Goal: Transaction & Acquisition: Subscribe to service/newsletter

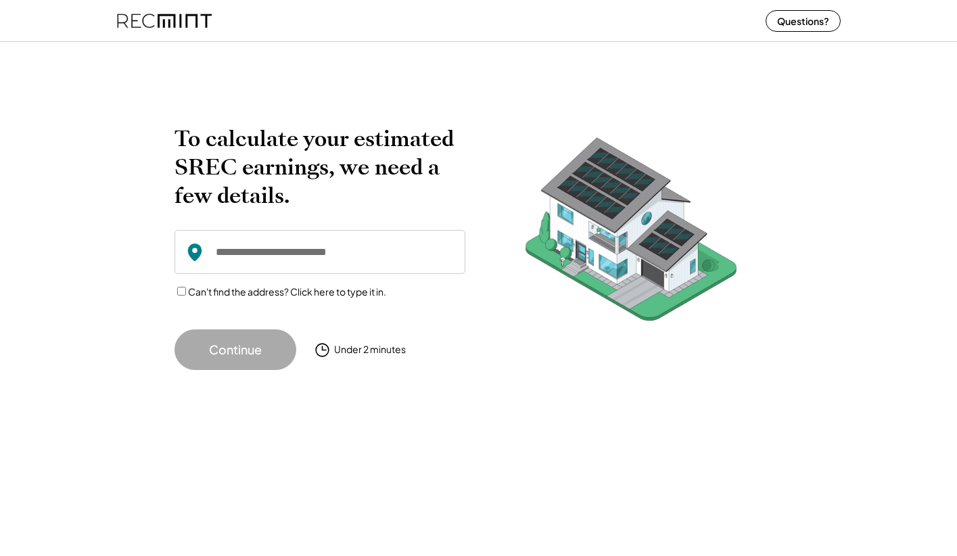
click at [290, 258] on input "input" at bounding box center [320, 252] width 291 height 44
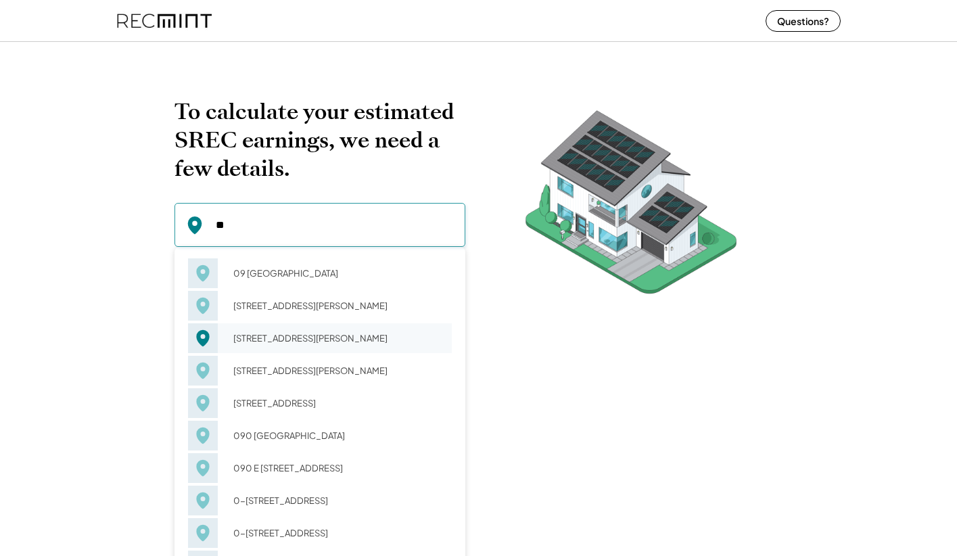
click at [297, 329] on div "09 SW Collins St Portland, OR 97219" at bounding box center [338, 338] width 227 height 19
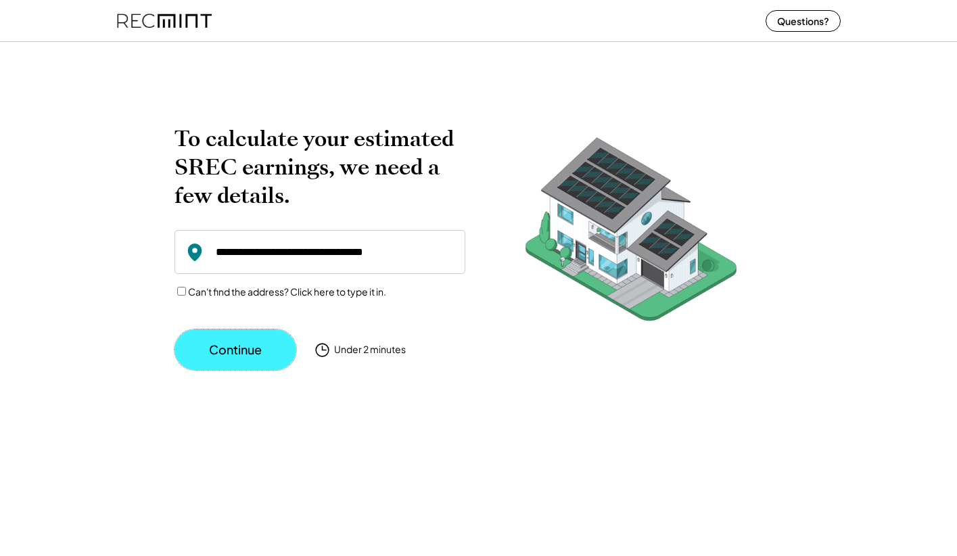
click at [242, 351] on button "Continue" at bounding box center [236, 350] width 122 height 41
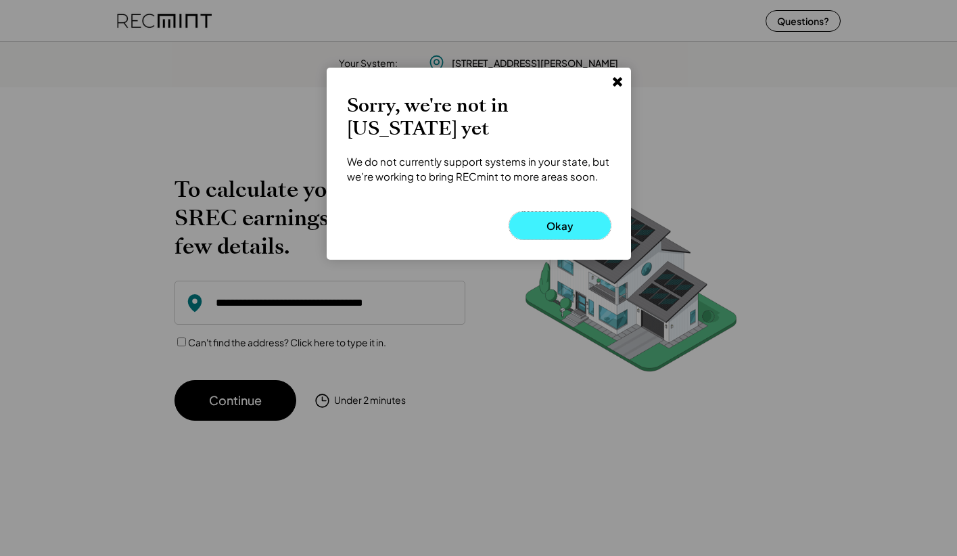
click at [549, 213] on button "Okay" at bounding box center [560, 226] width 101 height 28
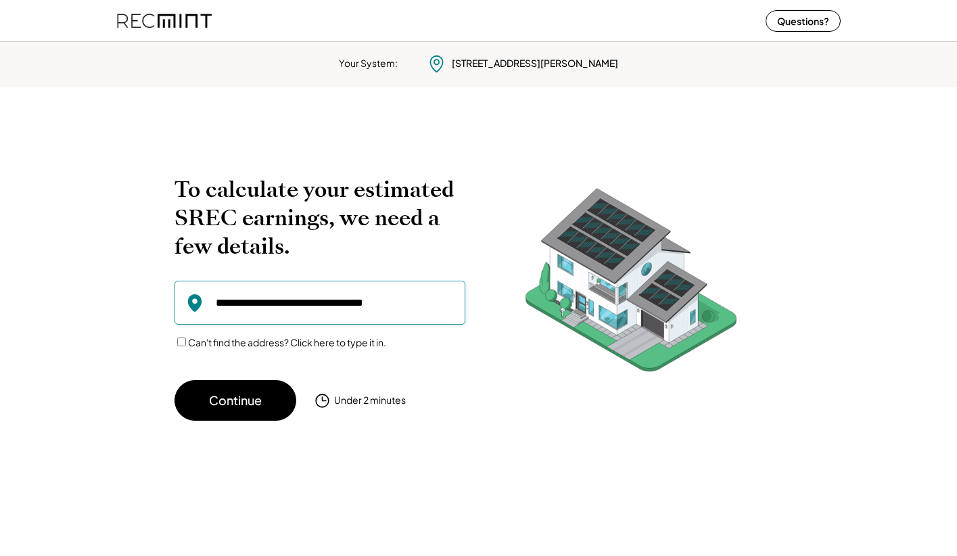
drag, startPoint x: 400, startPoint y: 305, endPoint x: 64, endPoint y: 272, distance: 337.3
click at [64, 272] on div "To calculate your estimated SREC earnings, we need a few details. 09 Certified …" at bounding box center [478, 274] width 957 height 320
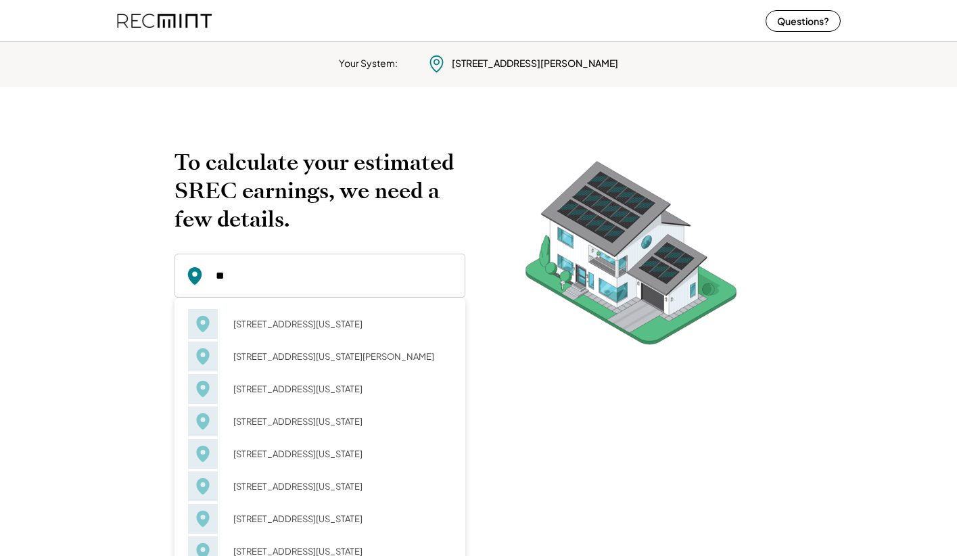
click at [277, 376] on div "410 18th St Virginia Beach, VA 23451" at bounding box center [320, 389] width 264 height 32
click at [274, 363] on div "41 Outer Dr Virginia Beach, VA 23462" at bounding box center [338, 356] width 227 height 19
type input "**********"
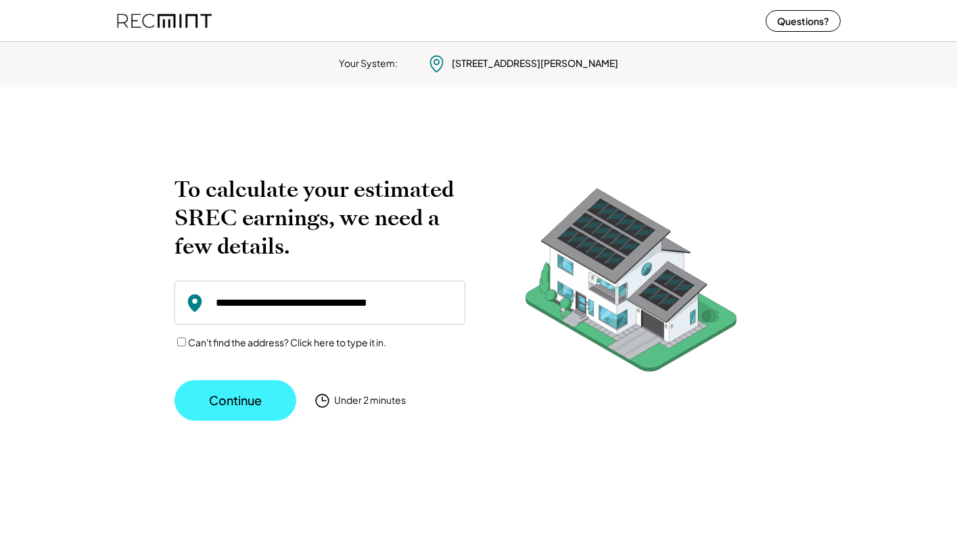
click at [255, 383] on button "Continue" at bounding box center [236, 400] width 122 height 41
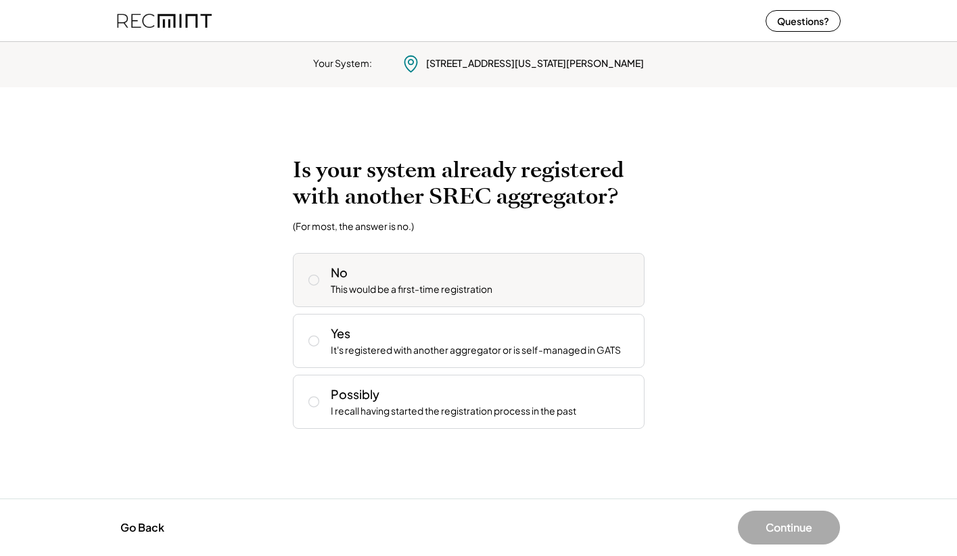
click at [396, 286] on div "This would be a first-time registration" at bounding box center [412, 290] width 162 height 14
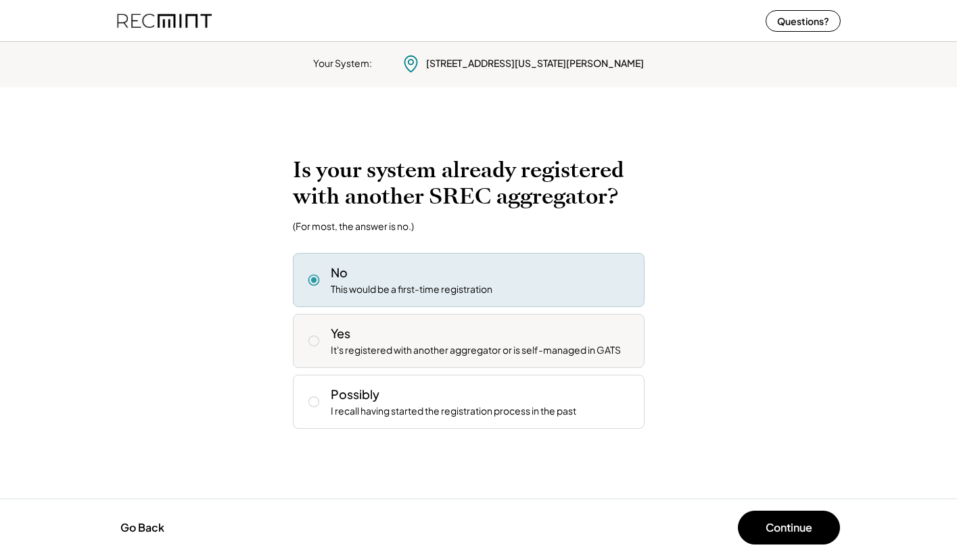
click at [413, 336] on div "Yes It's registered with another aggregator or is self-managed in GATS" at bounding box center [482, 341] width 303 height 32
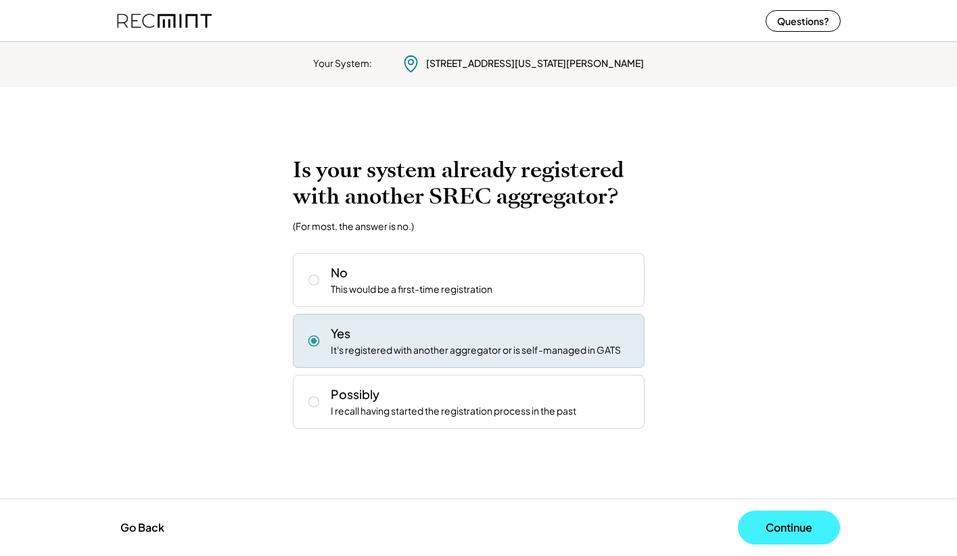
click at [783, 534] on button "Continue" at bounding box center [789, 528] width 102 height 34
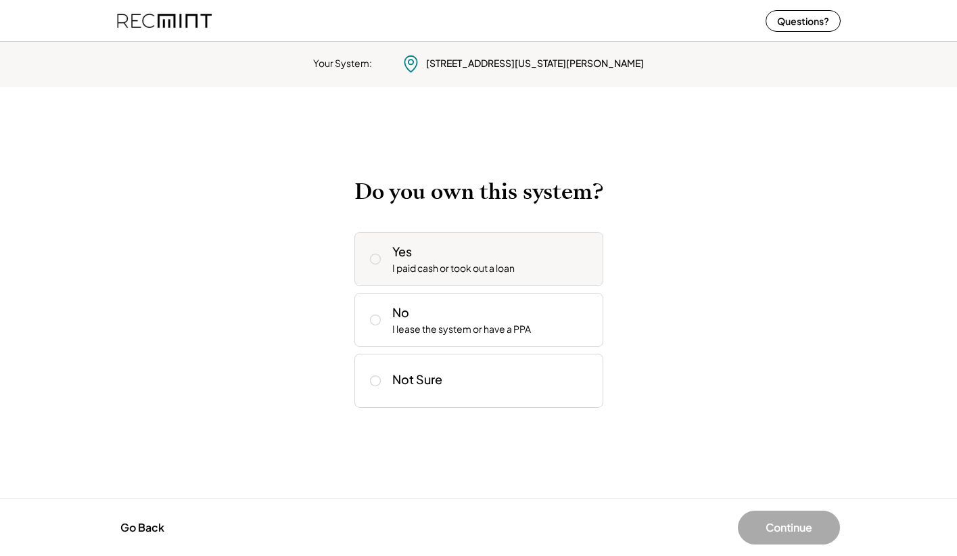
click at [434, 242] on div "Yes I paid cash or took out a loan" at bounding box center [479, 259] width 249 height 54
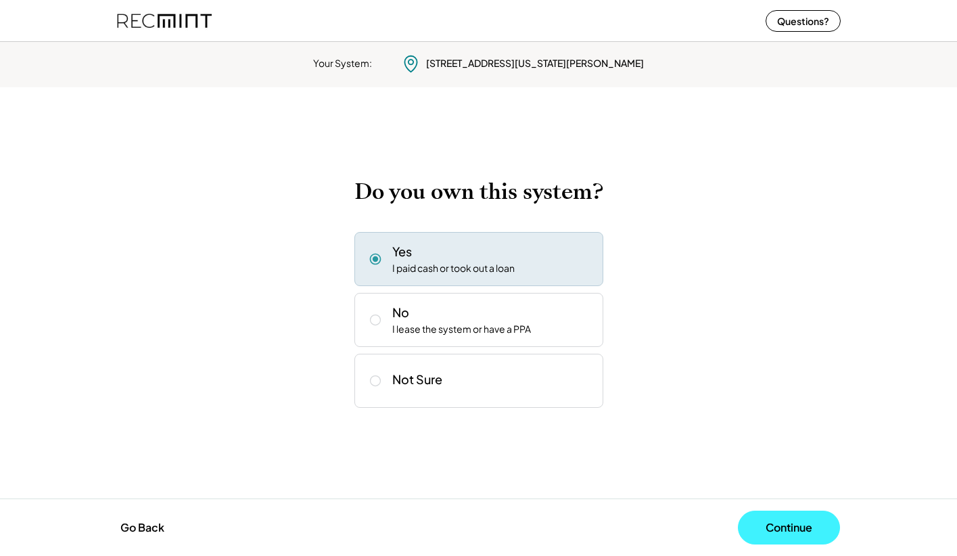
click at [764, 527] on button "Continue" at bounding box center [789, 528] width 102 height 34
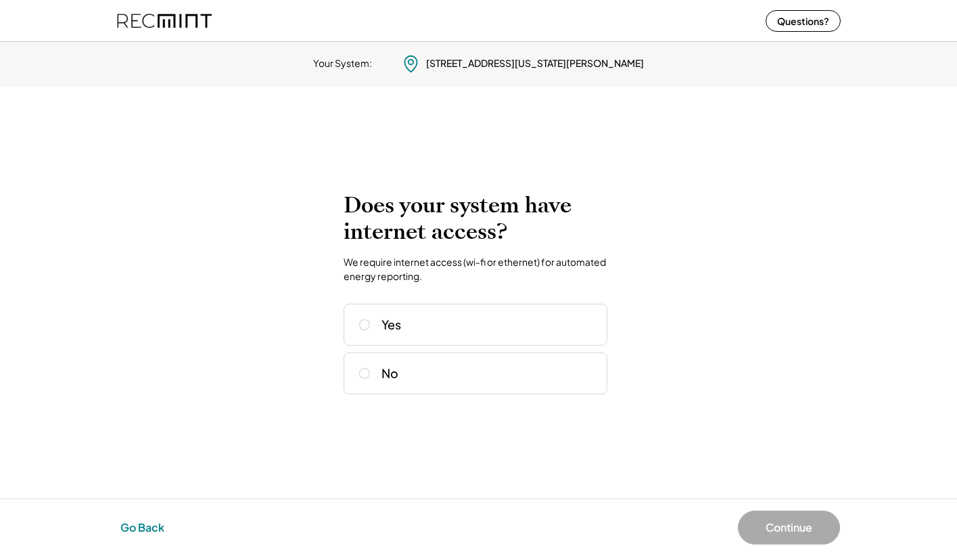
click at [137, 523] on button "Go Back" at bounding box center [142, 528] width 52 height 30
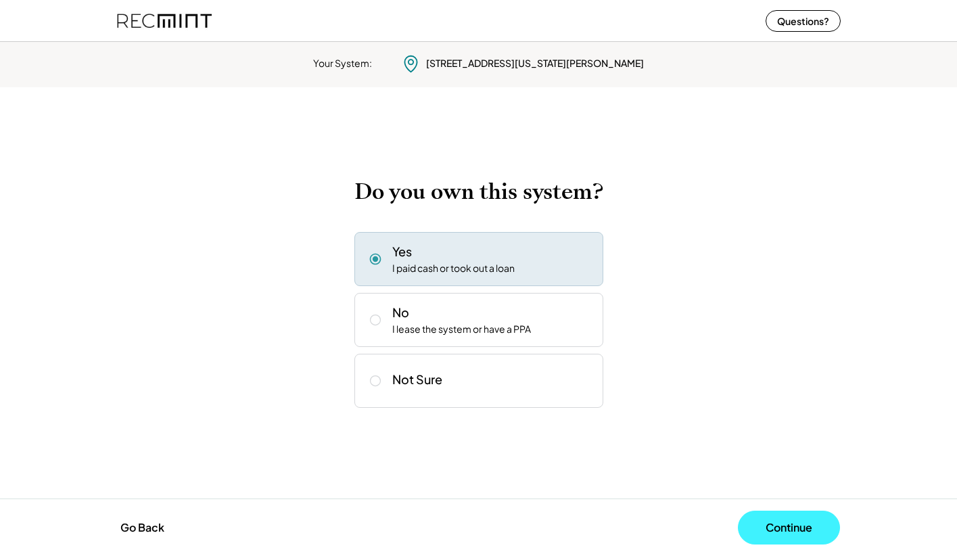
click at [757, 524] on button "Continue" at bounding box center [789, 528] width 102 height 34
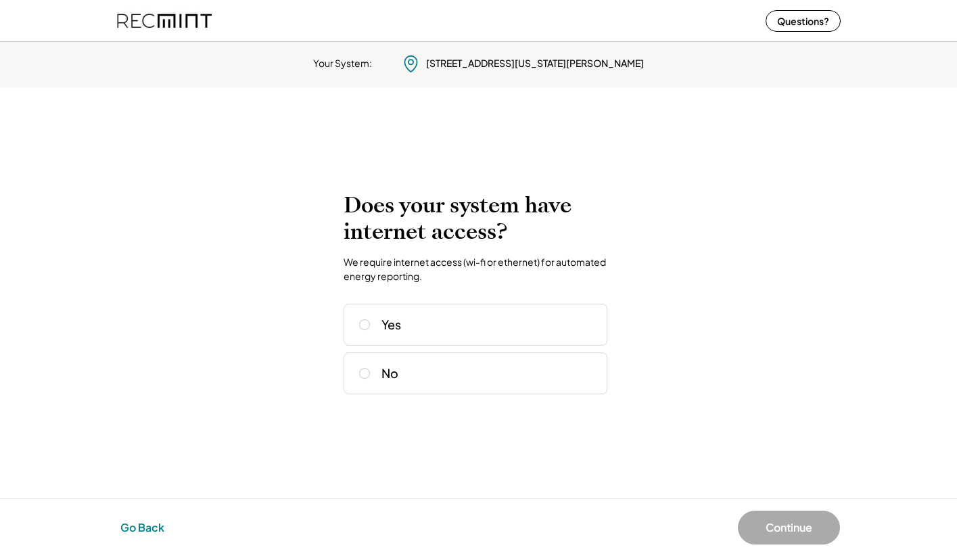
click at [143, 520] on button "Go Back" at bounding box center [142, 528] width 52 height 30
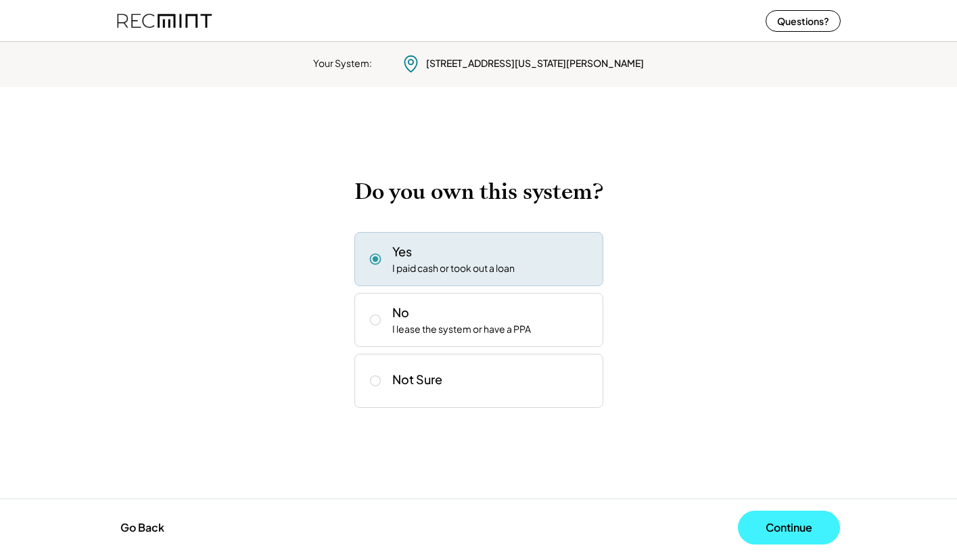
click at [793, 524] on button "Continue" at bounding box center [789, 528] width 102 height 34
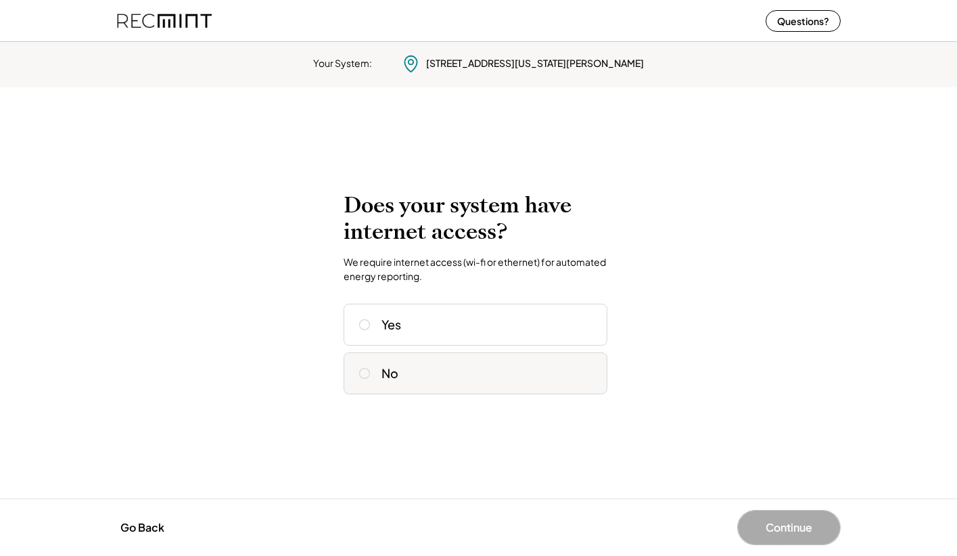
click at [397, 393] on div "No" at bounding box center [476, 374] width 264 height 42
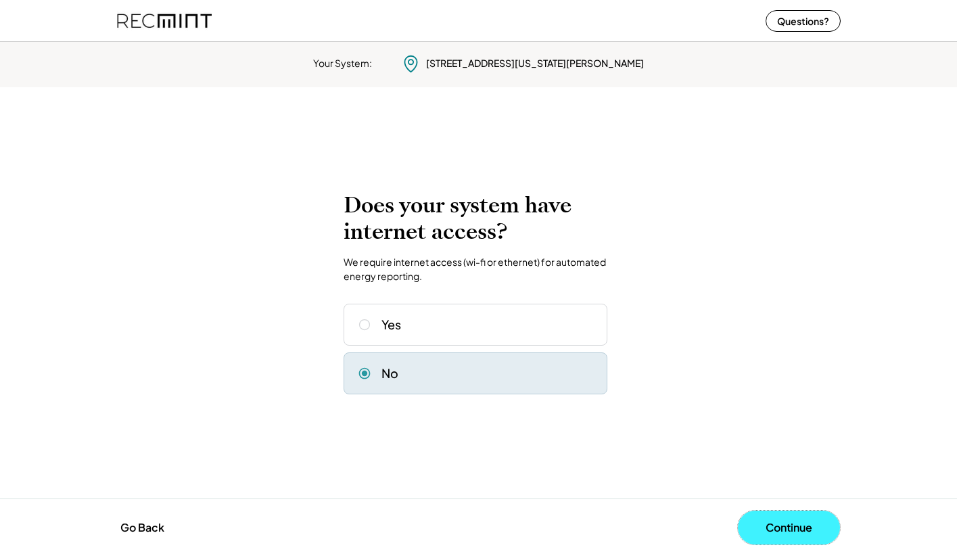
click at [786, 528] on button "Continue" at bounding box center [789, 528] width 102 height 34
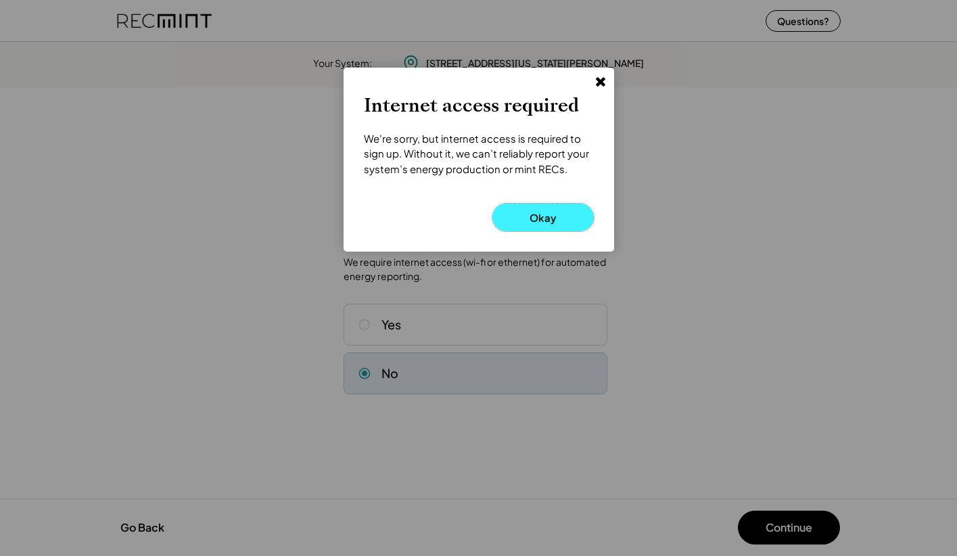
click at [550, 224] on button "Okay" at bounding box center [543, 218] width 101 height 28
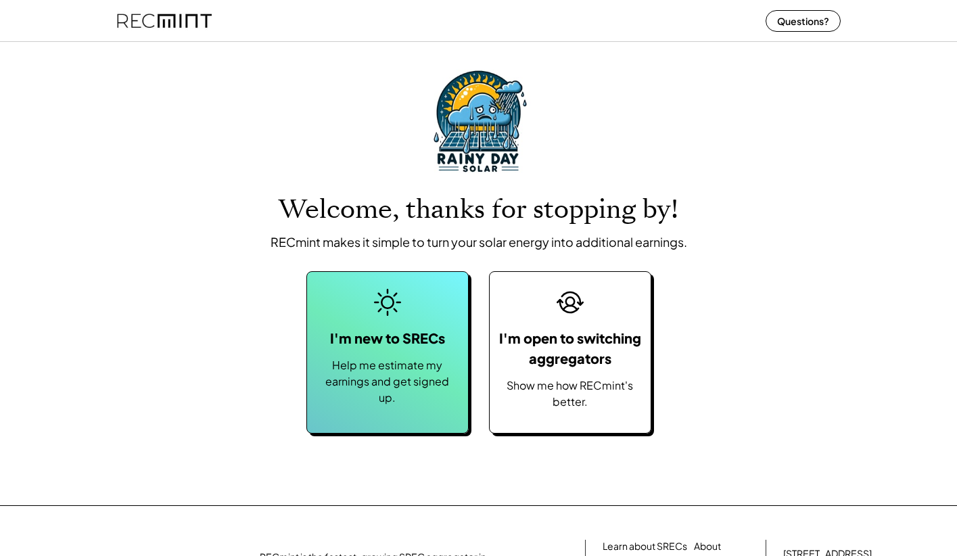
click at [404, 332] on div "I'm new to SRECs" at bounding box center [387, 338] width 115 height 20
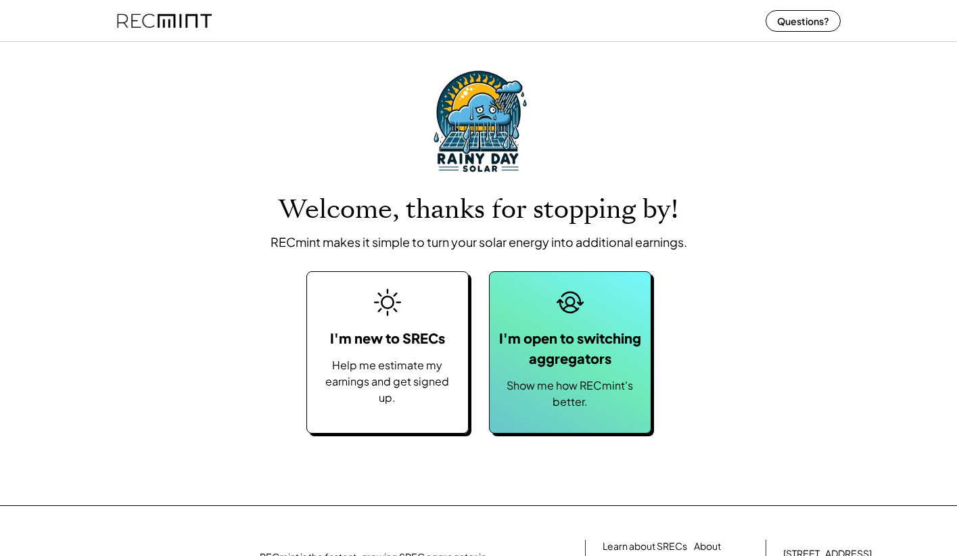
click at [591, 340] on div "I'm open to switching aggregators" at bounding box center [571, 348] width 148 height 41
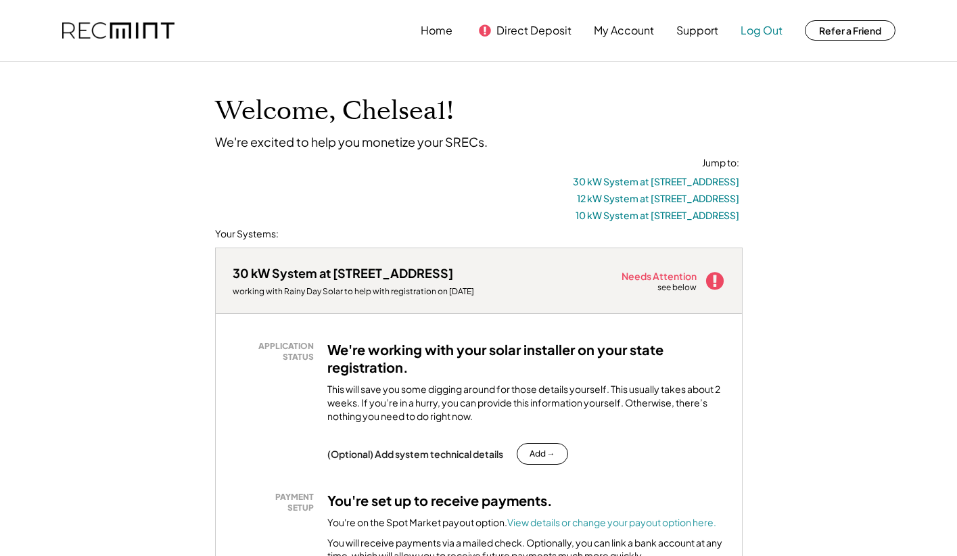
click at [769, 35] on button "Log Out" at bounding box center [762, 30] width 42 height 27
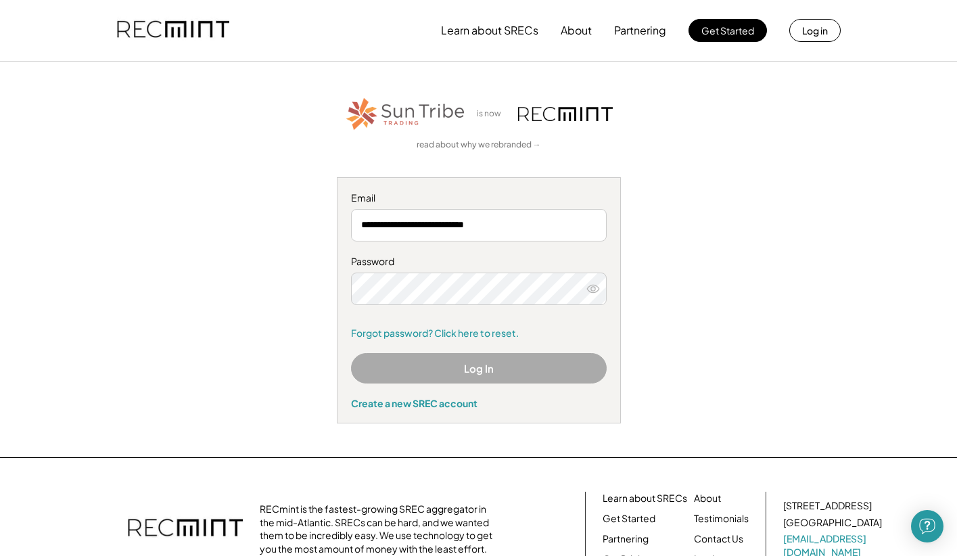
click at [631, 261] on div "**********" at bounding box center [479, 259] width 834 height 328
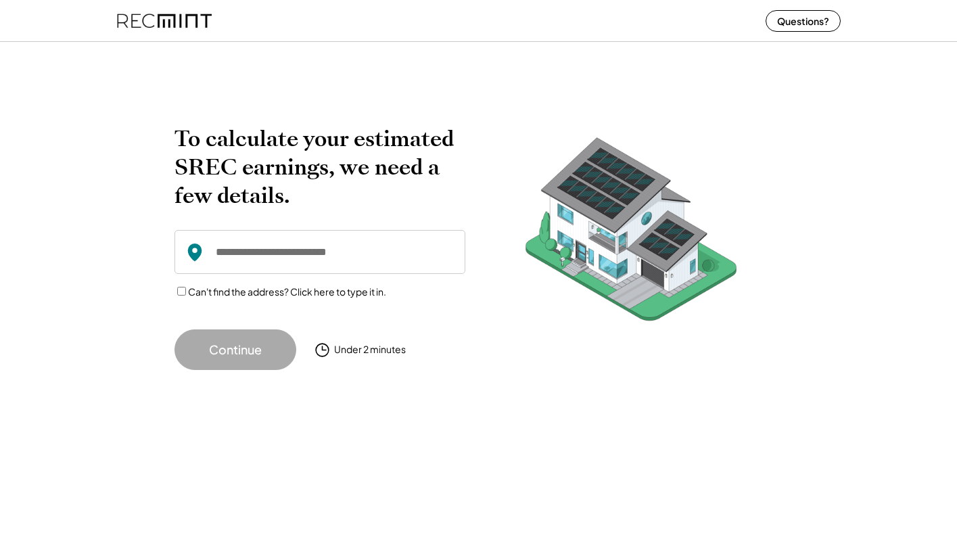
click at [255, 263] on input "input" at bounding box center [320, 252] width 291 height 44
click at [234, 265] on input "input" at bounding box center [320, 252] width 291 height 44
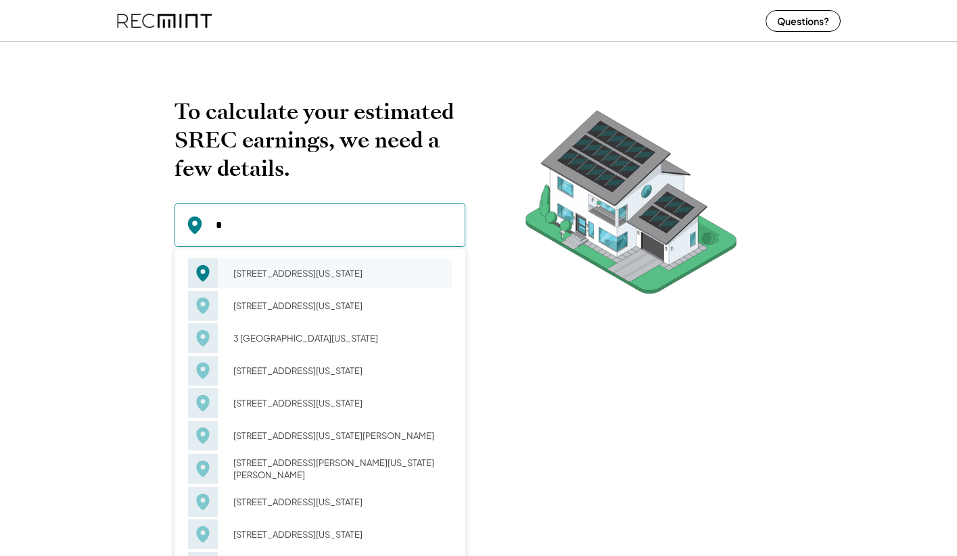
click at [269, 283] on div "3 Bradford Pt Virginia Beach, VA 23455" at bounding box center [338, 273] width 227 height 19
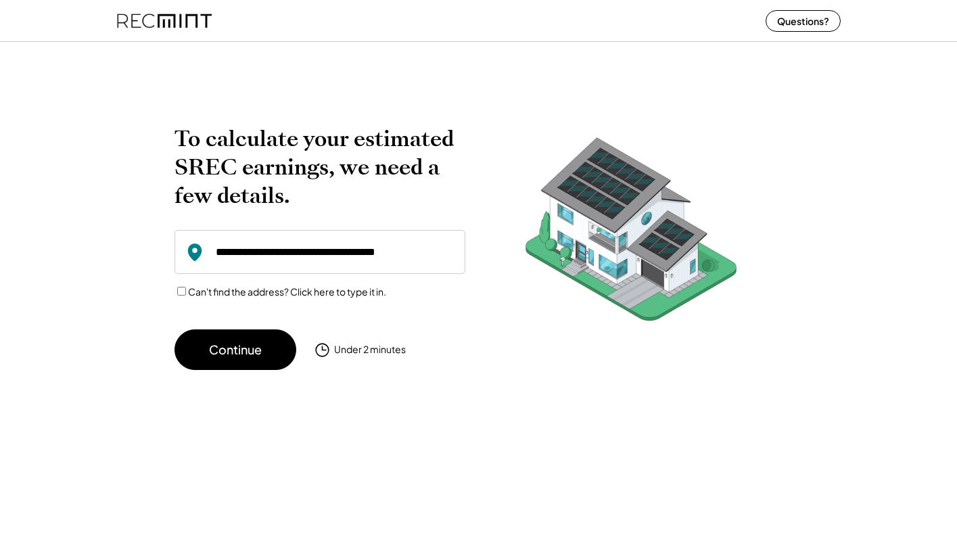
click at [533, 367] on div "To calculate your estimated SREC earnings, we need a few details. 3 Bradford Pt…" at bounding box center [479, 248] width 609 height 246
drag, startPoint x: 417, startPoint y: 253, endPoint x: 367, endPoint y: 252, distance: 49.4
click at [367, 252] on input "input" at bounding box center [320, 252] width 291 height 44
click at [438, 304] on div "To calculate your estimated SREC earnings, we need a few details. 3 Bradford Pt…" at bounding box center [320, 248] width 291 height 246
click at [588, 406] on div "To calculate your estimated SREC earnings, we need a few details. 3 Bradford Pt…" at bounding box center [478, 297] width 957 height 520
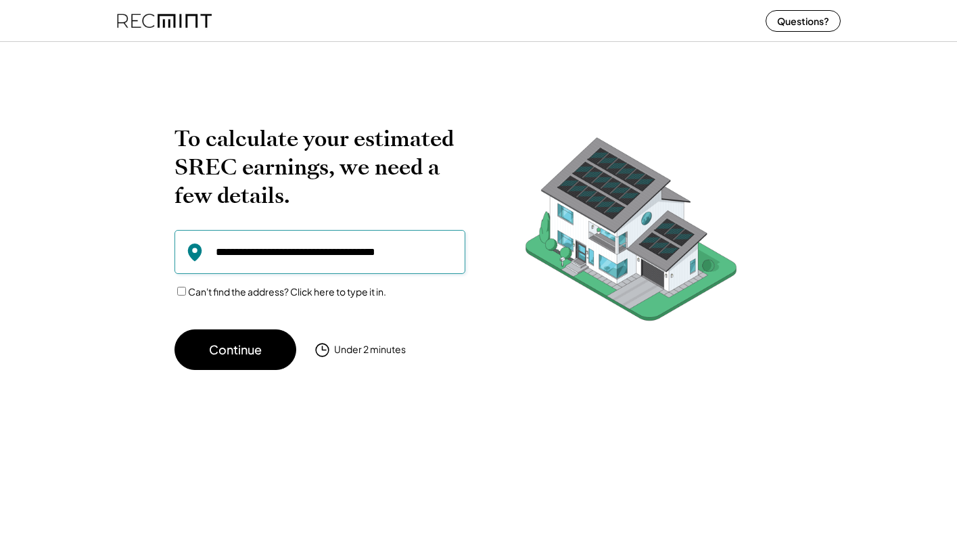
click at [266, 252] on input "input" at bounding box center [320, 252] width 291 height 44
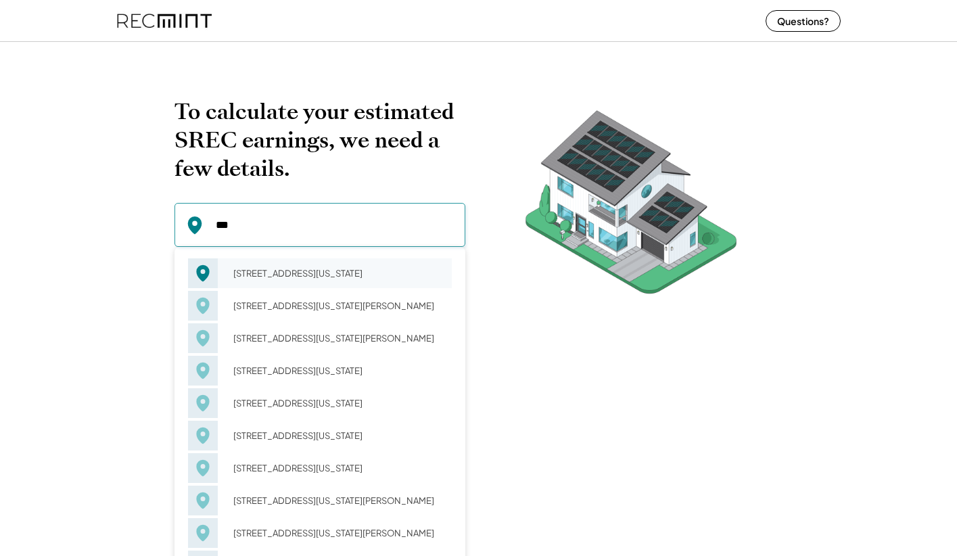
click at [302, 279] on div "[STREET_ADDRESS][US_STATE]" at bounding box center [338, 273] width 227 height 19
type input "**********"
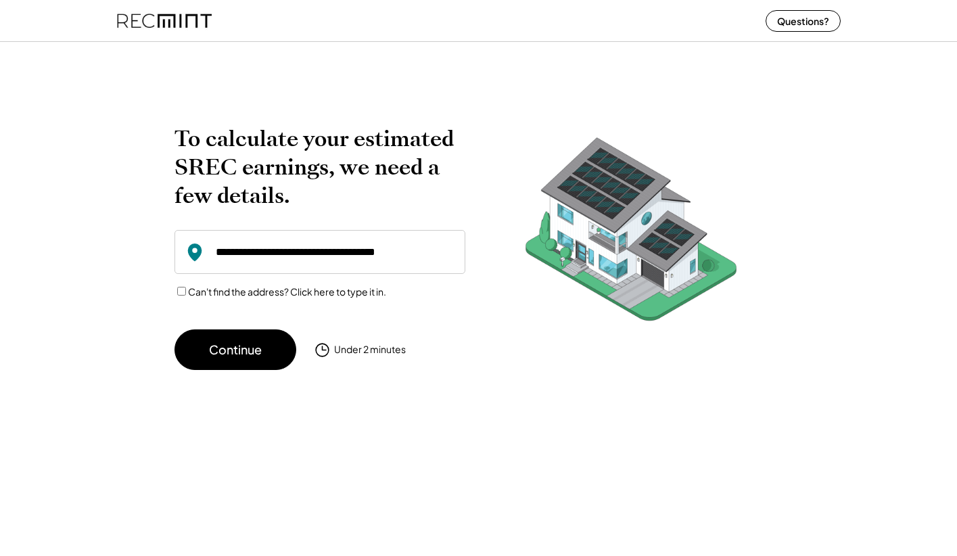
click at [339, 439] on div "To calculate your estimated SREC earnings, we need a few details. 142 Armon Ave…" at bounding box center [478, 297] width 957 height 520
click at [243, 354] on button "Continue" at bounding box center [236, 350] width 122 height 41
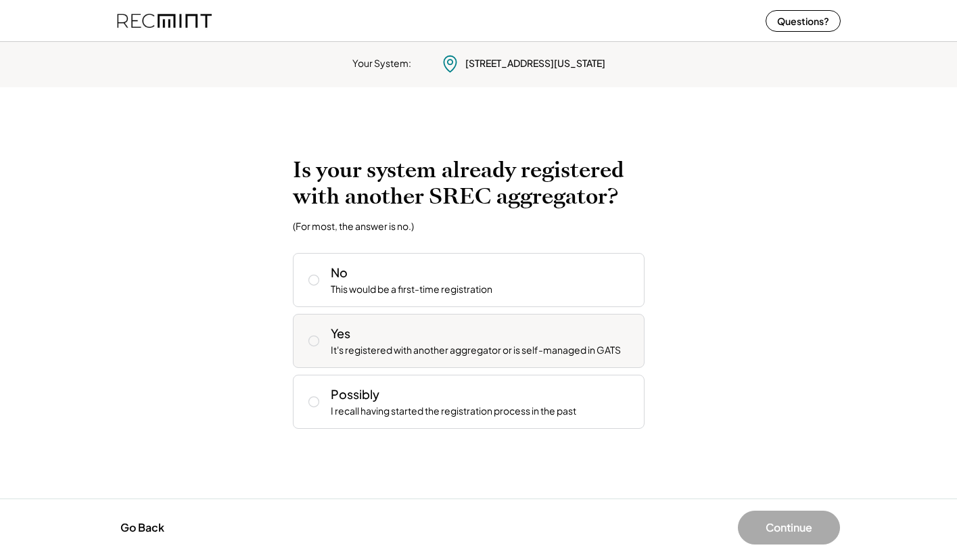
click at [382, 337] on div "Yes It's registered with another aggregator or is self-managed in GATS" at bounding box center [482, 341] width 303 height 32
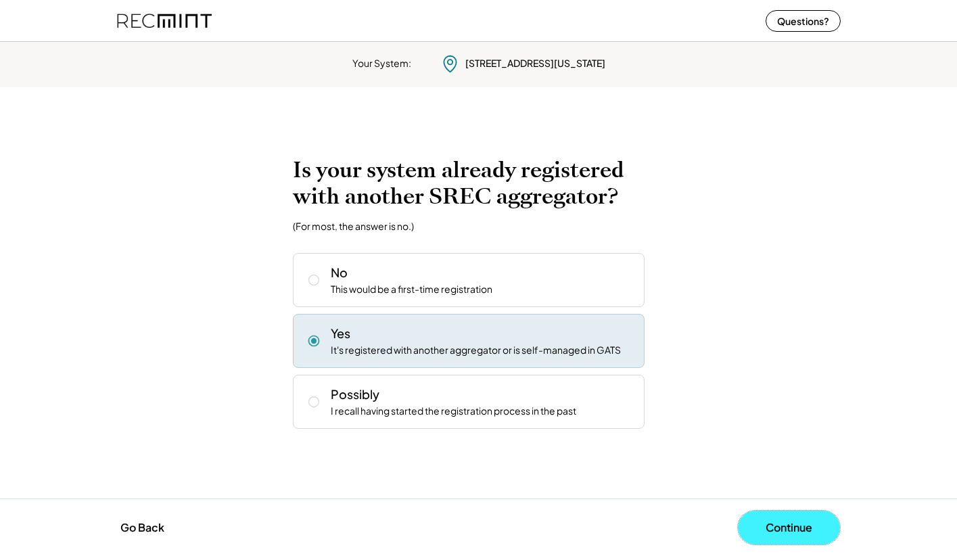
click at [777, 530] on button "Continue" at bounding box center [789, 528] width 102 height 34
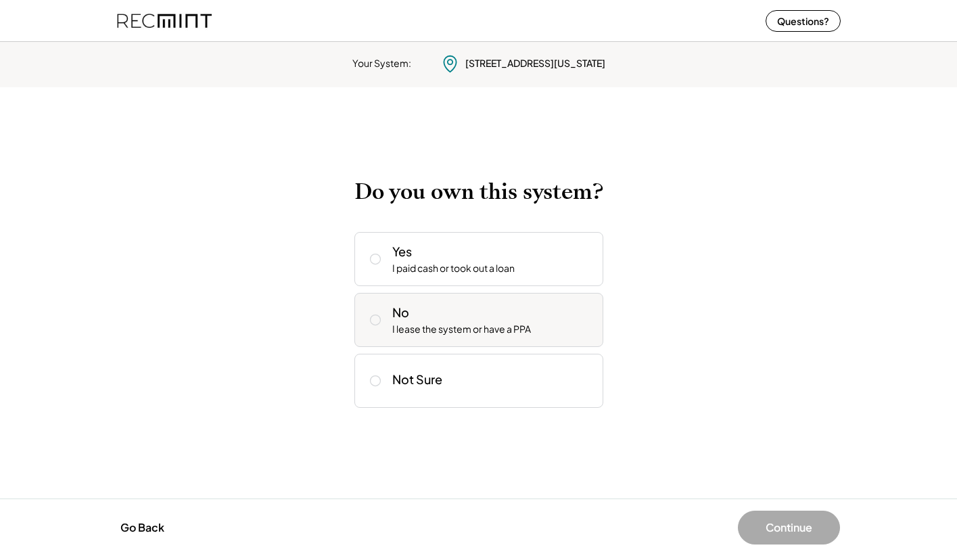
click at [445, 319] on div "No I lease the system or have a PPA" at bounding box center [492, 320] width 200 height 32
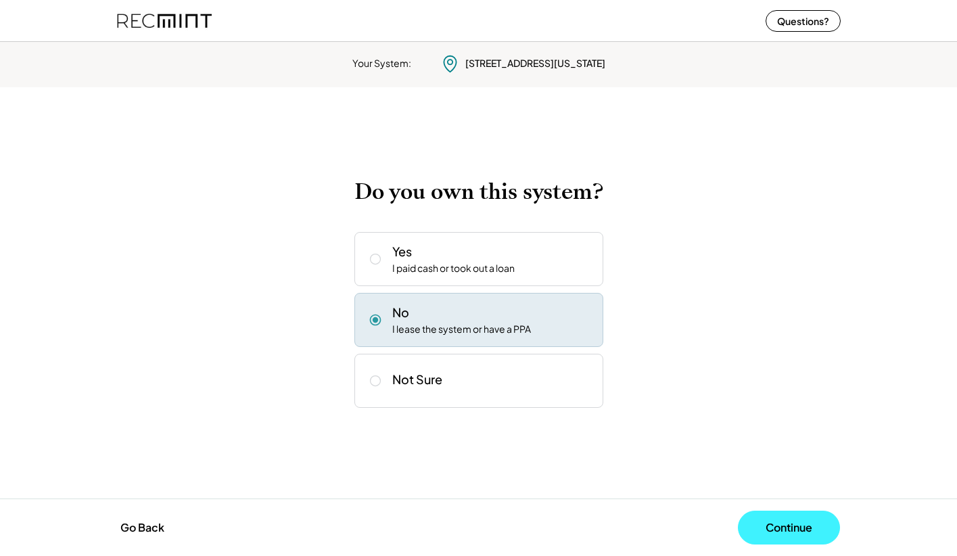
click at [771, 522] on button "Continue" at bounding box center [789, 528] width 102 height 34
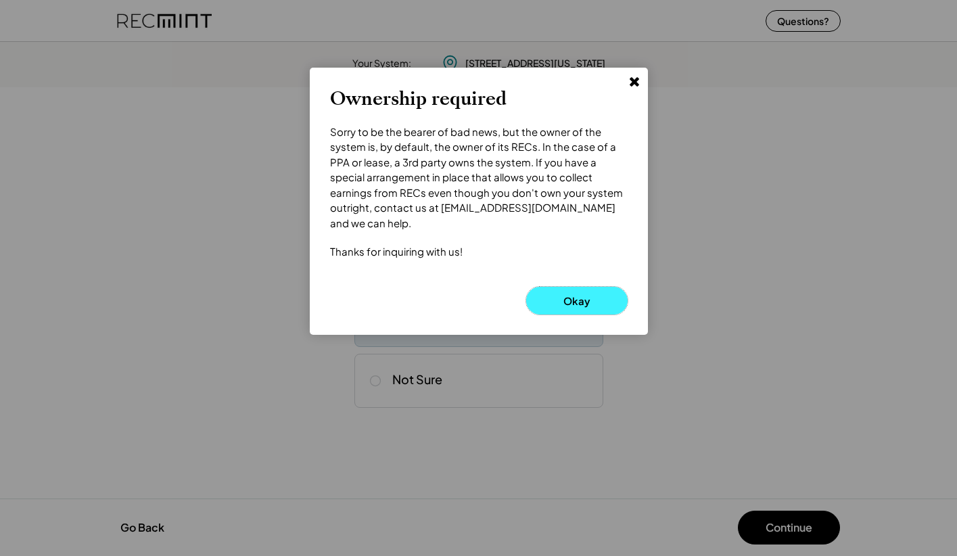
click at [560, 287] on button "Okay" at bounding box center [576, 301] width 101 height 28
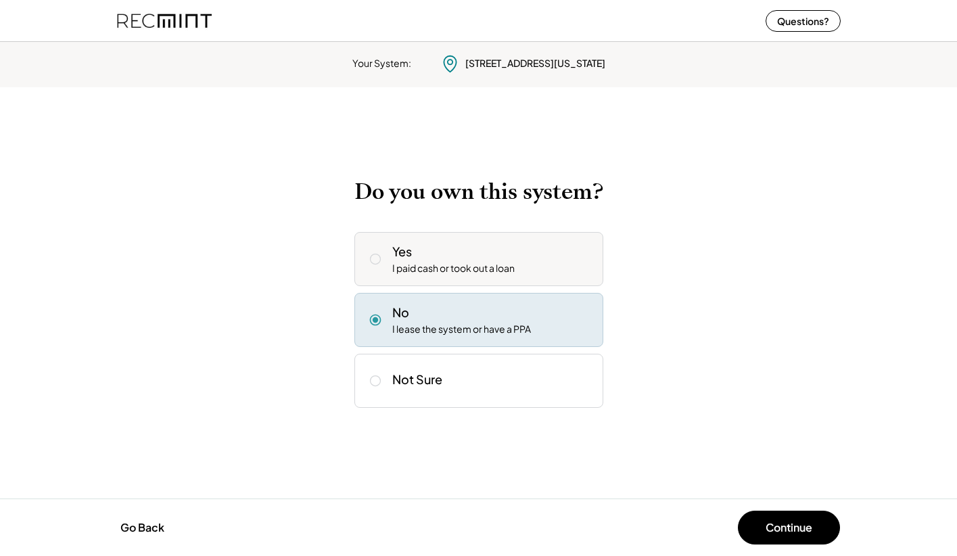
click at [438, 267] on div "I paid cash or took out a loan" at bounding box center [453, 269] width 122 height 14
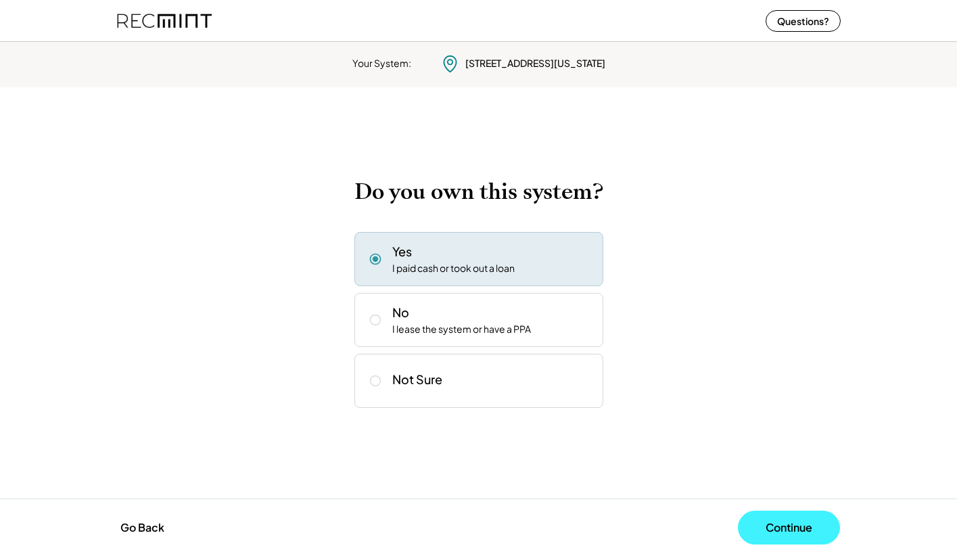
click at [793, 533] on button "Continue" at bounding box center [789, 528] width 102 height 34
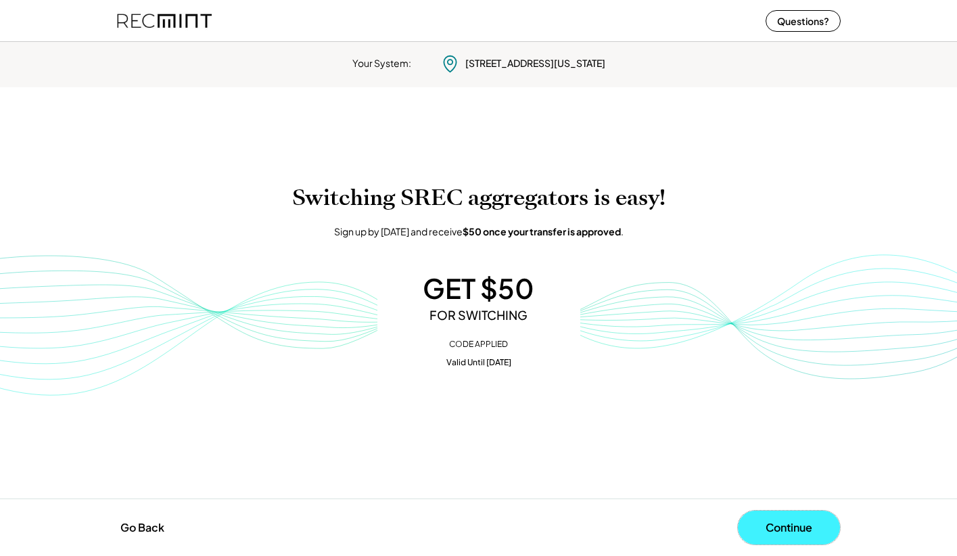
click at [791, 527] on button "Continue" at bounding box center [789, 528] width 102 height 34
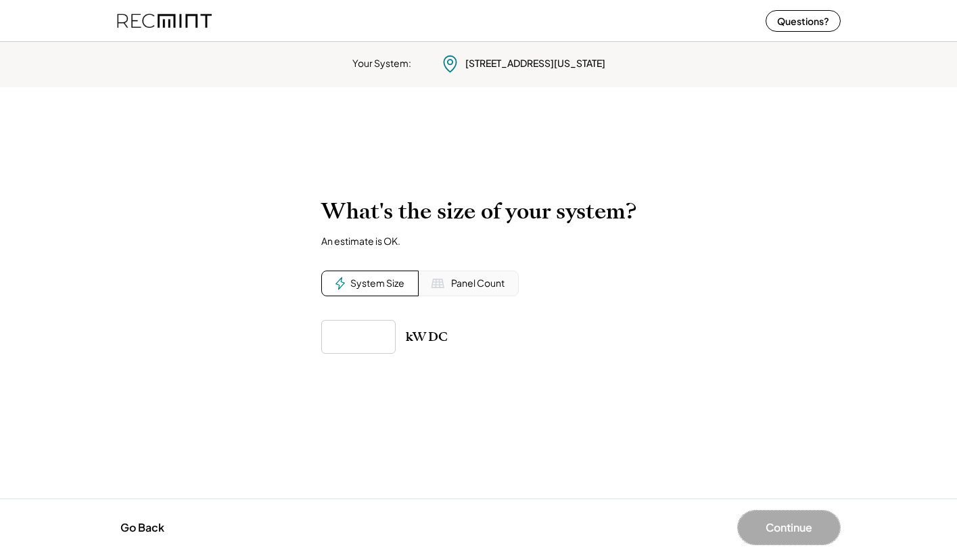
click at [362, 340] on input "input" at bounding box center [358, 337] width 74 height 34
type input "******"
click at [470, 290] on div "What's the size of your system? An estimate is OK. System Size Panel Count kW DC" at bounding box center [478, 276] width 315 height 156
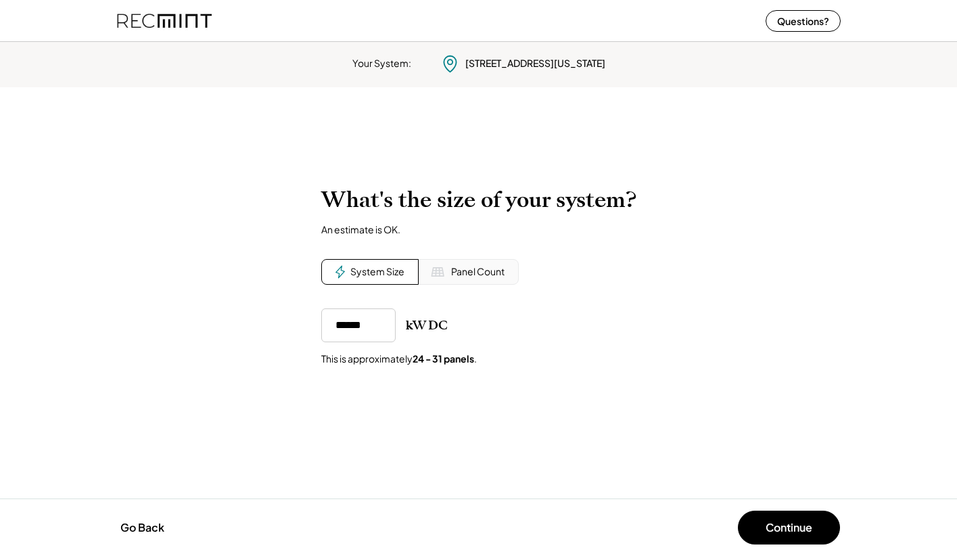
click at [470, 279] on div "Panel Count" at bounding box center [469, 272] width 100 height 26
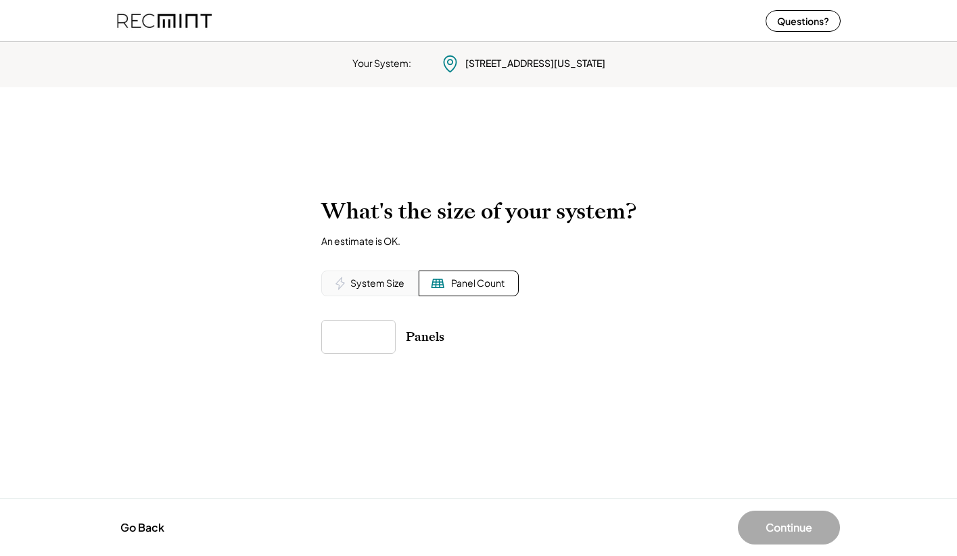
click at [369, 280] on div "System Size" at bounding box center [378, 284] width 54 height 14
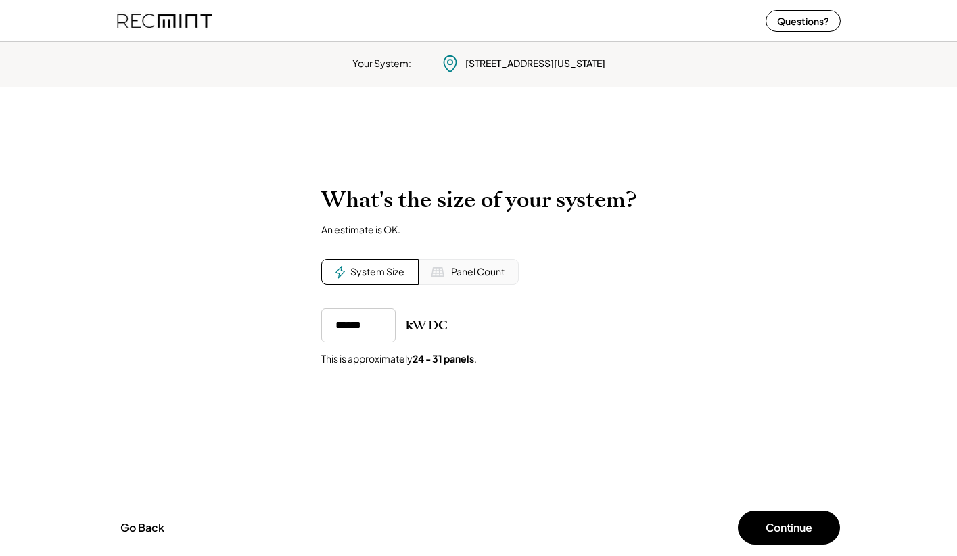
click at [472, 271] on div "Panel Count" at bounding box center [477, 272] width 53 height 14
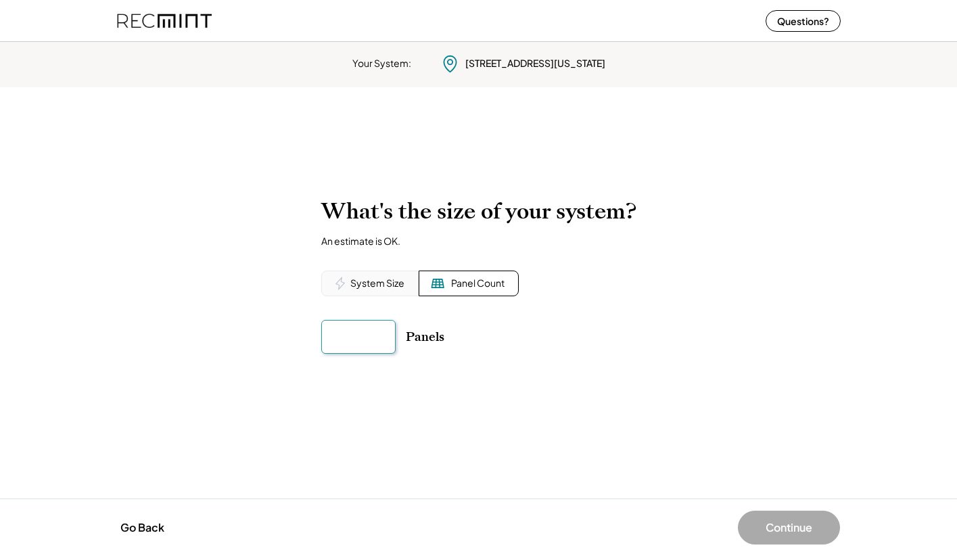
click at [351, 338] on input "input" at bounding box center [358, 337] width 74 height 34
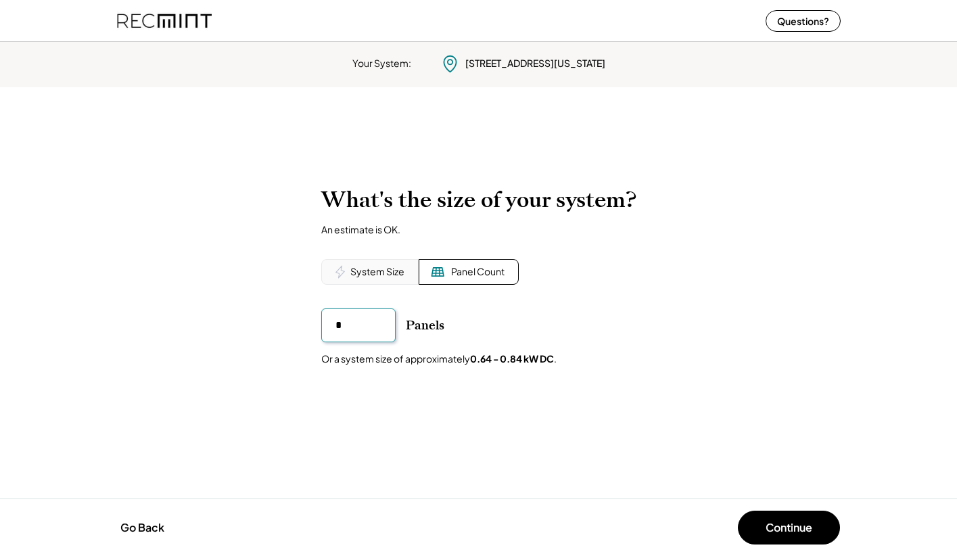
type input "**"
click at [500, 373] on div "To calculate your estimated SREC earnings, we need a few details. 142 Armon Ave…" at bounding box center [478, 293] width 957 height 240
drag, startPoint x: 470, startPoint y: 359, endPoint x: 545, endPoint y: 359, distance: 75.1
click at [543, 359] on div "Or a system size of approximately 6.4 - 8.4 kW DC ." at bounding box center [432, 360] width 222 height 14
click at [574, 359] on div "Panels Or a system size of approximately 6.4 - 8.4 kW DC ." at bounding box center [478, 338] width 315 height 58
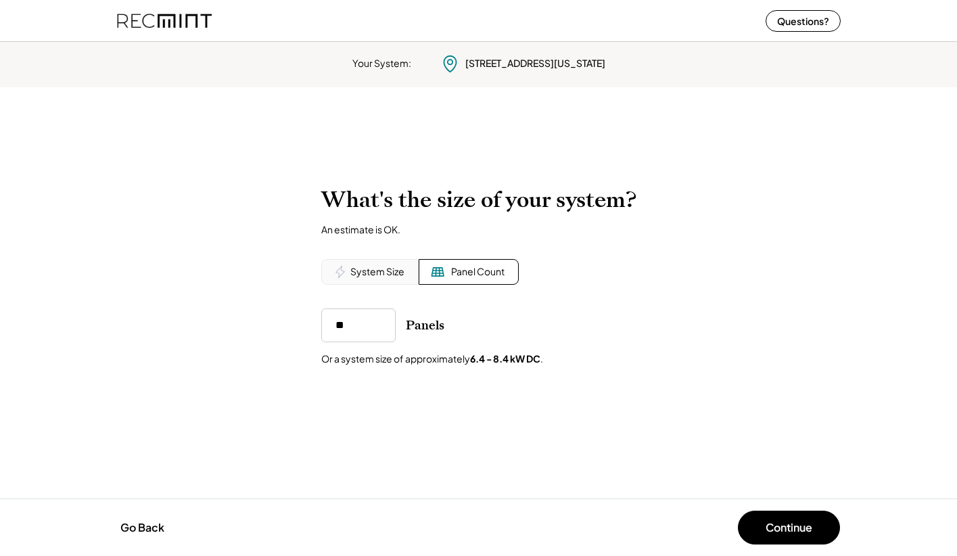
click at [371, 278] on div "System Size" at bounding box center [369, 272] width 97 height 26
drag, startPoint x: 481, startPoint y: 361, endPoint x: 422, endPoint y: 361, distance: 58.9
click at [422, 361] on div "kW DC This is approximately 24 - 31 panels ." at bounding box center [478, 338] width 315 height 58
click at [344, 330] on input "input" at bounding box center [358, 326] width 74 height 34
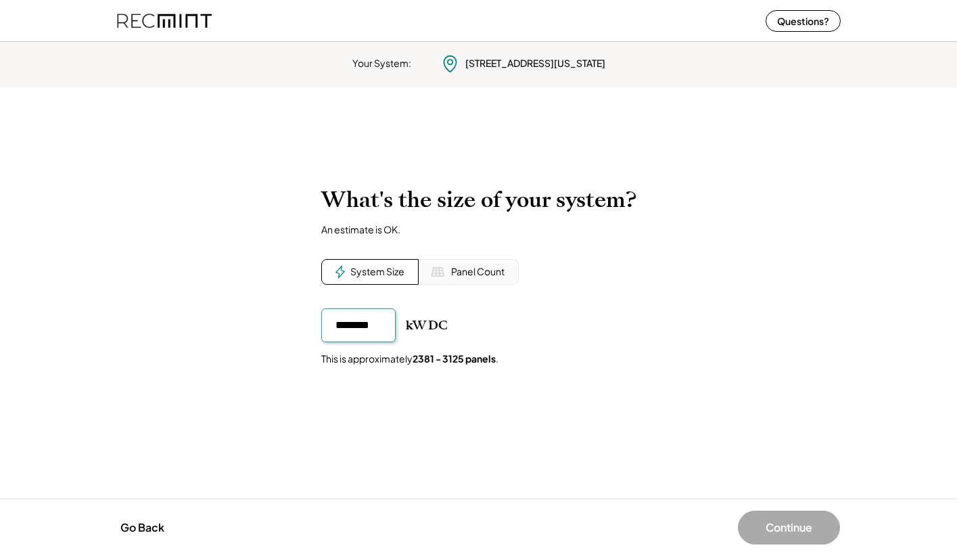
click at [562, 347] on div "kW DC This is approximately 2381 - 3125 panels ." at bounding box center [478, 338] width 315 height 58
drag, startPoint x: 417, startPoint y: 360, endPoint x: 491, endPoint y: 361, distance: 73.8
click at [491, 361] on strong "2381 - 3125 panels" at bounding box center [454, 359] width 83 height 12
click at [357, 333] on input "input" at bounding box center [358, 326] width 74 height 34
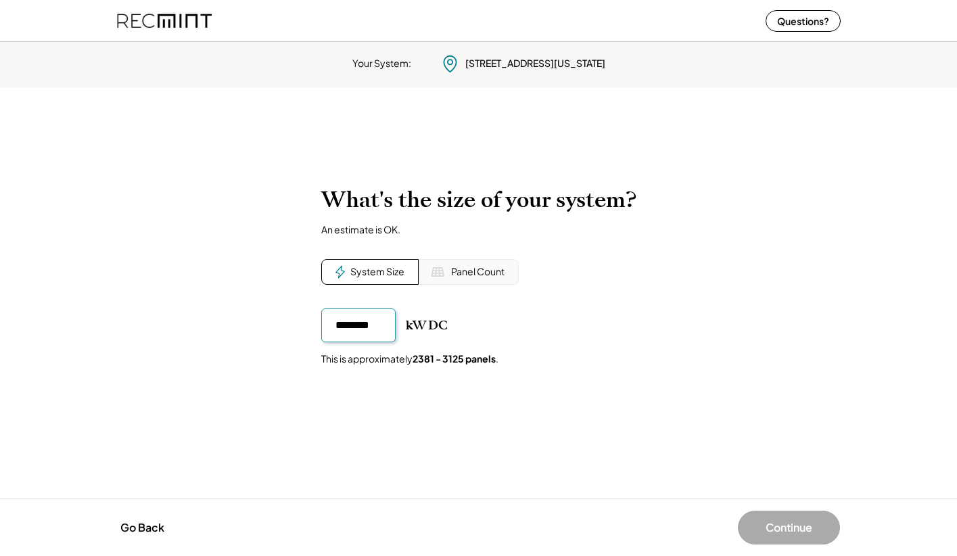
click at [345, 325] on input "input" at bounding box center [358, 326] width 74 height 34
type input "******"
click at [542, 325] on div "kW DC" at bounding box center [478, 326] width 315 height 34
click at [784, 531] on button "Continue" at bounding box center [789, 528] width 102 height 34
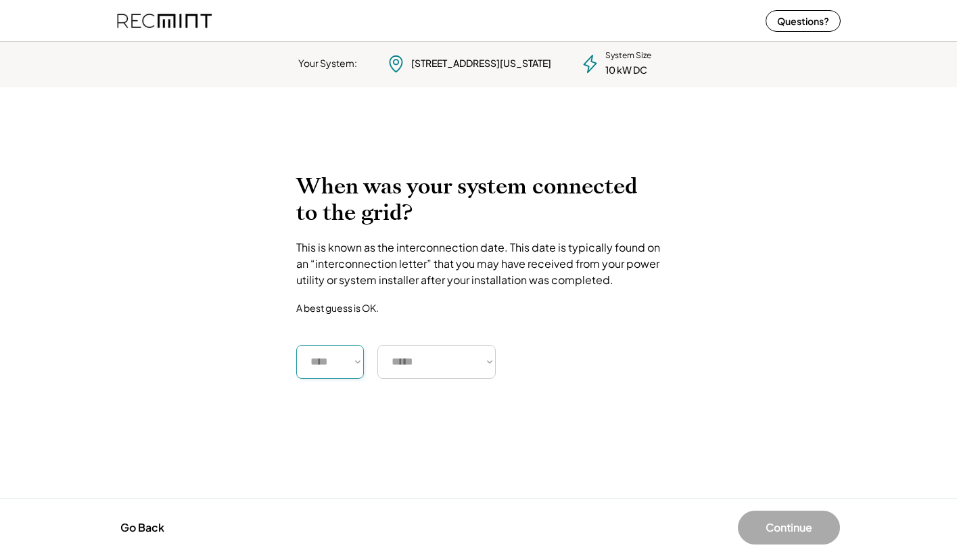
click at [340, 376] on select "**** **** **** **** **** **** **** **** **** **** **** **** **** **** ****" at bounding box center [330, 362] width 68 height 34
select select "****"
click at [296, 345] on select "**** **** **** **** **** **** **** **** **** **** **** **** **** **** ****" at bounding box center [330, 362] width 68 height 34
click at [436, 352] on select "***** ******* ******** ***** ***** *** **** **** ****** ********* ******* *****…" at bounding box center [437, 362] width 118 height 34
select select "*******"
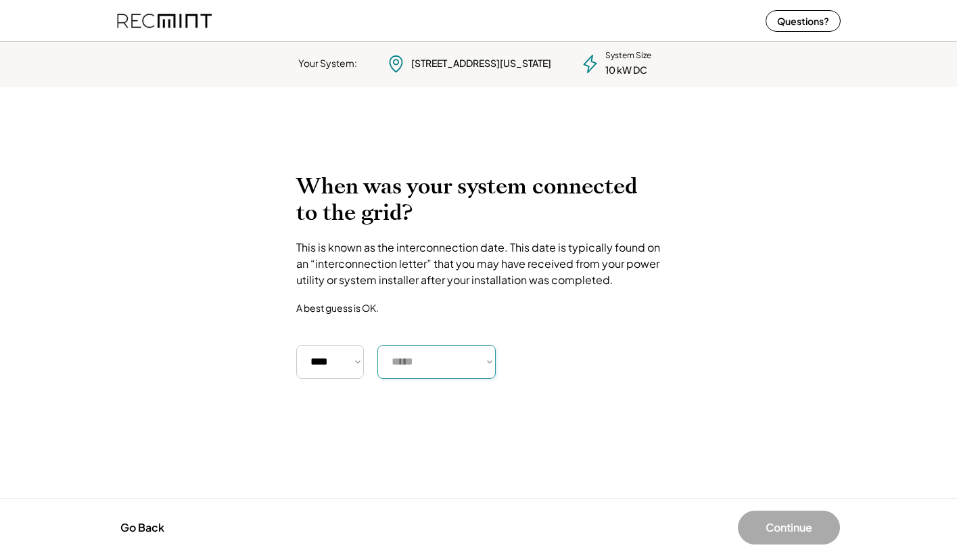
click at [378, 345] on select "***** ******* ******** ***** ***** *** **** **** ****** ********* ******* *****…" at bounding box center [437, 362] width 118 height 34
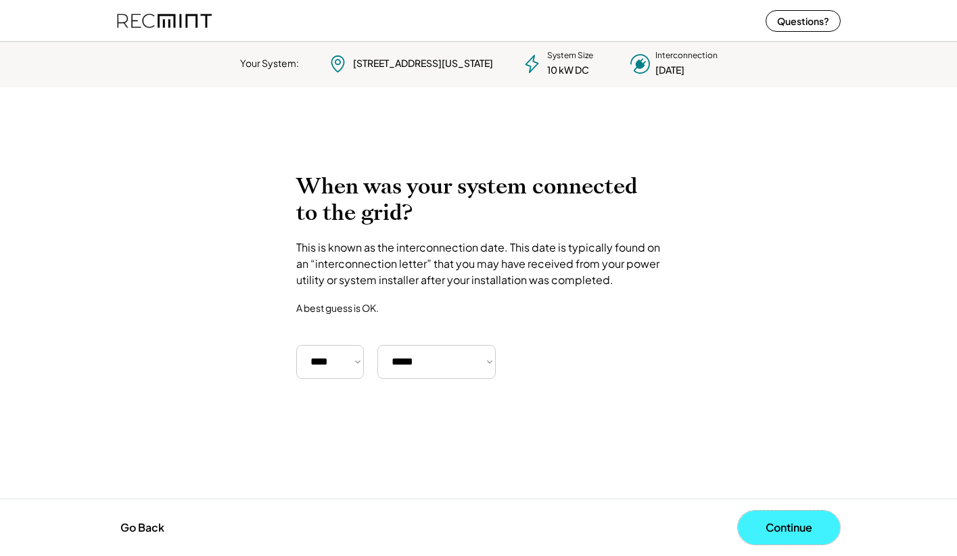
click at [784, 528] on button "Continue" at bounding box center [789, 528] width 102 height 34
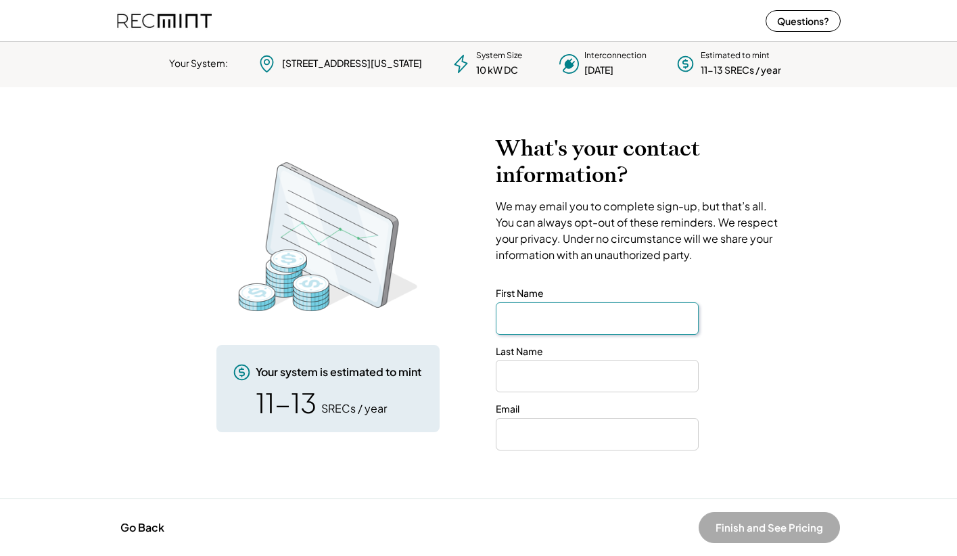
click at [553, 327] on input "input" at bounding box center [597, 318] width 203 height 32
type input "*******"
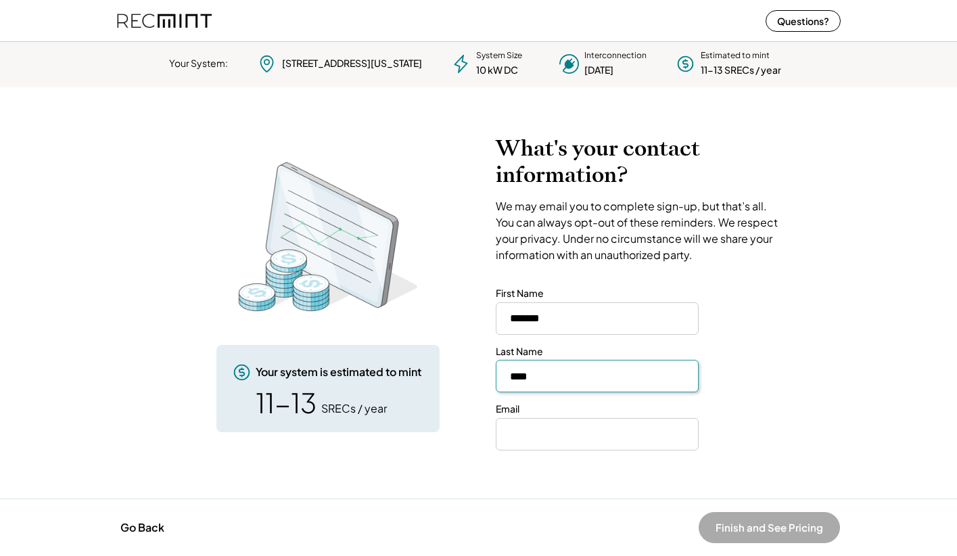
type input "****"
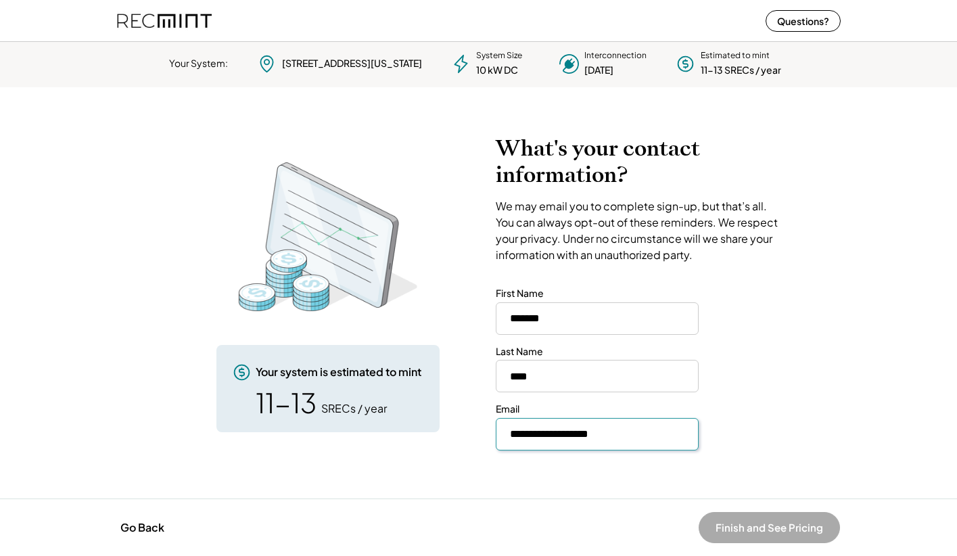
type input "**********"
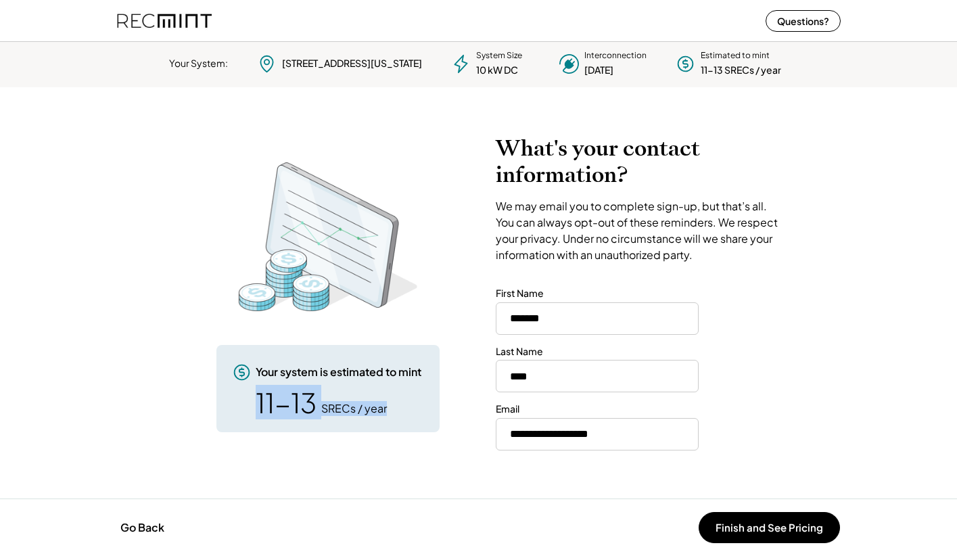
drag, startPoint x: 393, startPoint y: 410, endPoint x: 252, endPoint y: 410, distance: 141.4
click at [252, 410] on div "Your system is estimated to mint 11-13 SRECs / year" at bounding box center [328, 388] width 223 height 87
click at [359, 420] on div "Your system is estimated to mint 11-13 SRECs / year" at bounding box center [328, 388] width 223 height 87
click at [371, 416] on div "Your system is estimated to mint 11-13 SRECs / year" at bounding box center [328, 388] width 223 height 87
drag, startPoint x: 386, startPoint y: 408, endPoint x: 238, endPoint y: 394, distance: 148.1
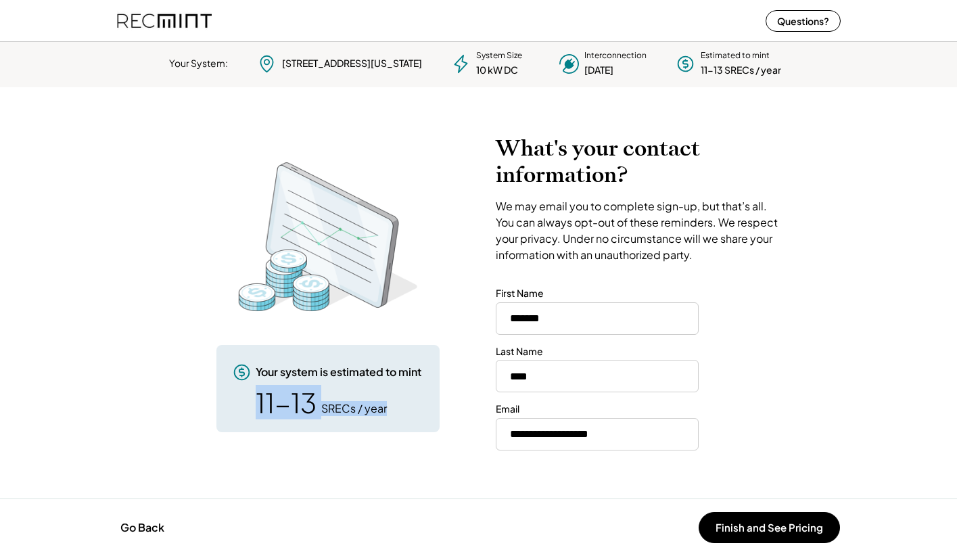
click at [240, 396] on div "Your system is estimated to mint 11-13 SRECs / year" at bounding box center [328, 388] width 223 height 87
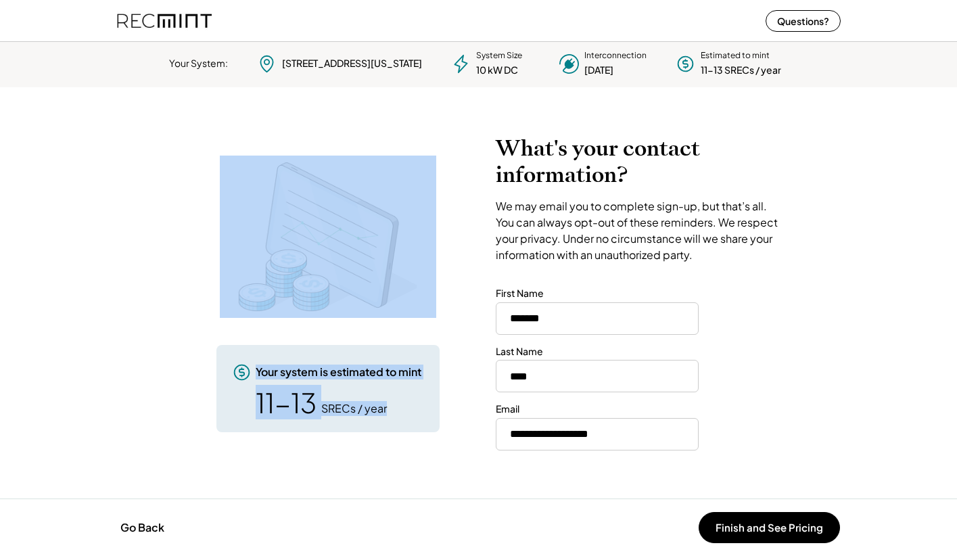
click at [318, 396] on div "11-13 SRECs / year" at bounding box center [341, 402] width 171 height 27
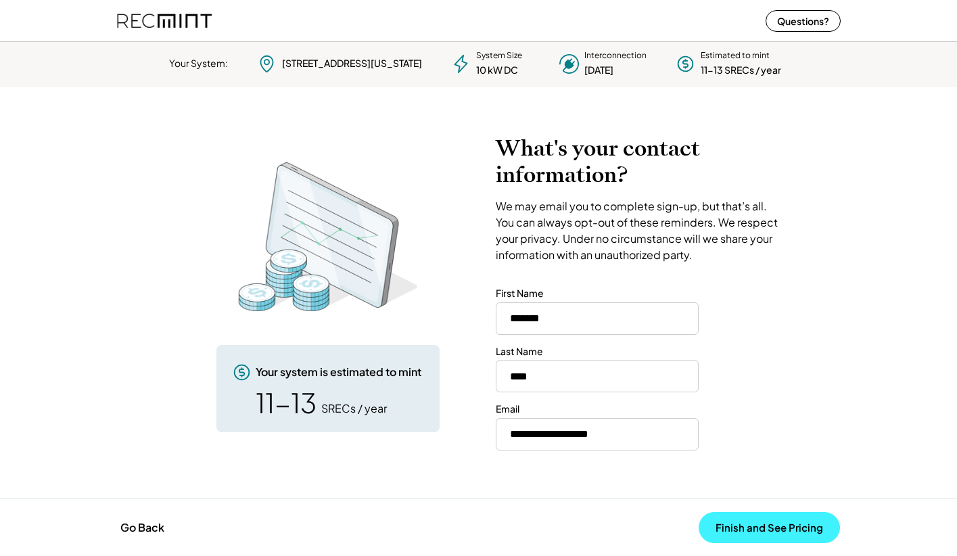
click at [767, 532] on button "Finish and See Pricing" at bounding box center [769, 527] width 141 height 31
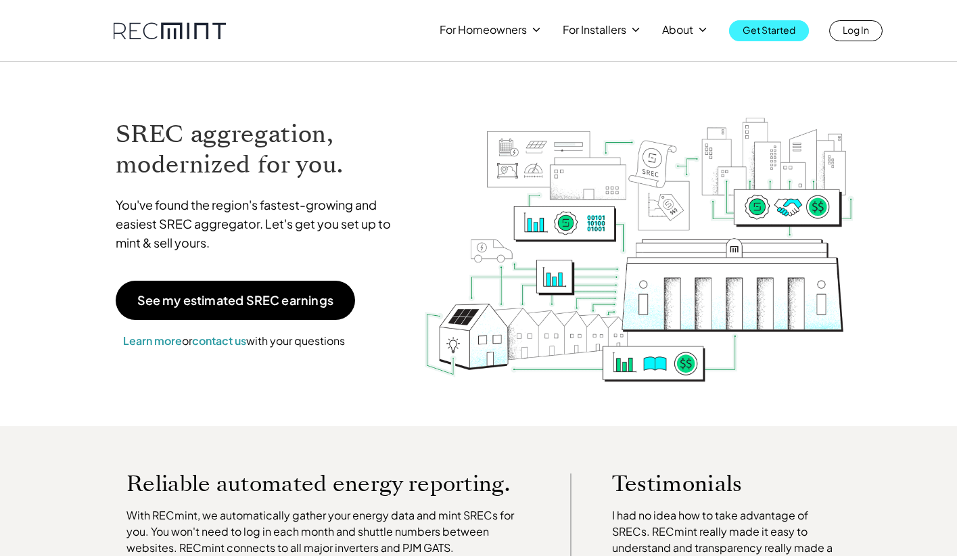
click at [771, 35] on p "Get Started" at bounding box center [769, 29] width 53 height 19
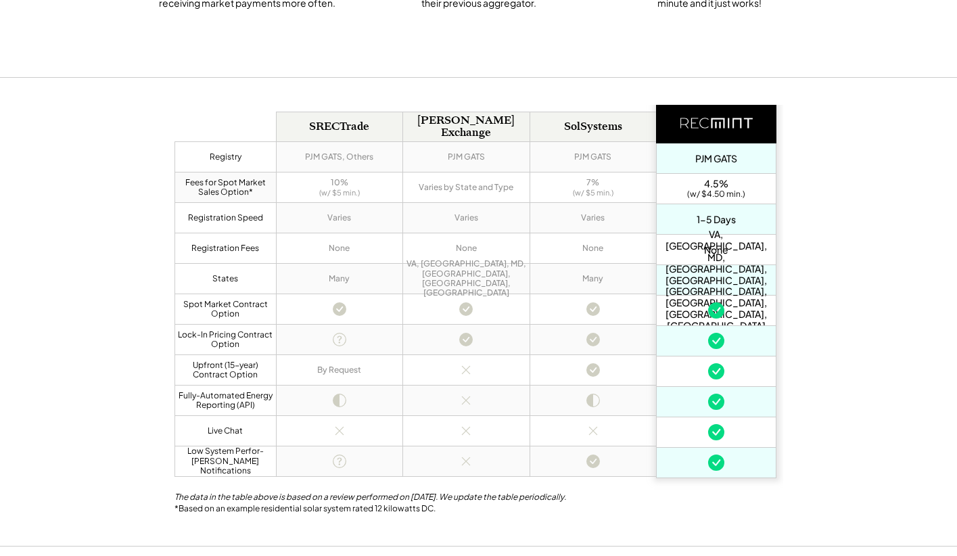
scroll to position [673, 0]
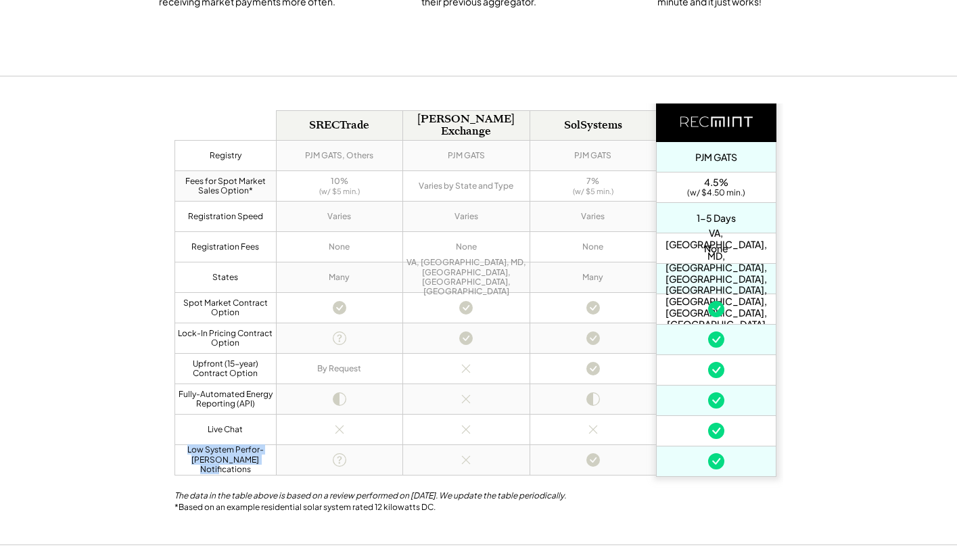
drag, startPoint x: 266, startPoint y: 466, endPoint x: 177, endPoint y: 456, distance: 89.8
click at [177, 456] on div "Low System Perfor-mance Notifications" at bounding box center [225, 459] width 97 height 29
click at [363, 480] on div "SRECTrade PJM GATS, Others 10% (w/ $5 min.) Varies None Many yes maybe By Reque…" at bounding box center [339, 297] width 127 height 387
click at [861, 345] on div "Registry Fees for Spot Market Sales Option* Registration Speed Registration Fee…" at bounding box center [478, 310] width 957 height 469
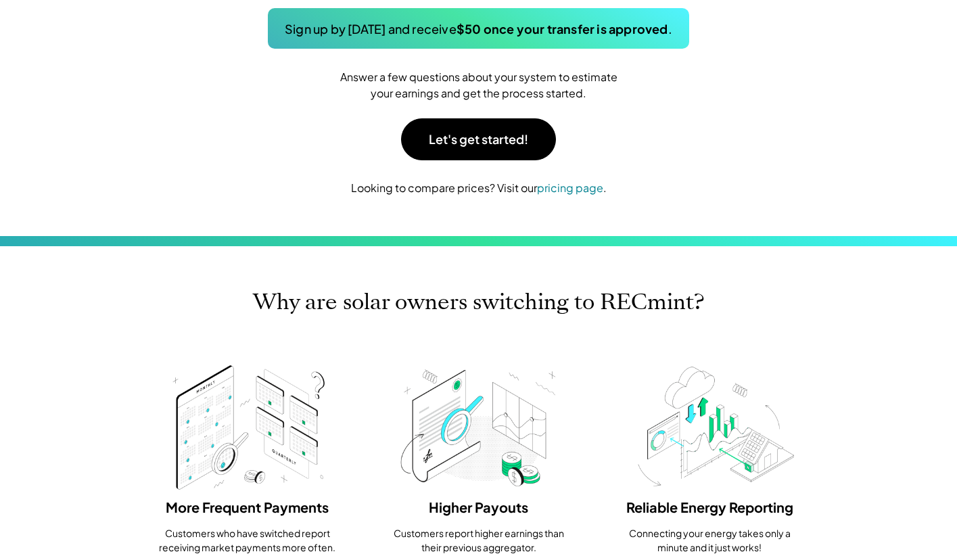
scroll to position [0, 0]
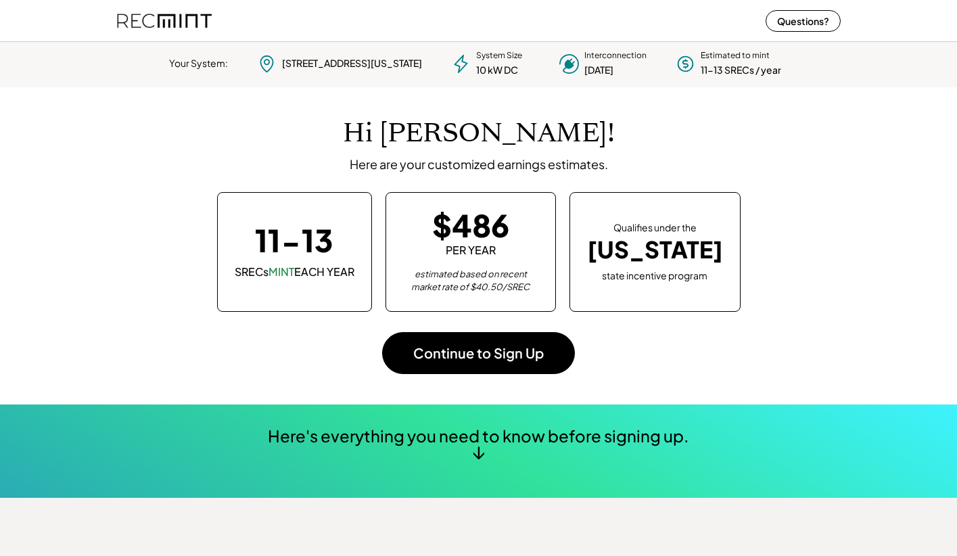
scroll to position [190, 378]
drag, startPoint x: 363, startPoint y: 238, endPoint x: 262, endPoint y: 238, distance: 101.5
click at [262, 238] on div "11-13 SRECs MINT EACH YEAR" at bounding box center [294, 251] width 155 height 119
click at [294, 244] on div "11-13" at bounding box center [294, 240] width 78 height 30
drag, startPoint x: 528, startPoint y: 232, endPoint x: 438, endPoint y: 225, distance: 90.3
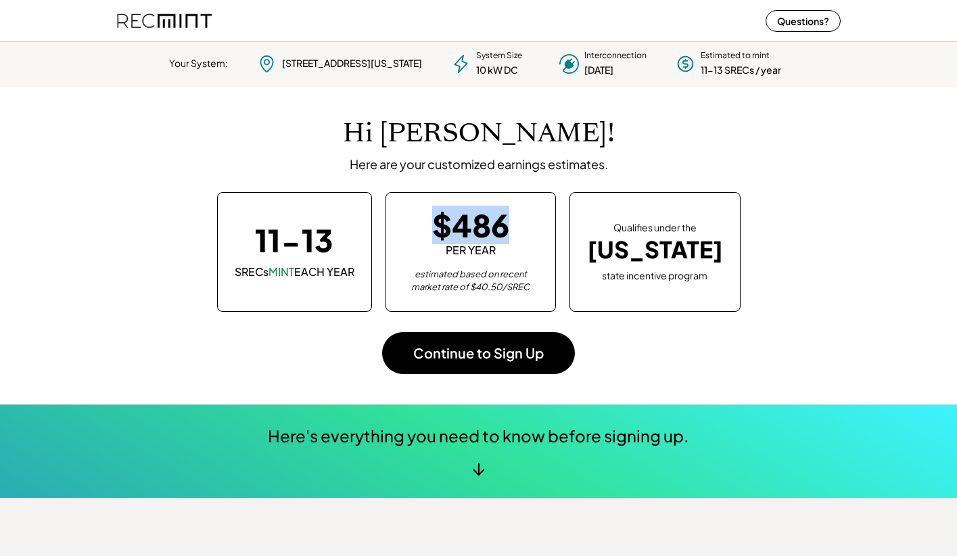
click at [438, 225] on div "$486 PER YEAR estimated based on recent market rate of $40.50/SREC" at bounding box center [471, 251] width 171 height 119
click at [505, 229] on div "$486" at bounding box center [470, 225] width 77 height 30
click at [641, 248] on div "[US_STATE]" at bounding box center [655, 250] width 136 height 28
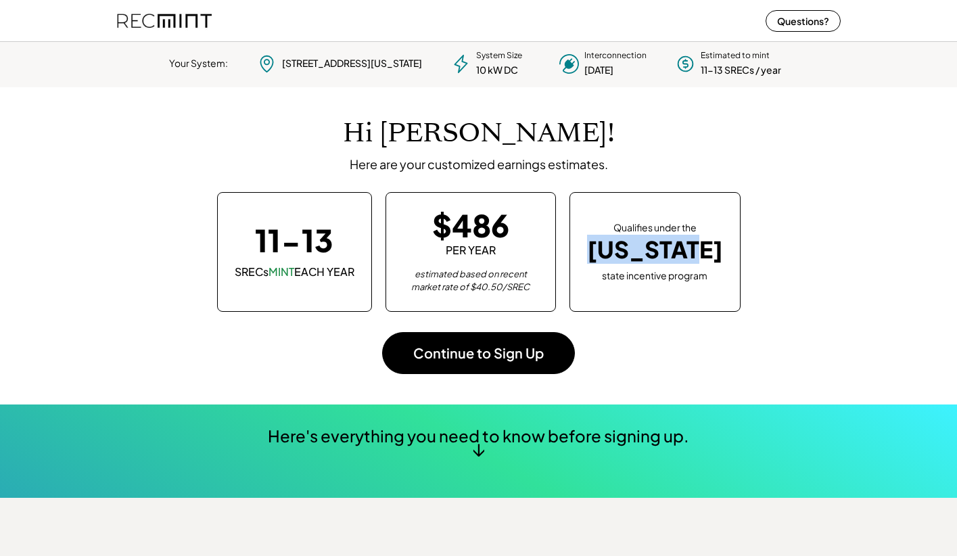
click at [641, 248] on div "[US_STATE]" at bounding box center [655, 250] width 136 height 28
click at [717, 263] on div "Qualifies under the [US_STATE] state incentive program why not [US_STATE]?" at bounding box center [655, 251] width 171 height 119
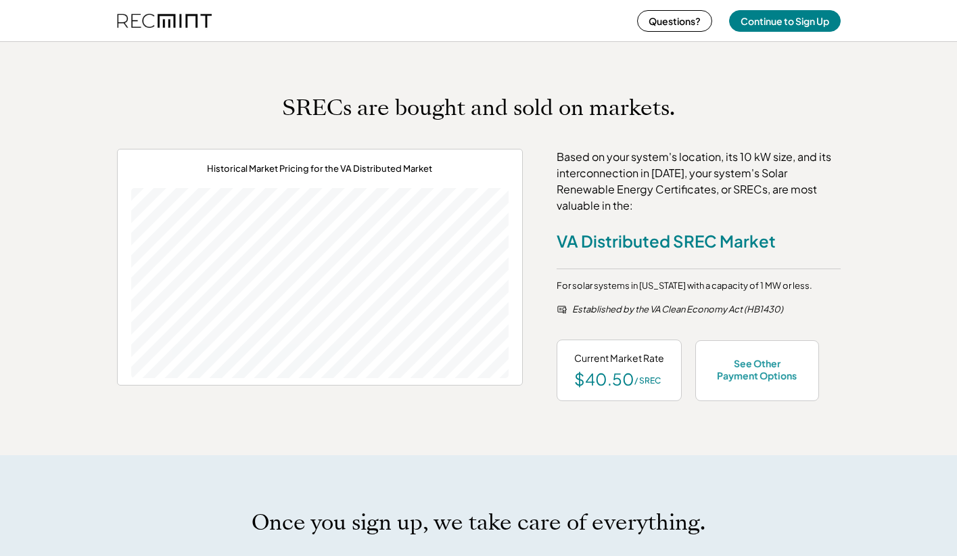
scroll to position [461, 0]
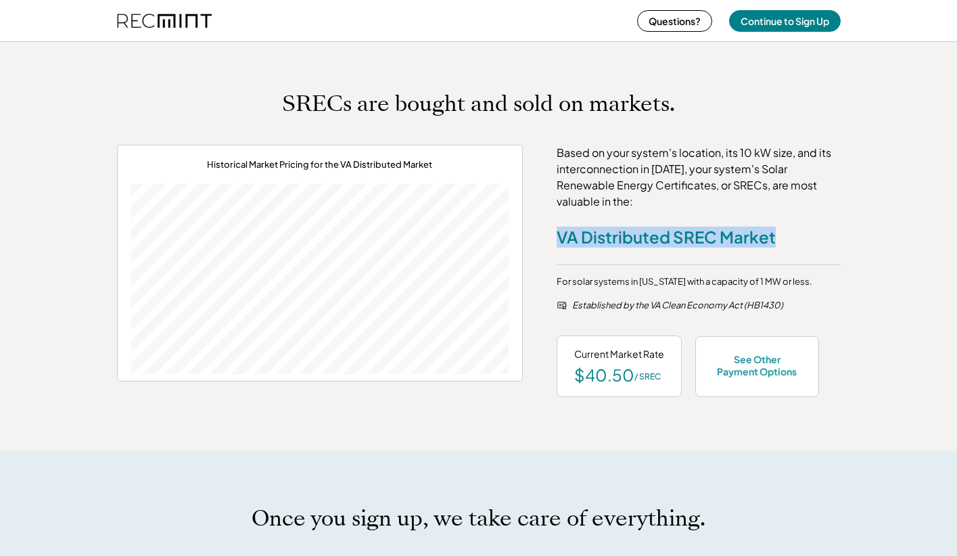
drag, startPoint x: 558, startPoint y: 245, endPoint x: 781, endPoint y: 229, distance: 223.2
click at [781, 229] on div "VA Distributed SREC Market Why not VA?" at bounding box center [699, 246] width 284 height 39
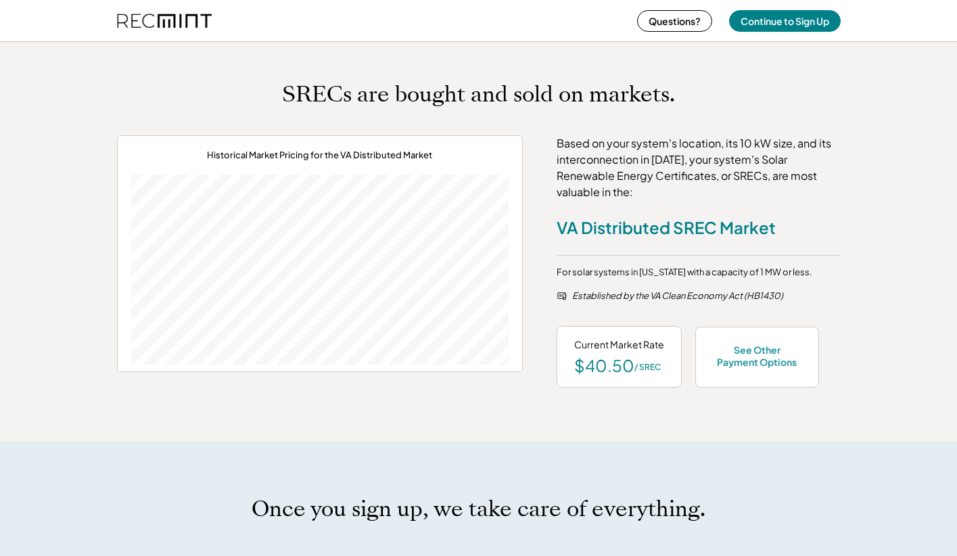
click at [591, 421] on div "SRECs are bought and sold on markets. Historical Market Pricing for the VA Dist…" at bounding box center [478, 234] width 957 height 415
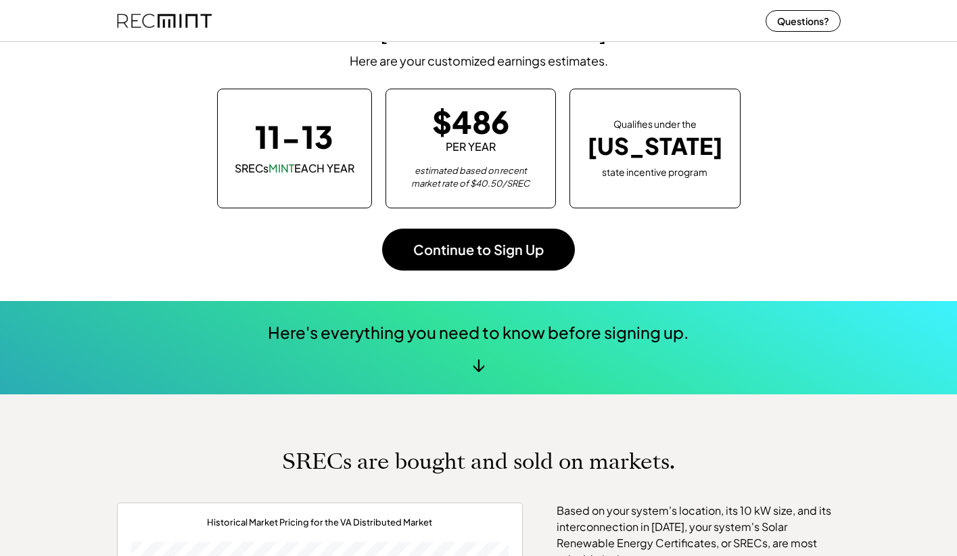
scroll to position [0, 0]
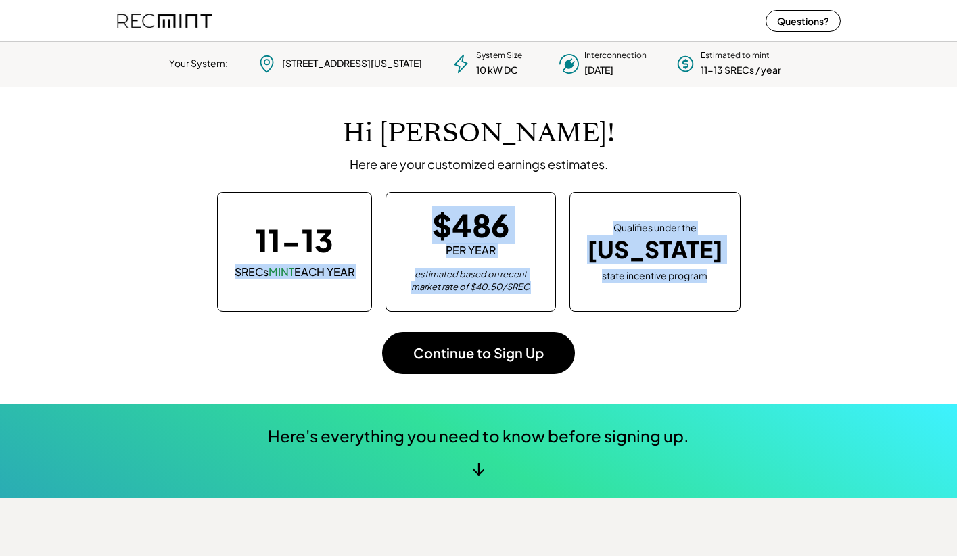
drag, startPoint x: 748, startPoint y: 279, endPoint x: 240, endPoint y: 260, distance: 509.2
click at [240, 260] on div "11-13 SRECs MINT EACH YEAR $486 PER YEAR estimated based on recent market rate …" at bounding box center [479, 251] width 697 height 119
click at [719, 324] on div "Hi Chelsea! Here are your customized earnings estimates. 11-13 SRECs MINT EACH …" at bounding box center [479, 245] width 724 height 317
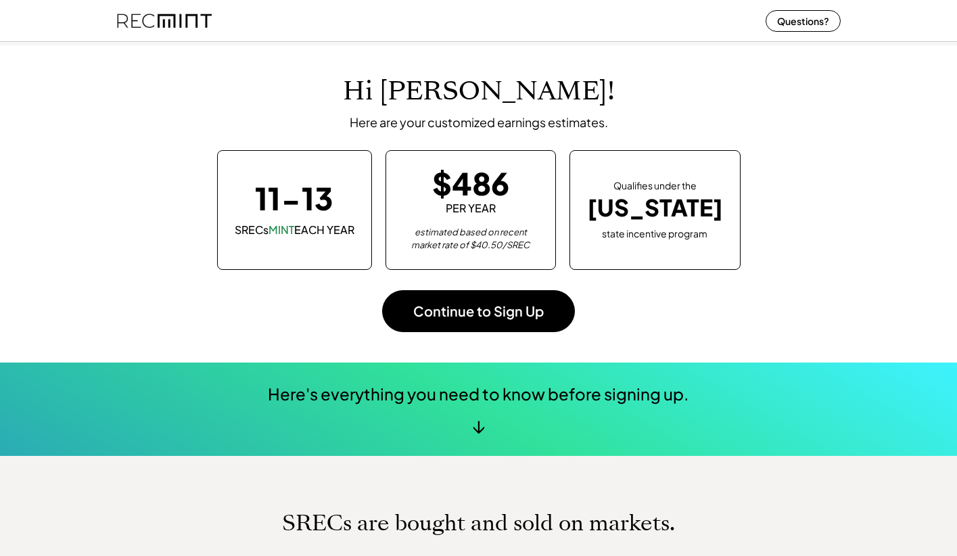
scroll to position [46, 0]
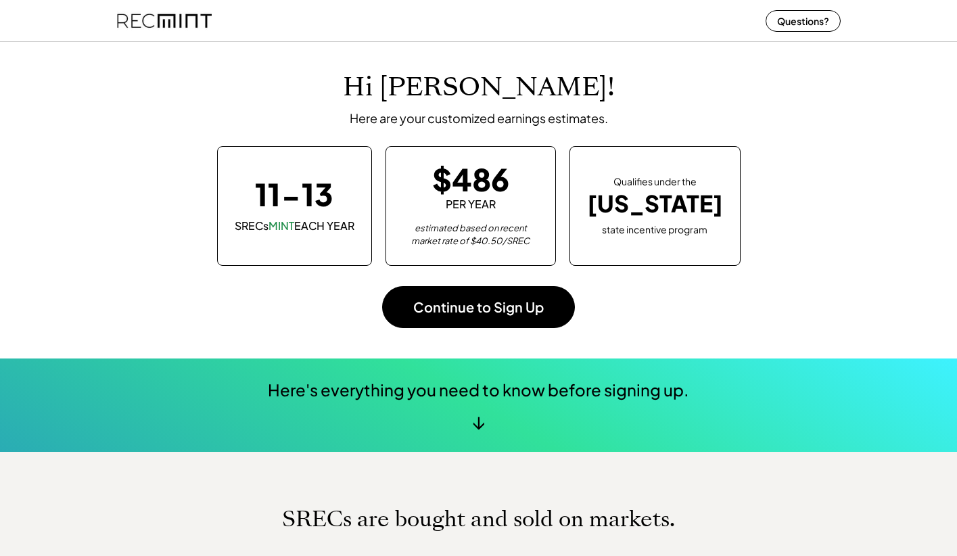
click at [750, 263] on div "11-13 SRECs MINT EACH YEAR $486 PER YEAR estimated based on recent market rate …" at bounding box center [479, 205] width 697 height 119
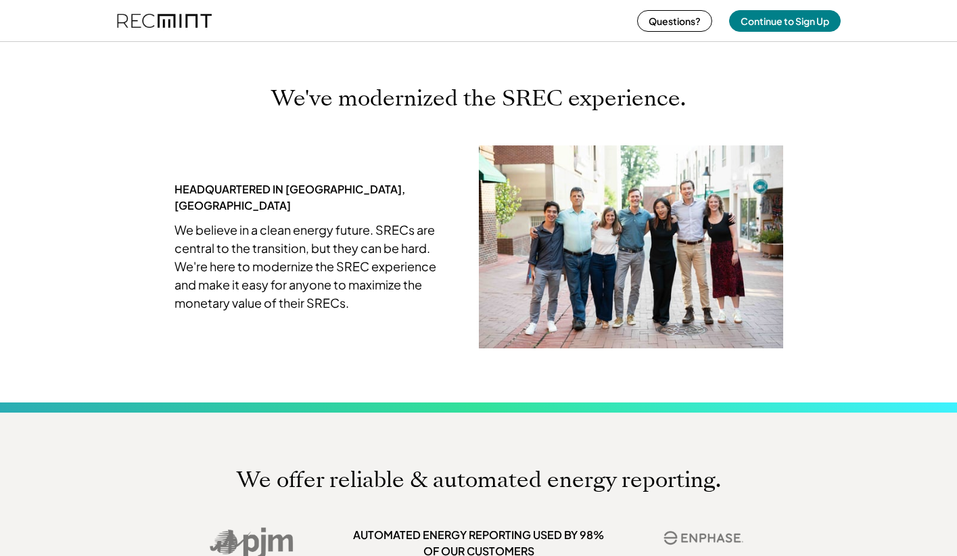
scroll to position [3045, 0]
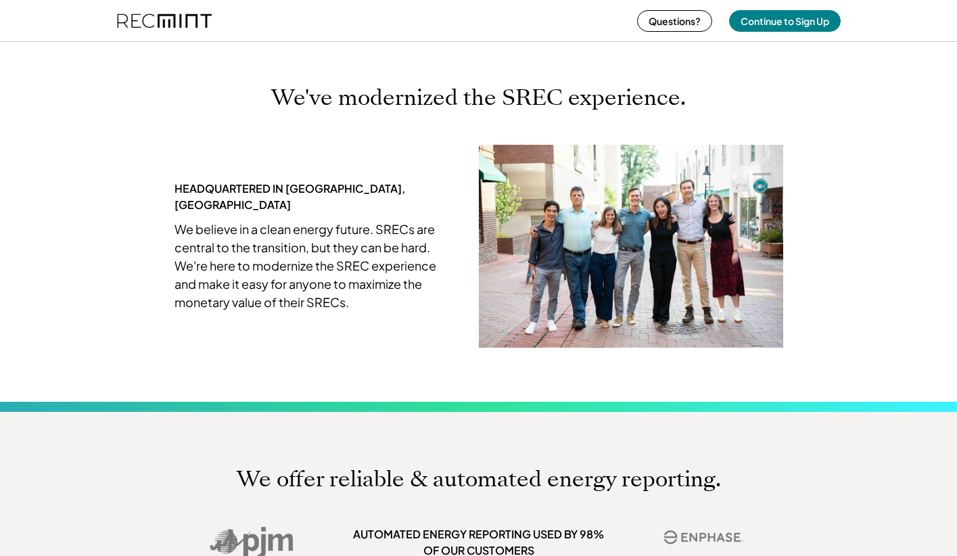
click at [180, 263] on div "We believe in a clean energy future. SRECs are central to the transition, but t…" at bounding box center [307, 265] width 264 height 91
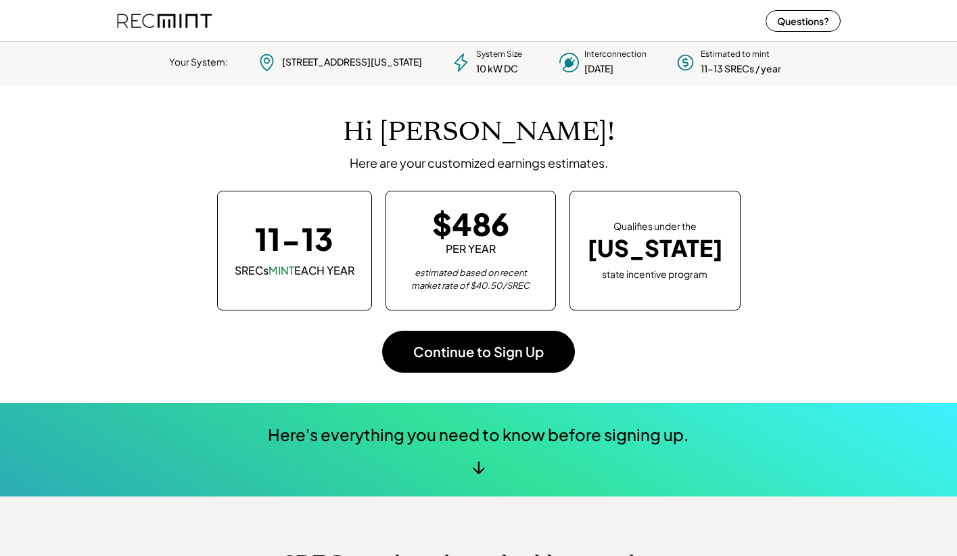
scroll to position [0, 0]
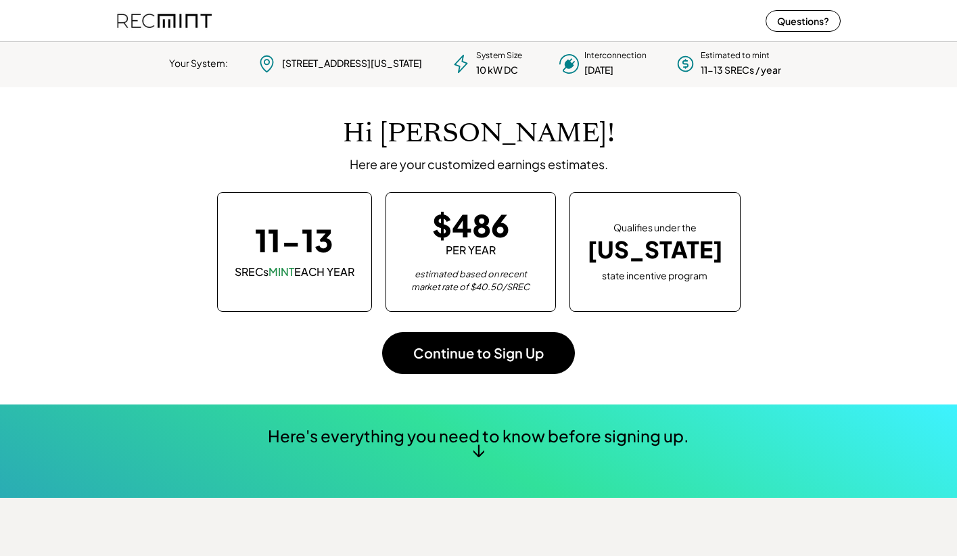
click at [810, 208] on div "11-13 SRECs MINT EACH YEAR $486 PER YEAR estimated based on recent market rate …" at bounding box center [479, 251] width 697 height 119
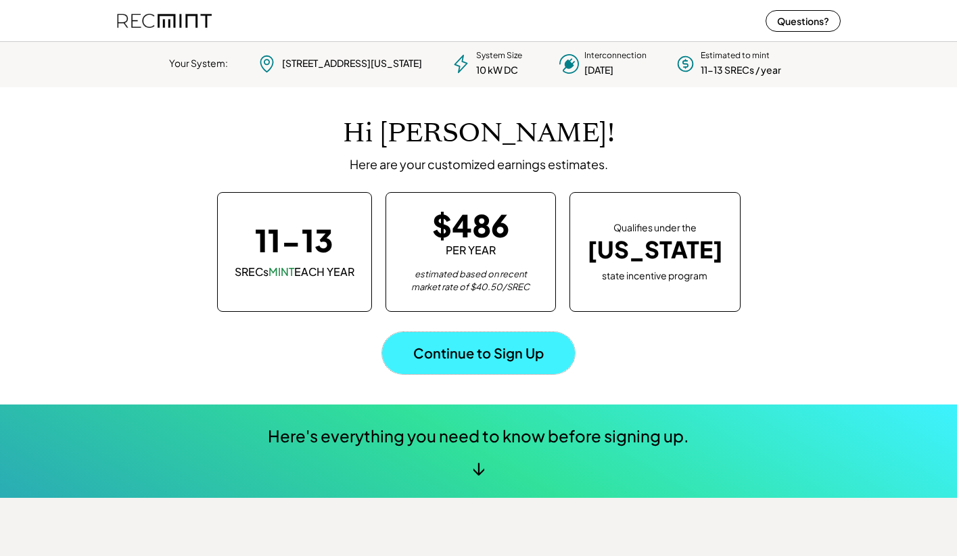
click at [474, 353] on button "Continue to Sign Up" at bounding box center [478, 353] width 193 height 42
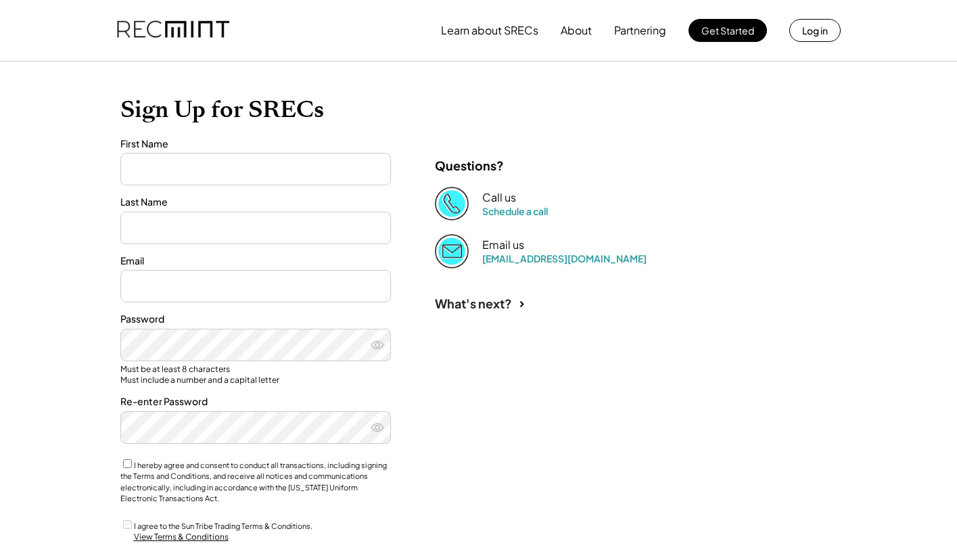
type input "*******"
type input "****"
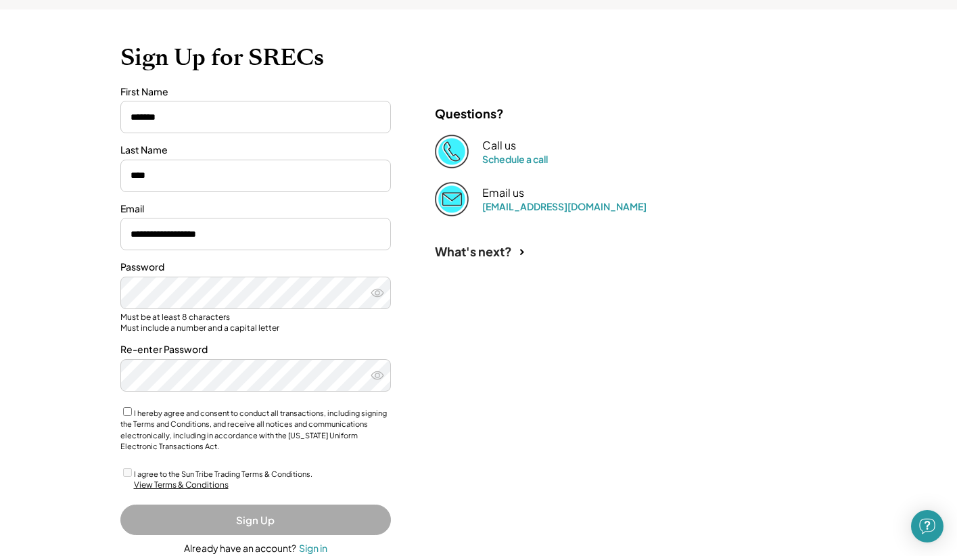
scroll to position [112, 0]
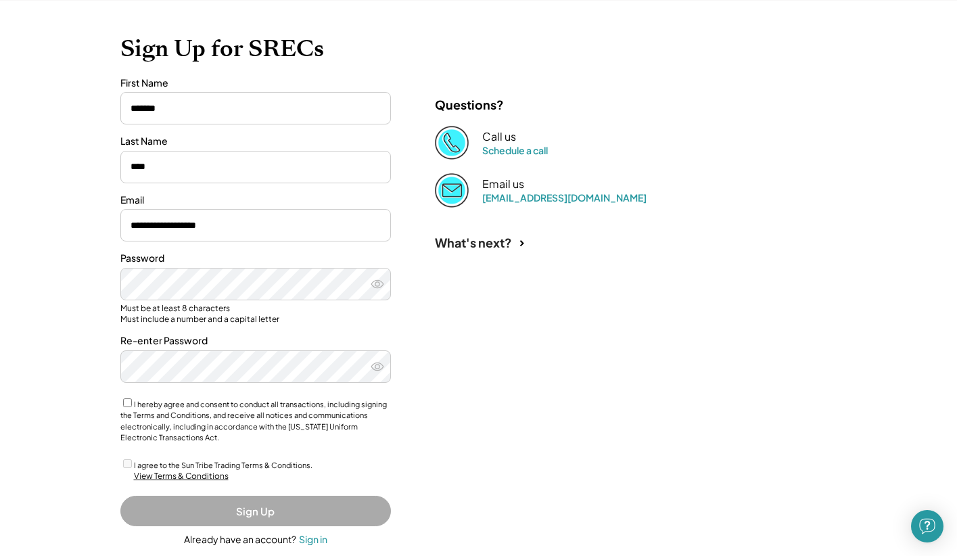
click at [145, 410] on label "I hereby agree and consent to conduct all transactions, including signing the T…" at bounding box center [253, 421] width 267 height 43
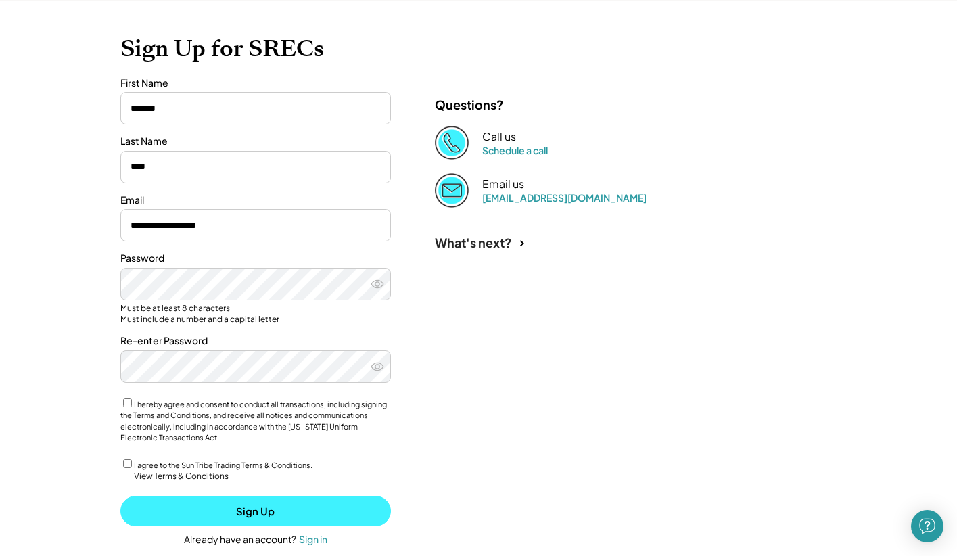
click at [242, 509] on button "Sign Up" at bounding box center [255, 511] width 271 height 30
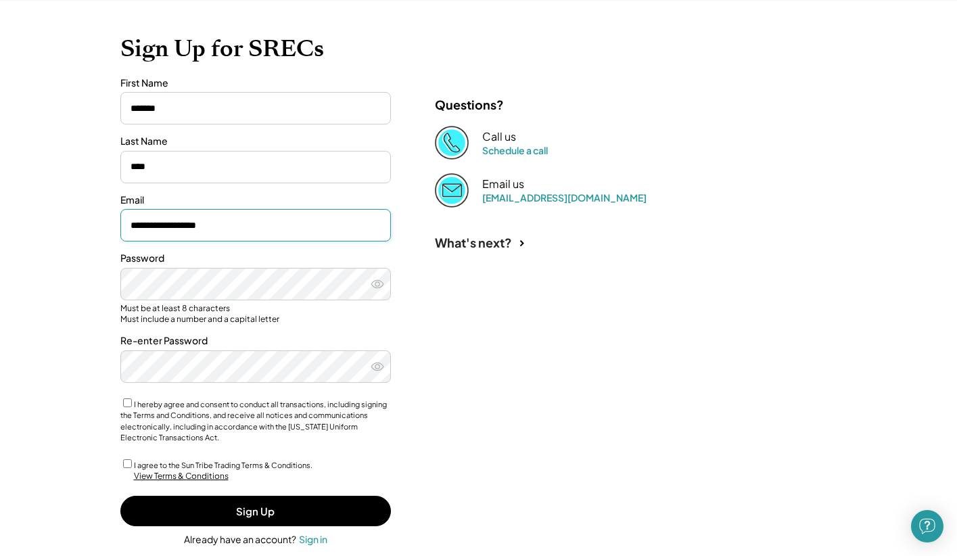
click at [166, 226] on input "**********" at bounding box center [255, 225] width 271 height 32
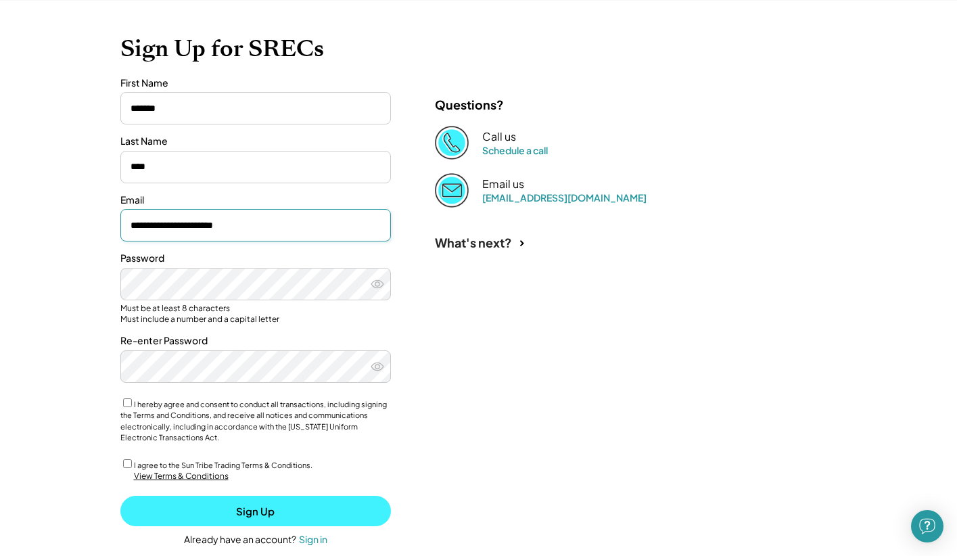
type input "**********"
click at [245, 512] on button "Sign Up" at bounding box center [255, 511] width 271 height 30
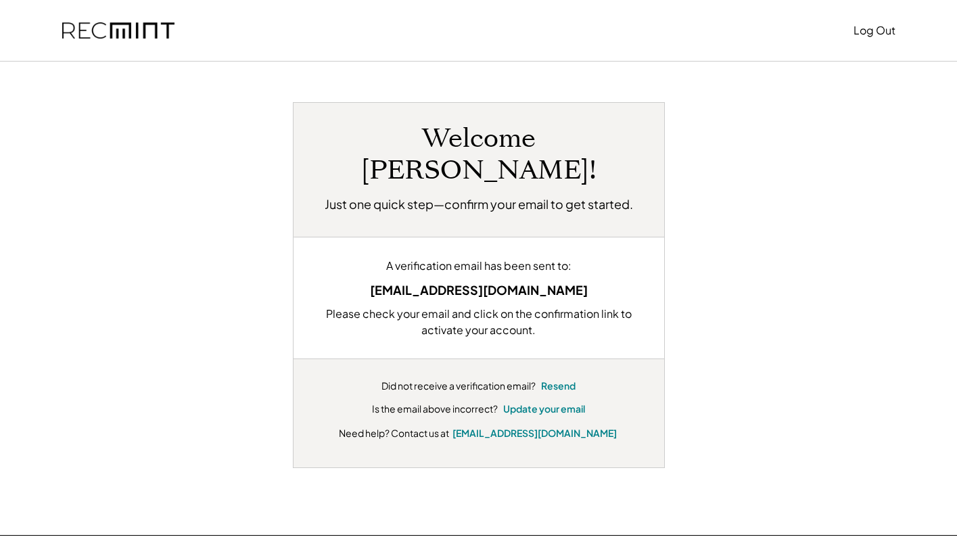
drag, startPoint x: 575, startPoint y: 261, endPoint x: 347, endPoint y: 267, distance: 228.1
click at [347, 267] on div "A verification email has been sent to: [EMAIL_ADDRESS][DOMAIN_NAME] Please chec…" at bounding box center [479, 298] width 371 height 122
click at [461, 267] on div "A verification email has been sent to: [EMAIL_ADDRESS][DOMAIN_NAME] Please chec…" at bounding box center [479, 298] width 371 height 122
click at [549, 403] on button "Update your email" at bounding box center [544, 410] width 82 height 14
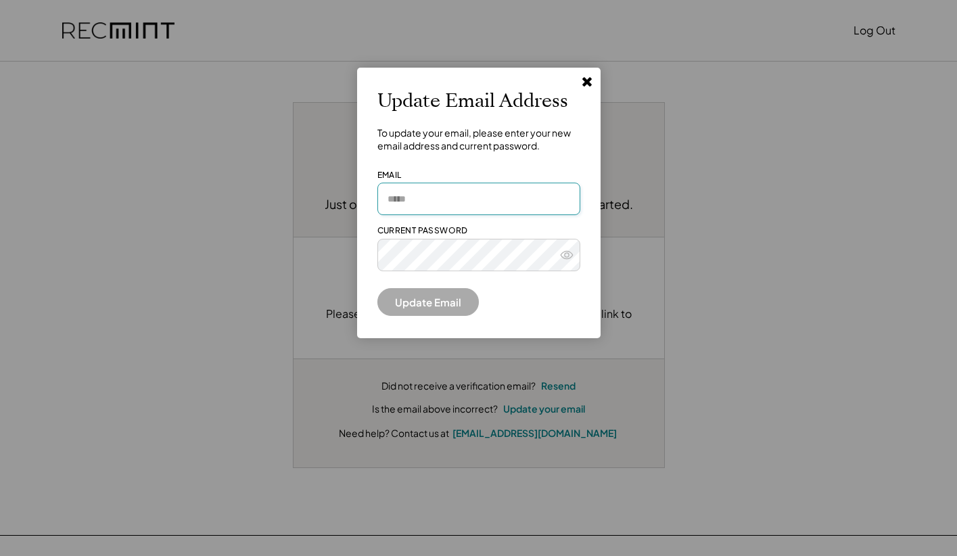
click at [430, 200] on input "email" at bounding box center [479, 199] width 203 height 32
click at [448, 203] on input "**********" at bounding box center [479, 199] width 203 height 32
type input "**********"
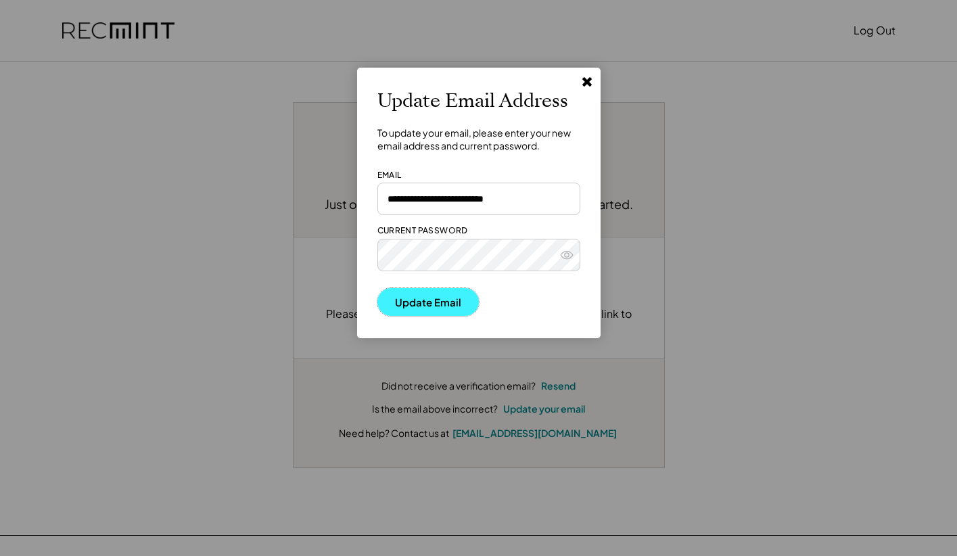
click at [443, 307] on button "Update Email" at bounding box center [428, 302] width 101 height 28
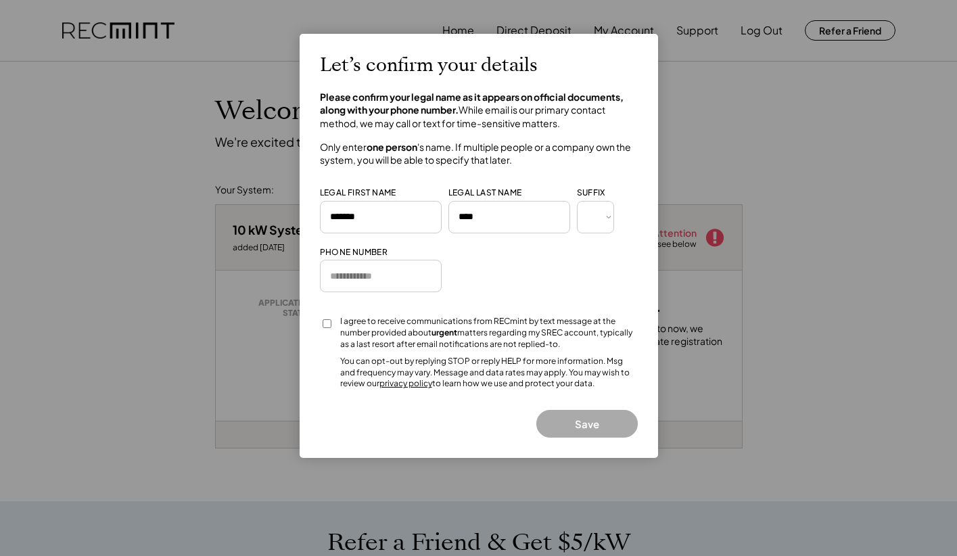
drag, startPoint x: 486, startPoint y: 218, endPoint x: 434, endPoint y: 206, distance: 53.4
click at [435, 206] on div "LEGAL FIRST NAME LEGAL LAST NAME SUFFIX *** *** * ** *** ** * ** *** **** ** *" at bounding box center [467, 211] width 294 height 49
type input "***"
click at [378, 278] on input "input" at bounding box center [381, 276] width 122 height 32
type input "**********"
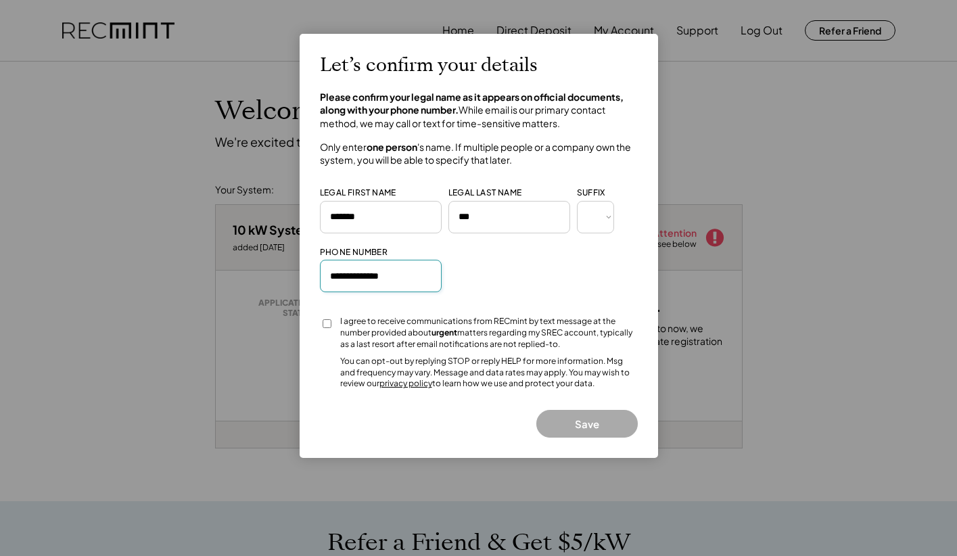
click at [380, 332] on div "I agree to receive communications from RECmint by text message at the number pr…" at bounding box center [489, 333] width 298 height 34
click at [590, 426] on button "Save" at bounding box center [587, 424] width 101 height 28
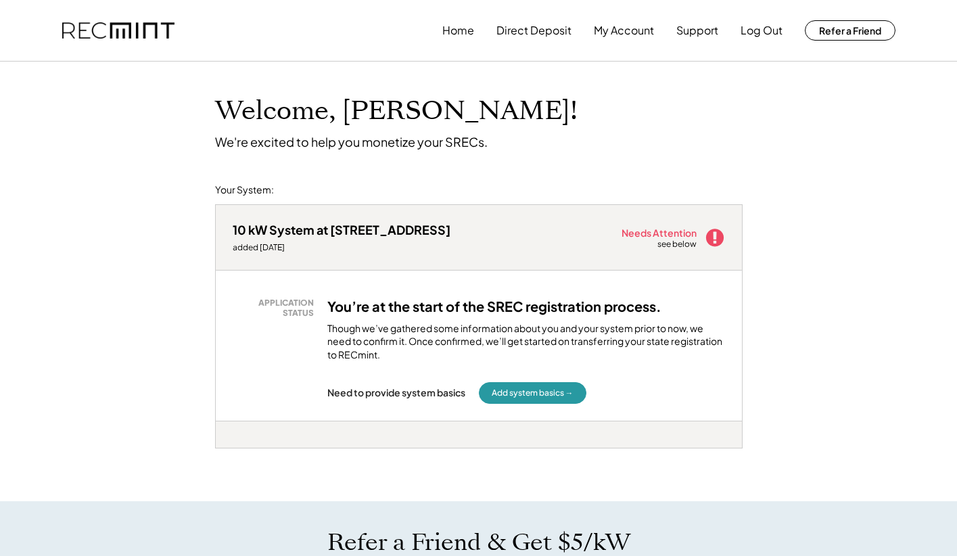
click at [651, 416] on div "APPLICATION STATUS You’re at the start of the SREC registration process. Though…" at bounding box center [479, 346] width 526 height 150
click at [532, 395] on button "Add system basics →" at bounding box center [533, 393] width 108 height 22
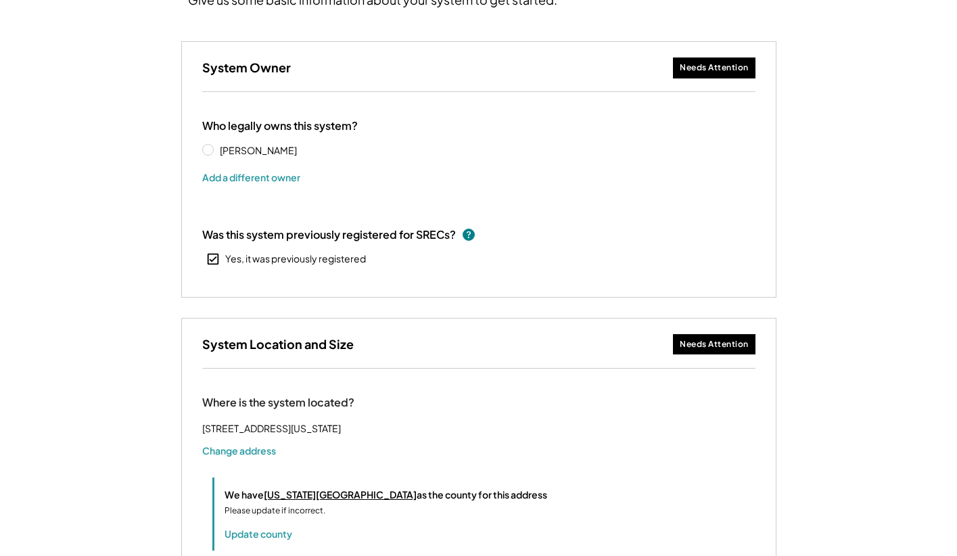
scroll to position [151, 0]
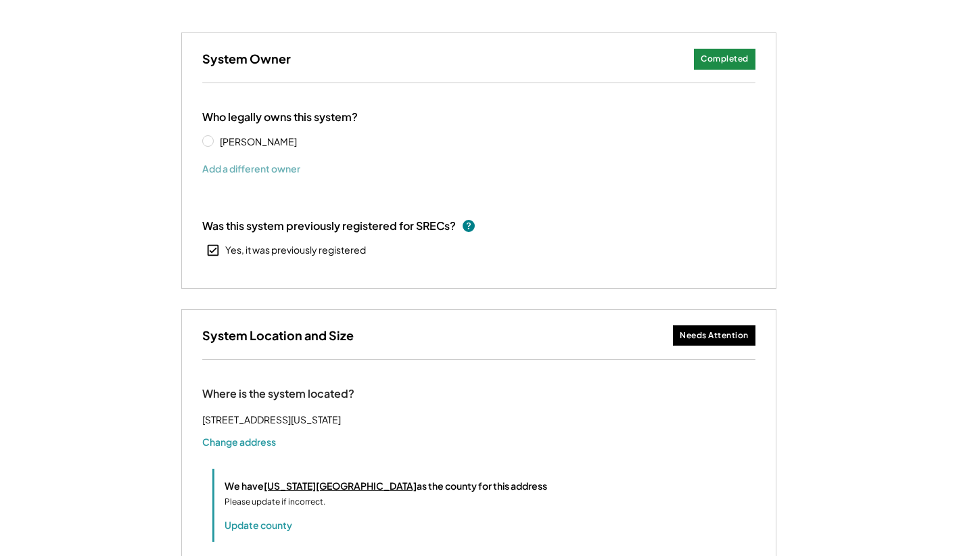
click at [242, 173] on button "Add a different owner" at bounding box center [251, 168] width 98 height 20
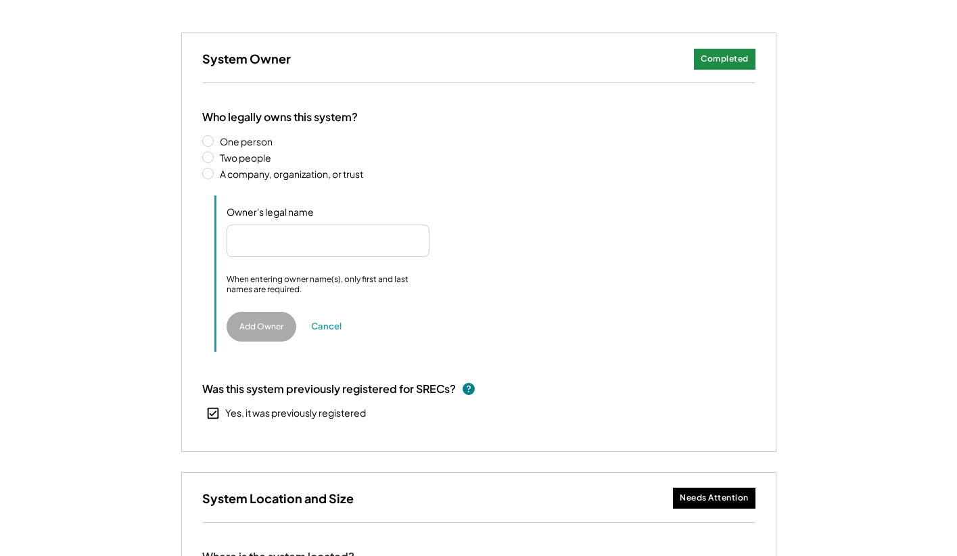
click at [253, 156] on label "Two people" at bounding box center [486, 157] width 540 height 9
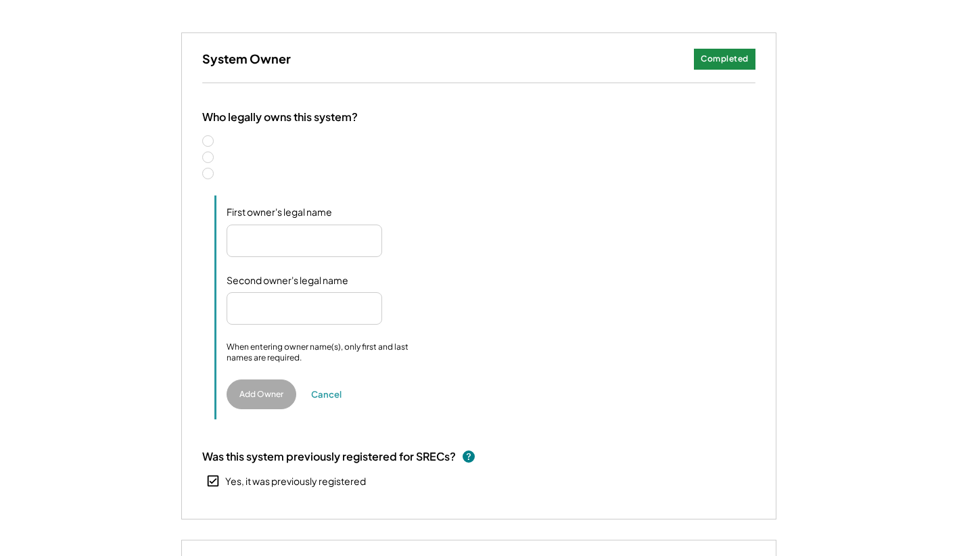
click at [284, 174] on label "A company, organization, or trust" at bounding box center [486, 173] width 540 height 9
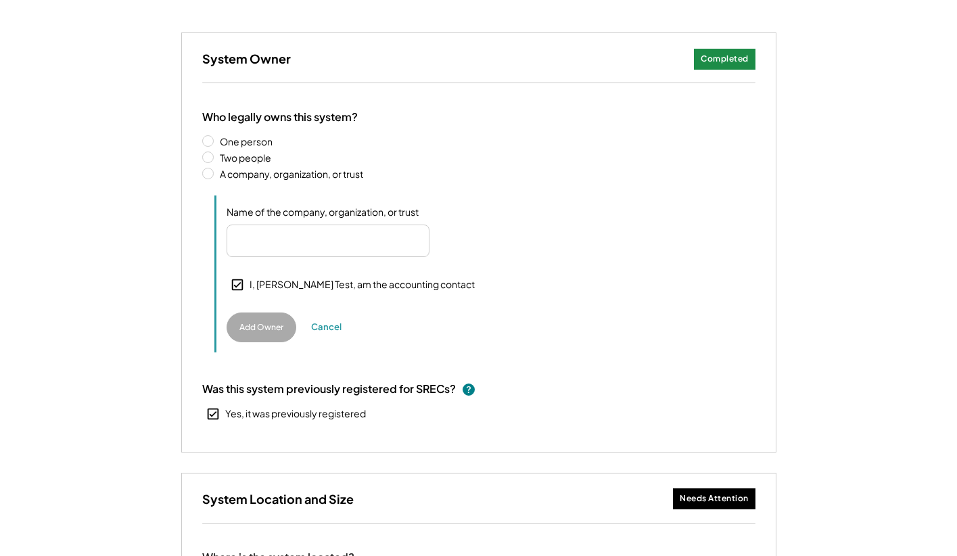
click at [242, 146] on label "One person" at bounding box center [486, 141] width 540 height 9
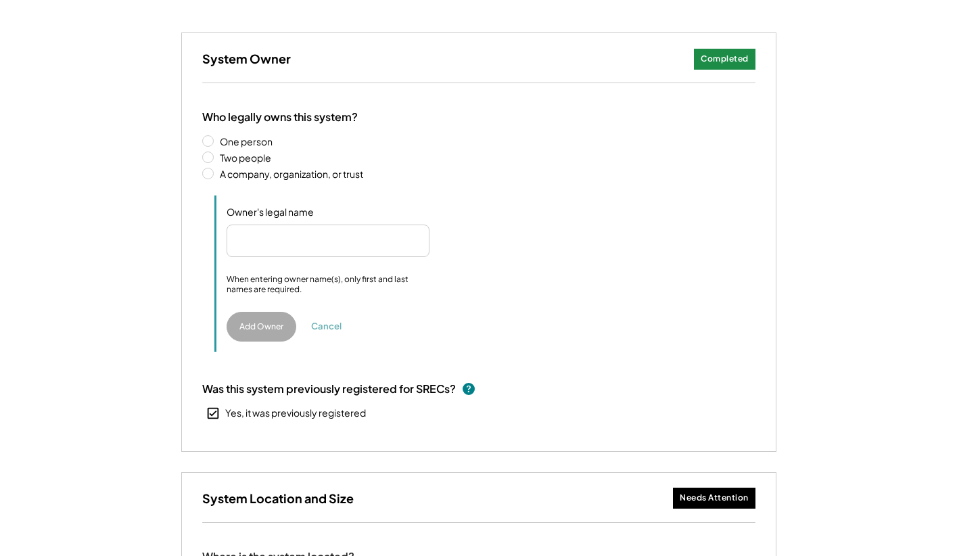
click at [329, 329] on button "Cancel" at bounding box center [327, 327] width 41 height 20
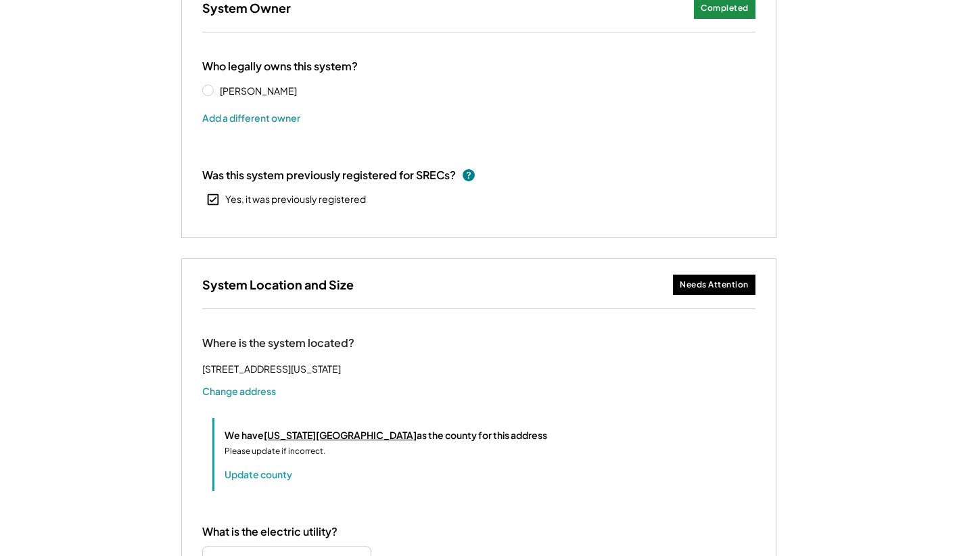
scroll to position [204, 0]
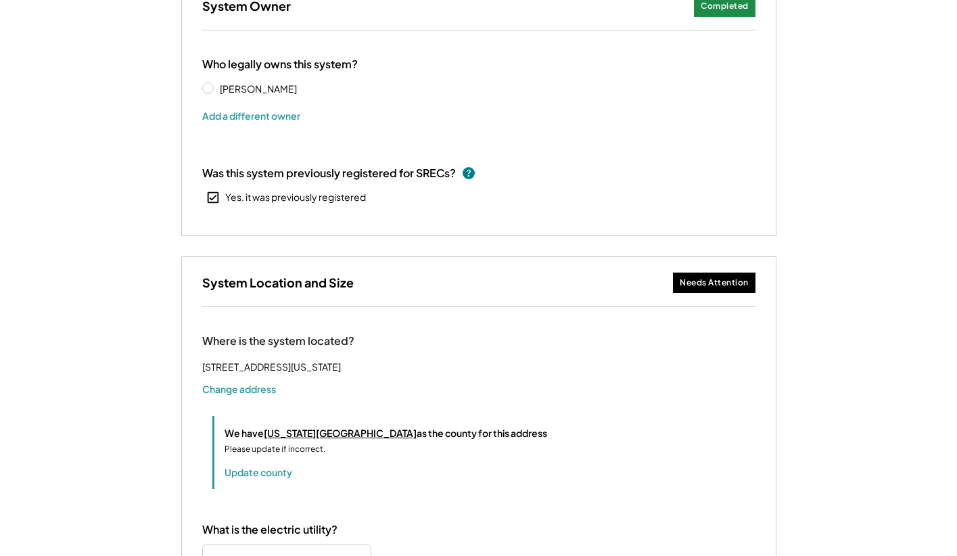
click at [215, 199] on icon at bounding box center [213, 197] width 15 height 15
click at [215, 198] on icon at bounding box center [213, 197] width 15 height 15
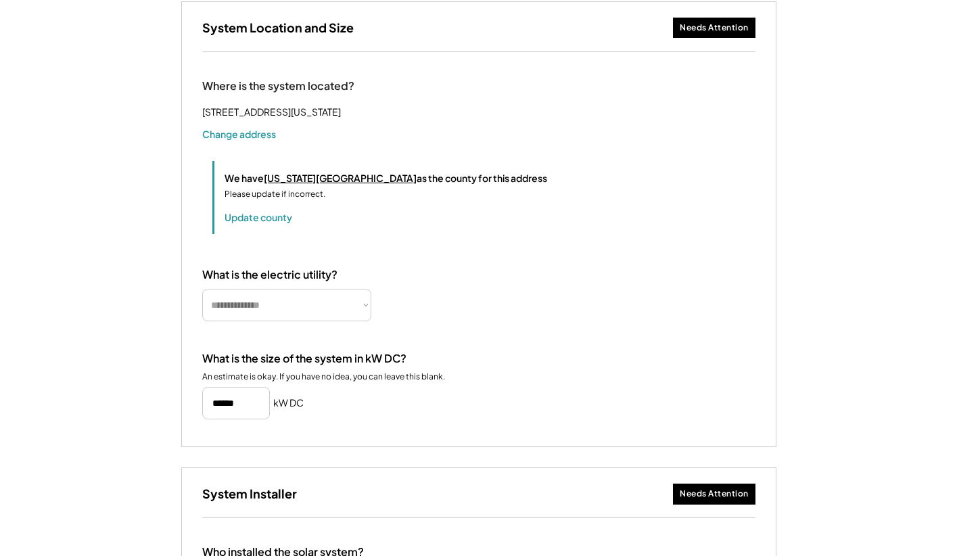
scroll to position [463, 0]
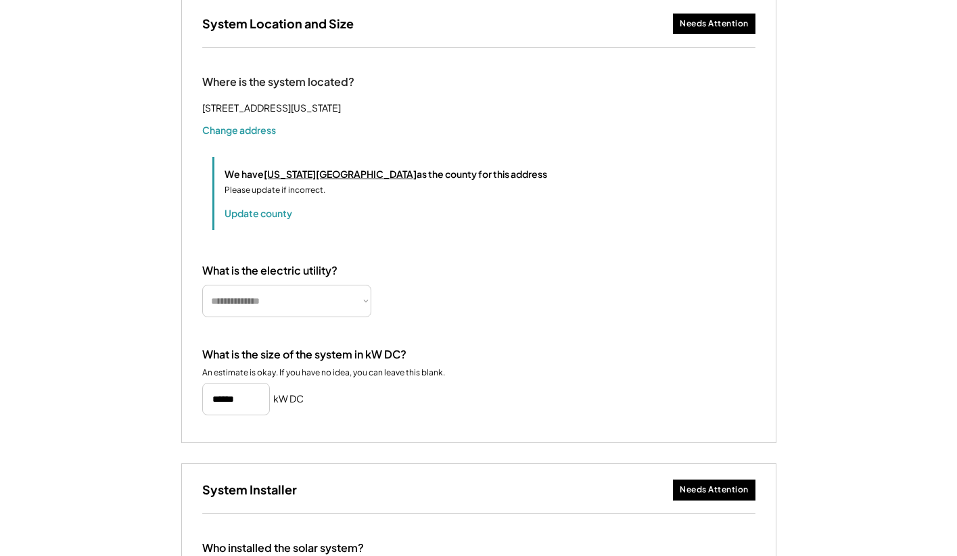
click at [289, 317] on select "**********" at bounding box center [286, 301] width 169 height 32
select select "**********"
click at [202, 301] on select "**********" at bounding box center [286, 301] width 169 height 32
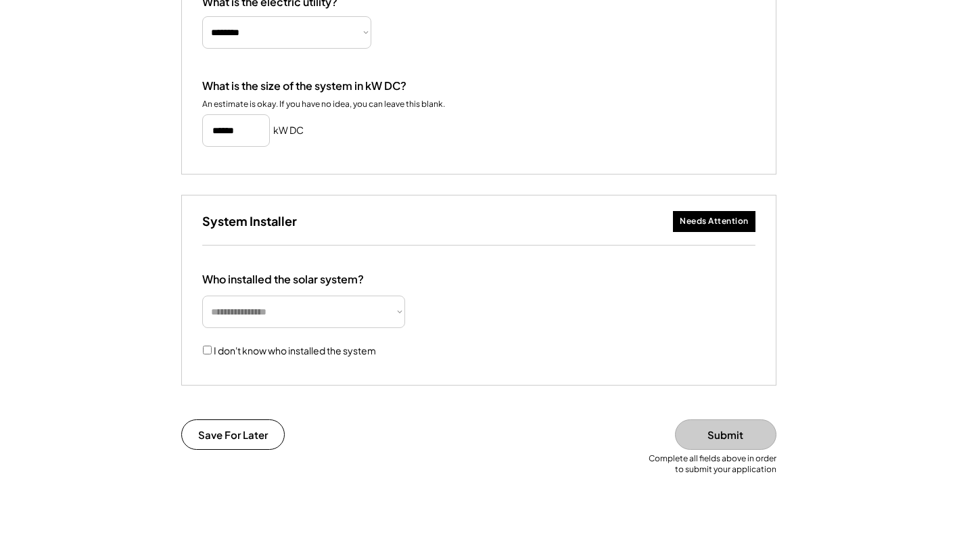
scroll to position [738, 0]
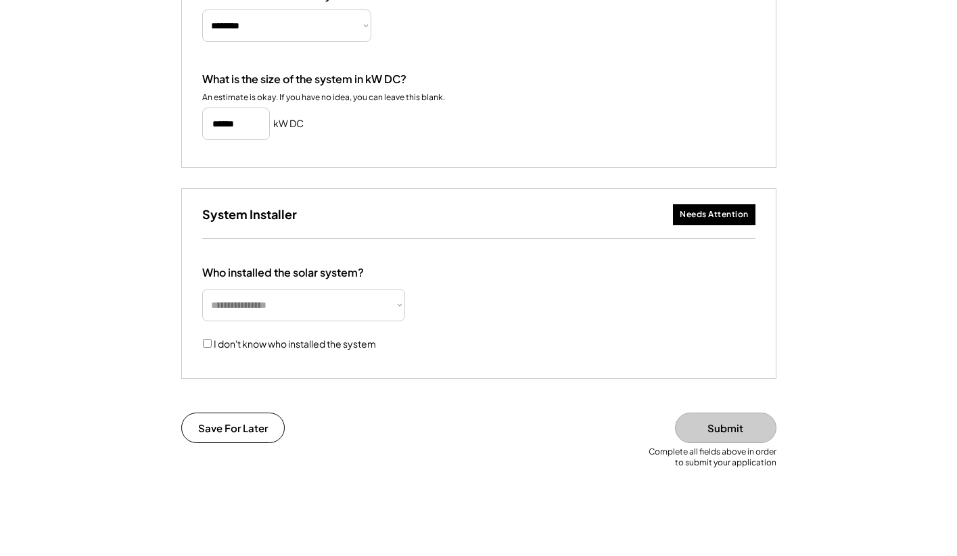
click at [308, 321] on select "**********" at bounding box center [303, 305] width 203 height 32
select select "**********"
click at [202, 306] on select "**********" at bounding box center [303, 305] width 203 height 32
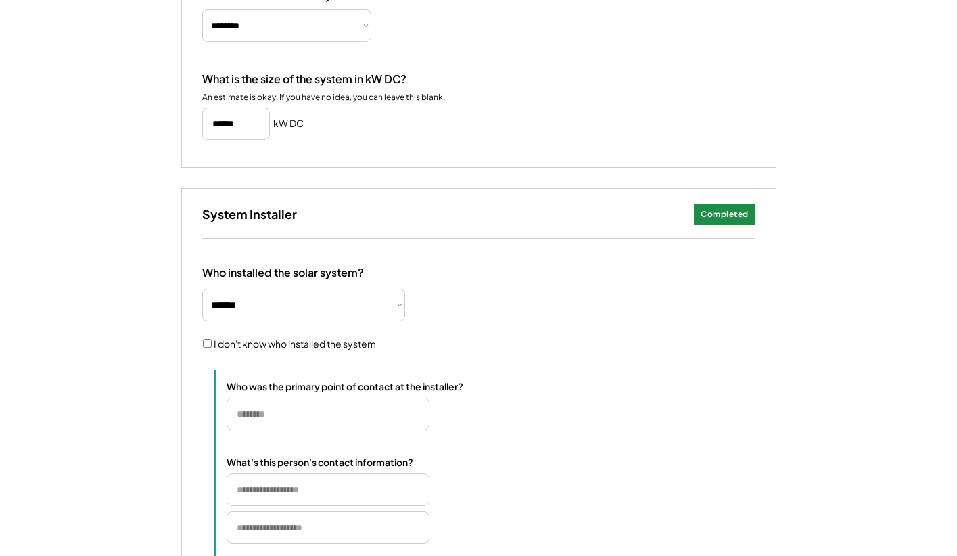
click at [567, 391] on div "Who was the primary point of contact at the installer? What's this person's con…" at bounding box center [485, 490] width 541 height 240
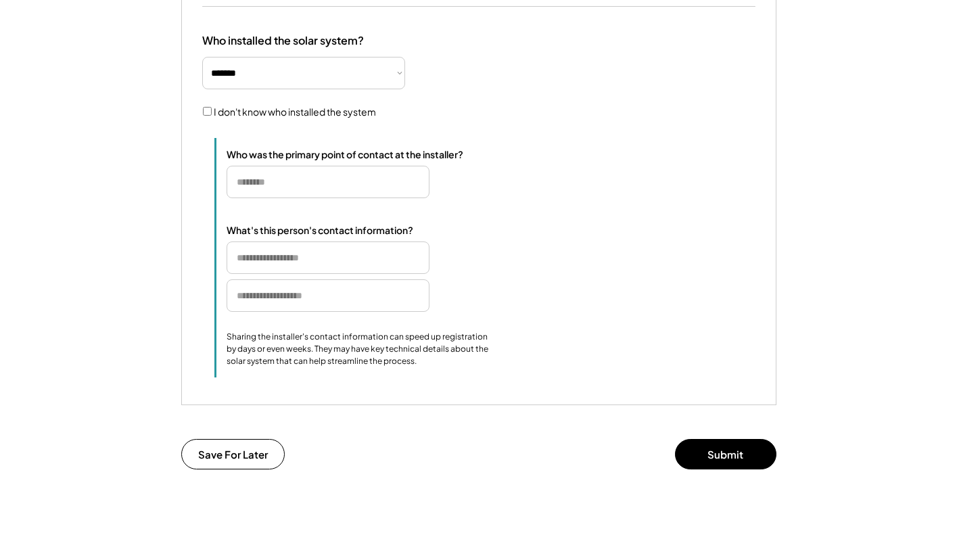
scroll to position [976, 0]
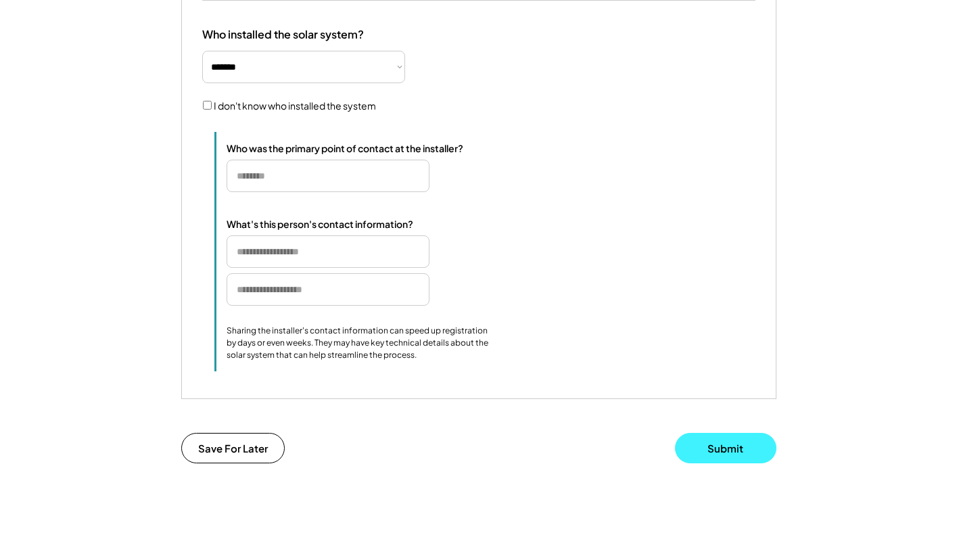
click at [708, 464] on button "Submit" at bounding box center [725, 448] width 101 height 30
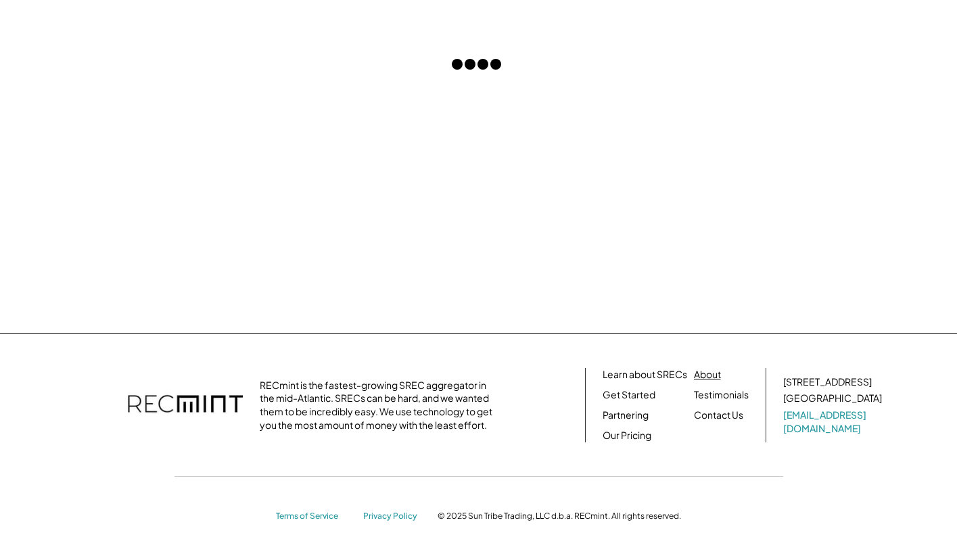
scroll to position [0, 0]
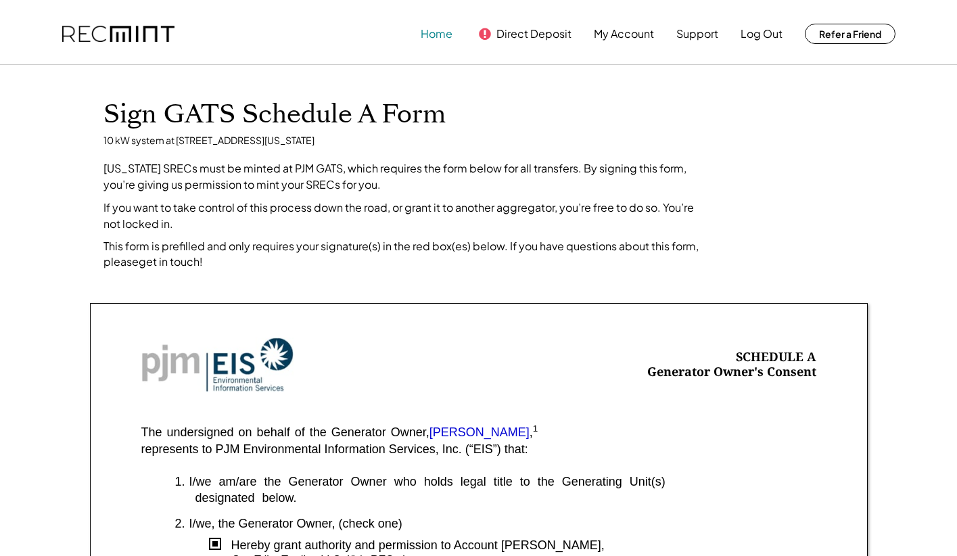
click at [439, 38] on button "Home" at bounding box center [437, 33] width 32 height 27
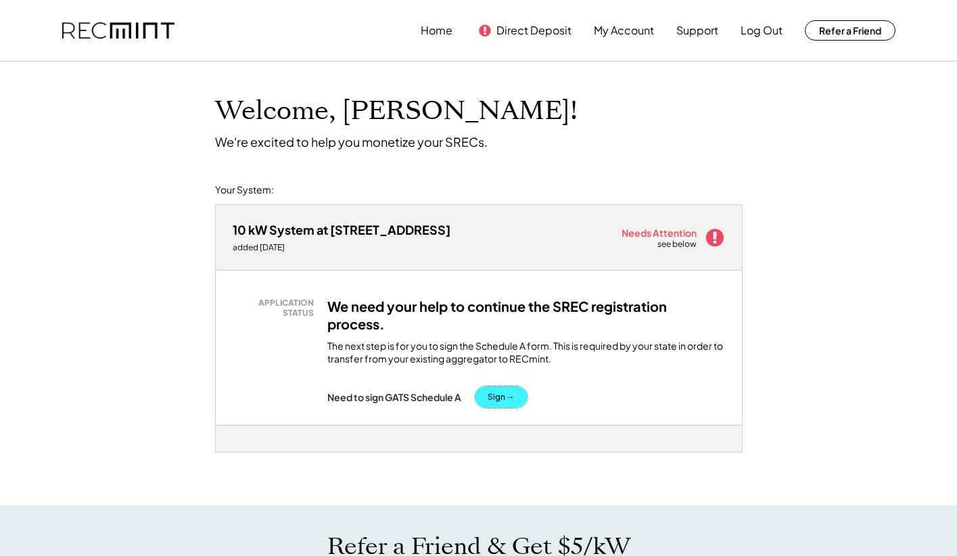
click at [507, 399] on button "Sign →" at bounding box center [501, 397] width 53 height 22
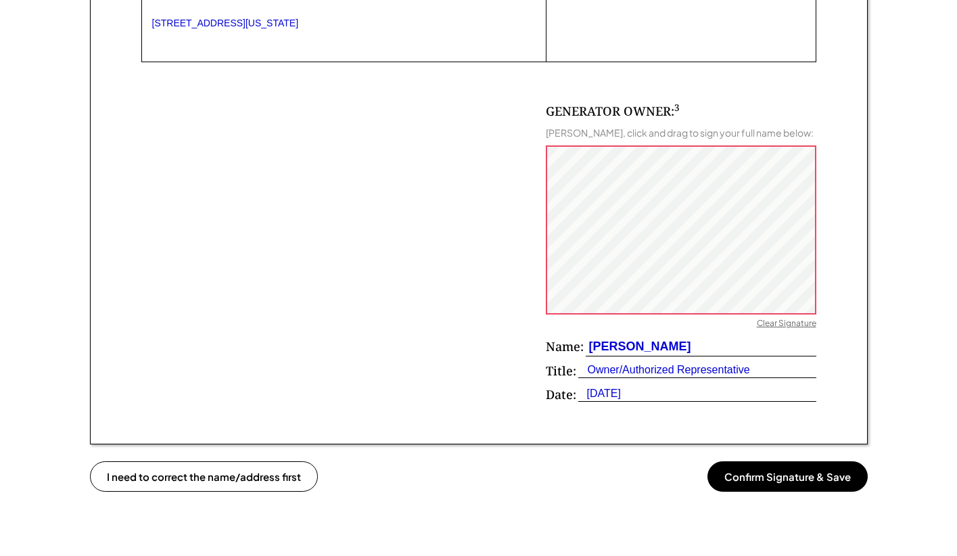
scroll to position [894, 0]
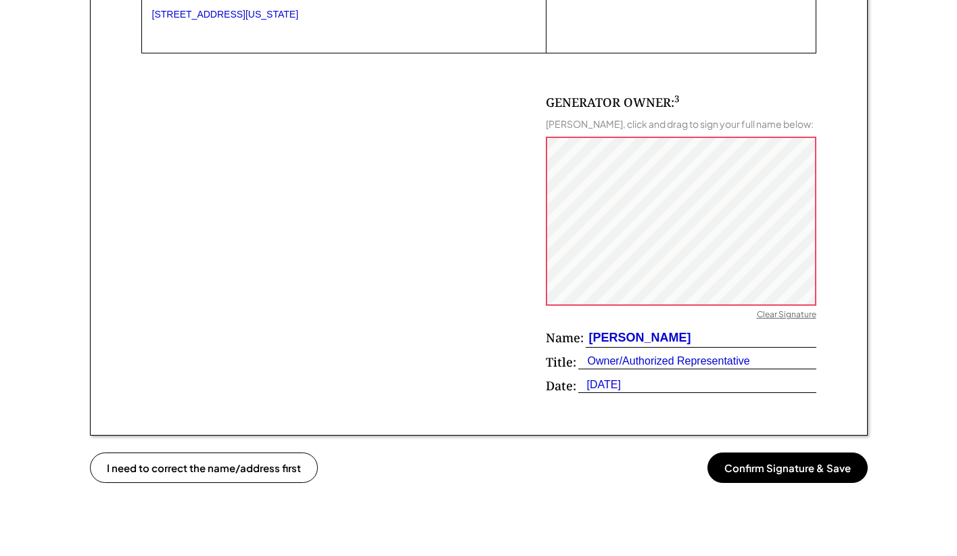
click at [775, 471] on button "Confirm Signature & Save" at bounding box center [788, 468] width 160 height 30
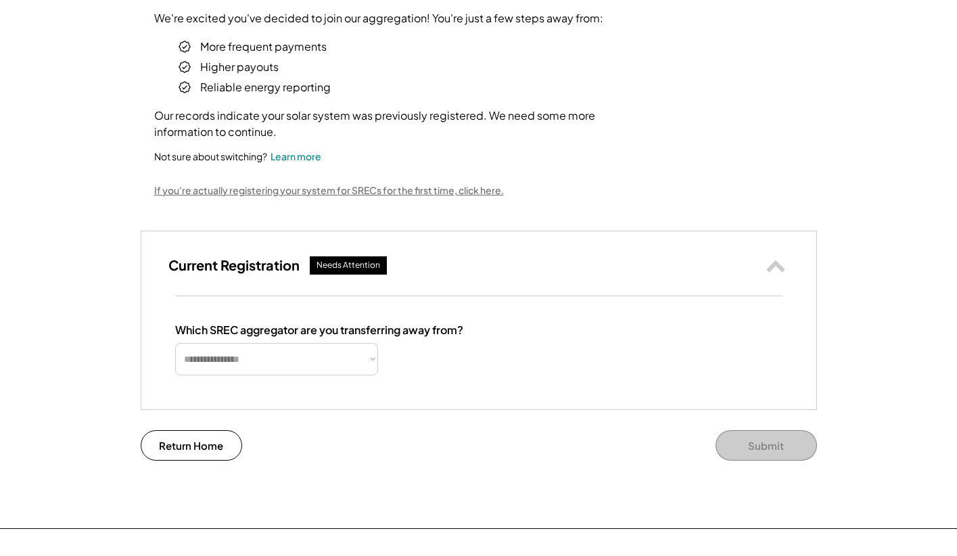
scroll to position [183, 0]
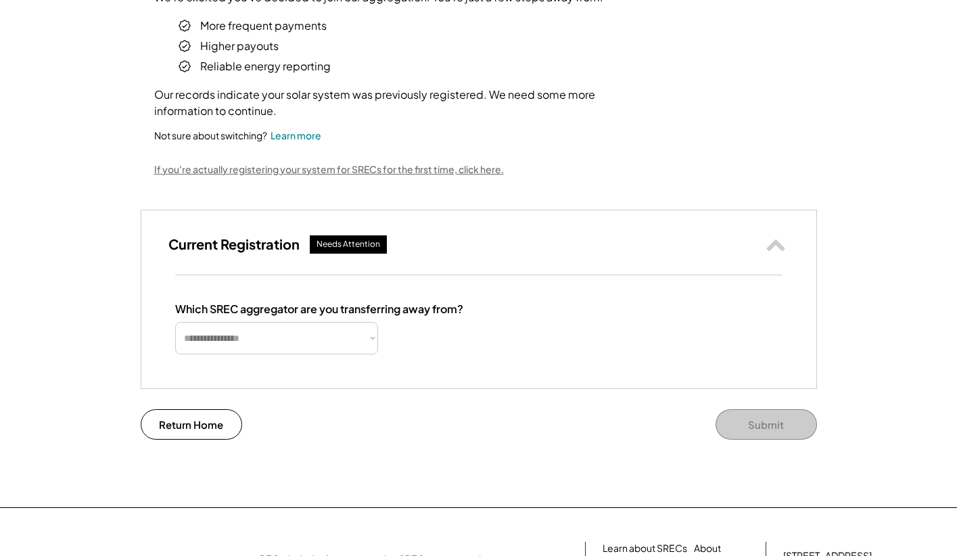
click at [377, 344] on select "**********" at bounding box center [276, 338] width 203 height 32
select select "**********"
click at [175, 322] on select "**********" at bounding box center [276, 338] width 203 height 32
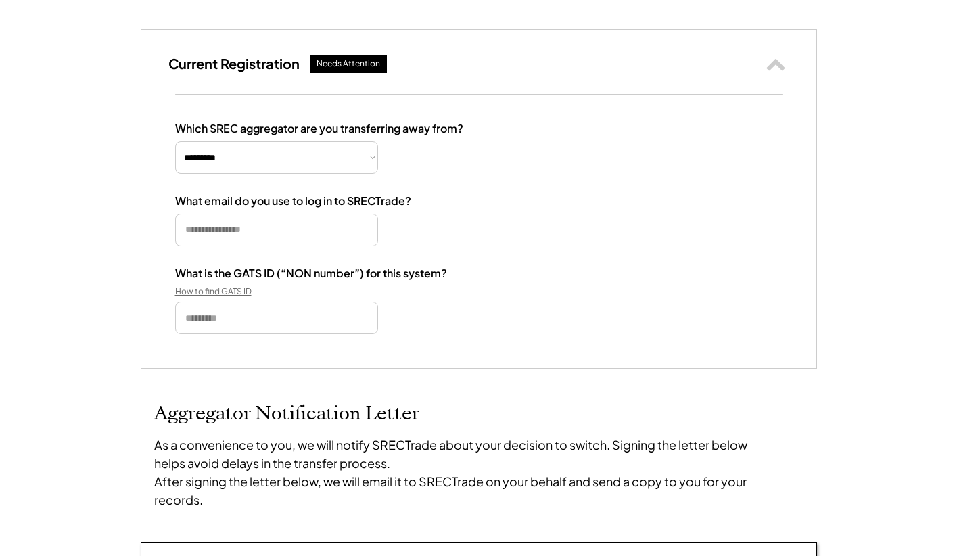
scroll to position [367, 0]
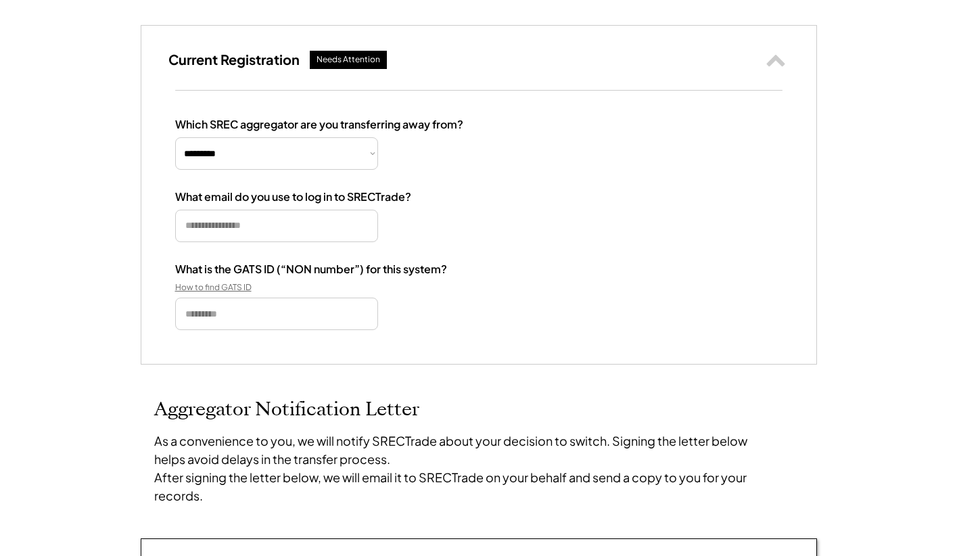
click at [239, 239] on input "email" at bounding box center [276, 226] width 203 height 32
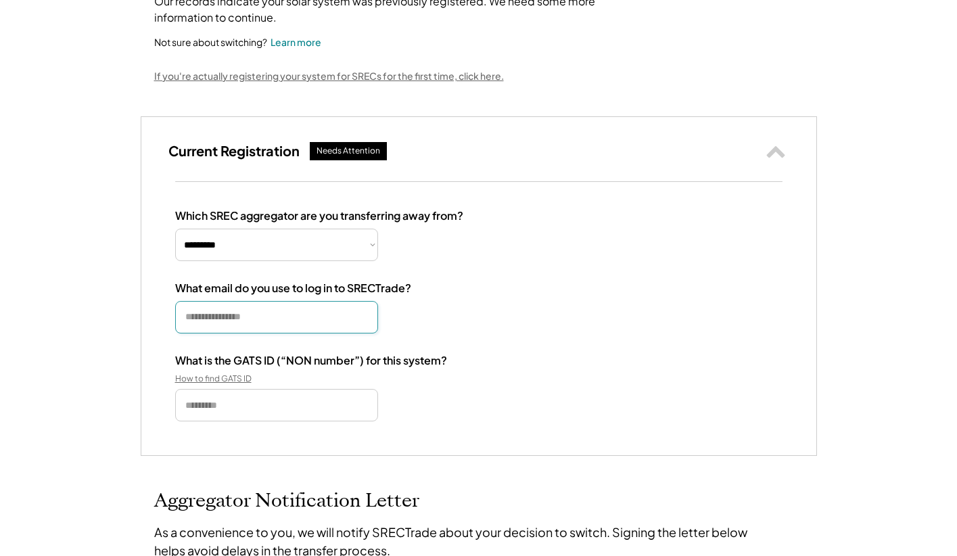
scroll to position [265, 0]
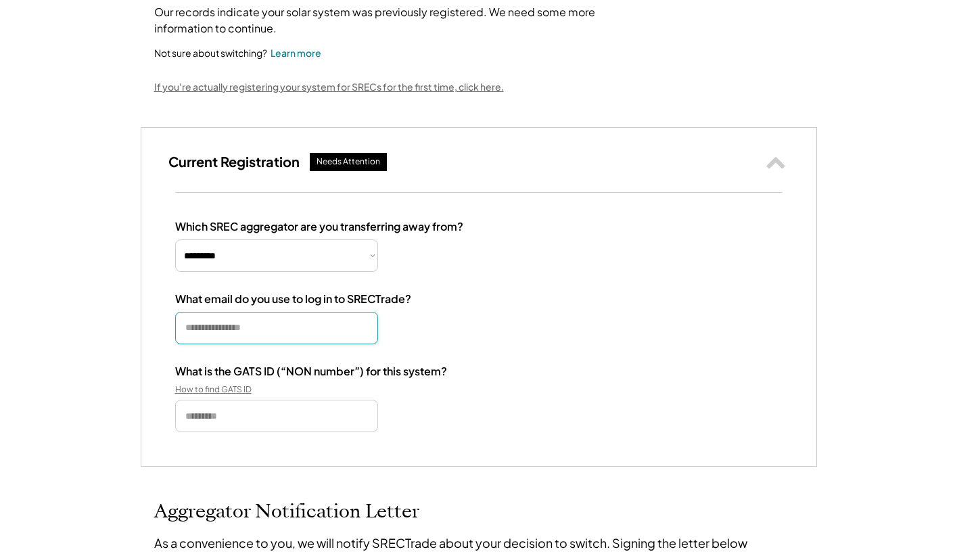
click at [240, 413] on input "input" at bounding box center [276, 416] width 203 height 32
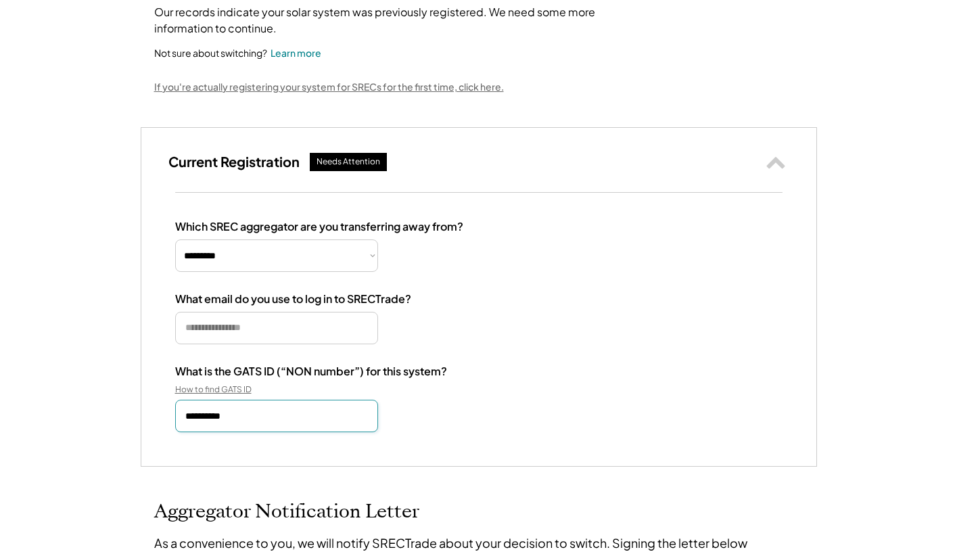
type input "**********"
click at [556, 521] on h2 "Aggregator Notification Letter" at bounding box center [479, 512] width 650 height 23
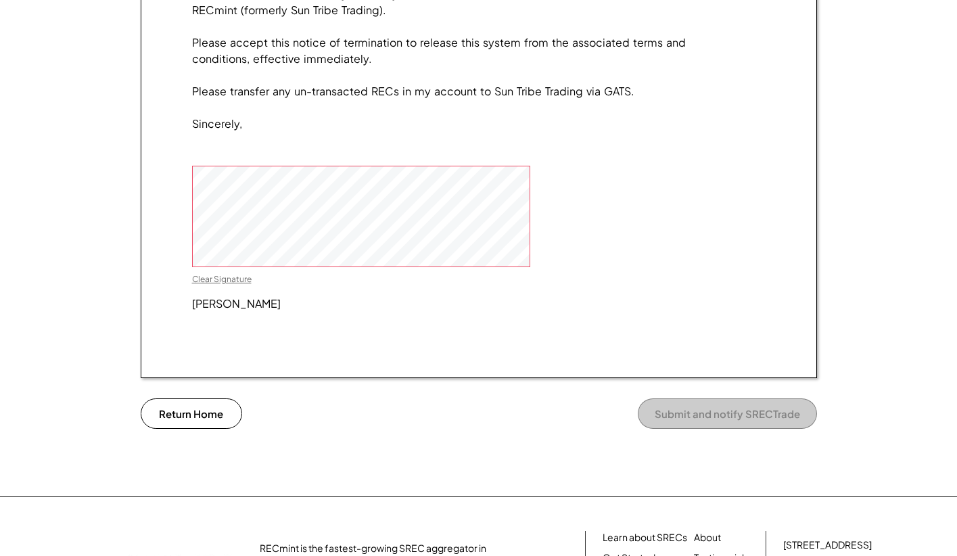
scroll to position [1130, 0]
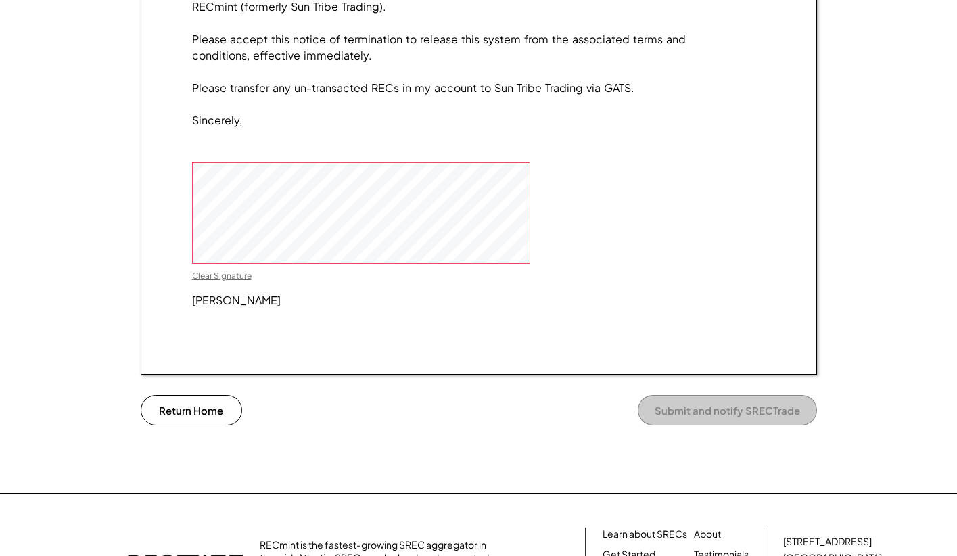
click at [635, 293] on div "Clear Signature Chelsea Cox" at bounding box center [479, 234] width 574 height 144
click at [703, 375] on div "Chelsea Cox 142 Armon Ave Virginia Beach, VA 23452 10/15/2025 Dear SRECTrade, I…" at bounding box center [479, 75] width 677 height 599
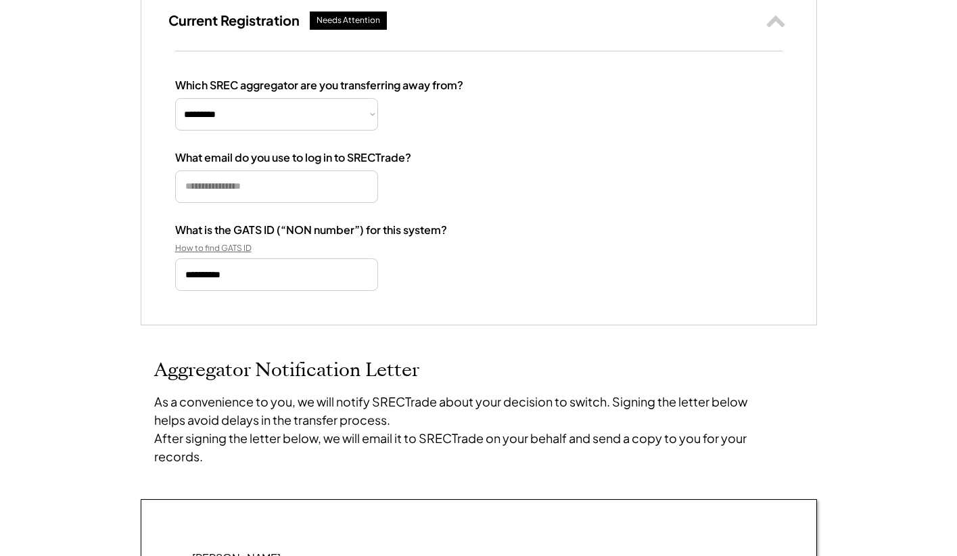
scroll to position [403, 0]
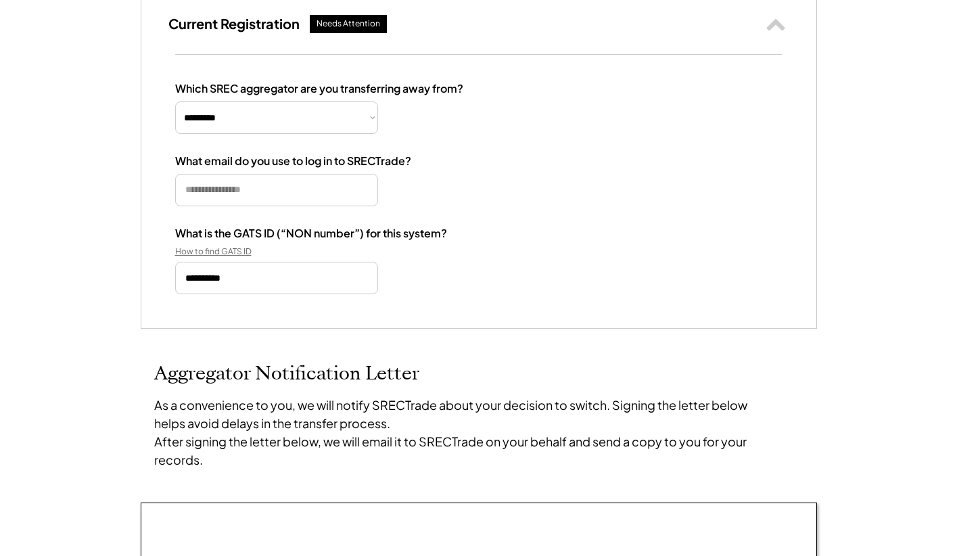
click at [263, 186] on input "email" at bounding box center [276, 190] width 203 height 32
type input "**********"
click at [509, 331] on div "**********" at bounding box center [478, 520] width 957 height 1846
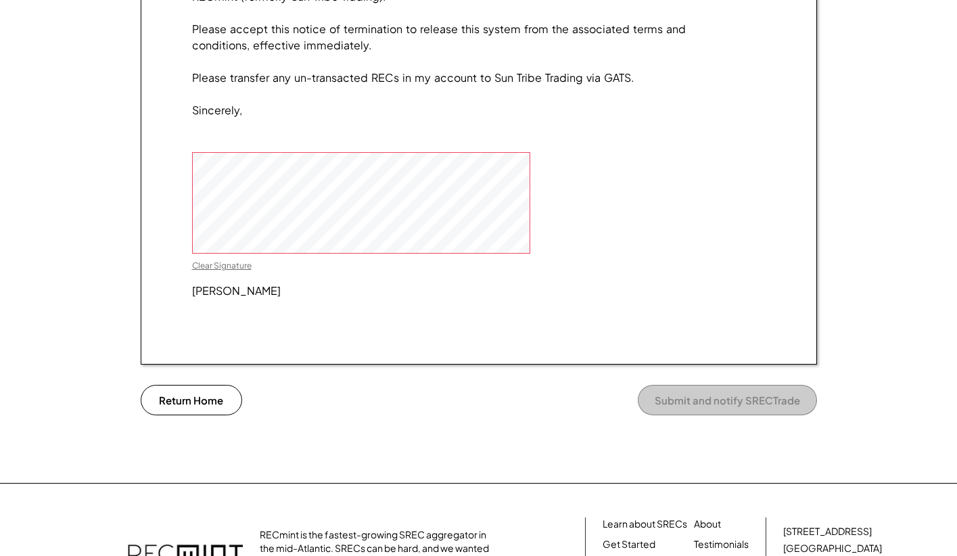
scroll to position [1209, 0]
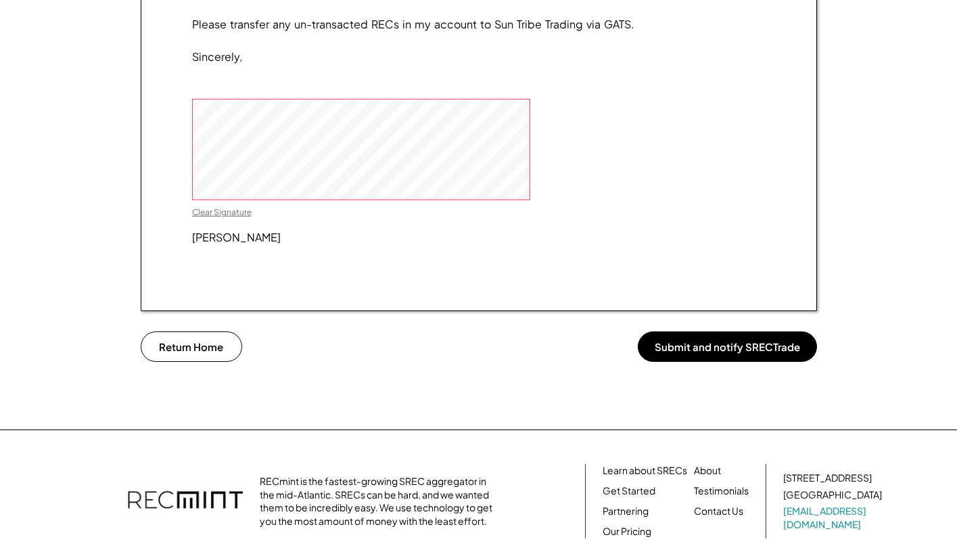
click at [579, 231] on div "Clear Signature Chelsea Cox" at bounding box center [479, 171] width 574 height 144
click at [713, 362] on button "Submit and notify SRECTrade" at bounding box center [727, 347] width 179 height 30
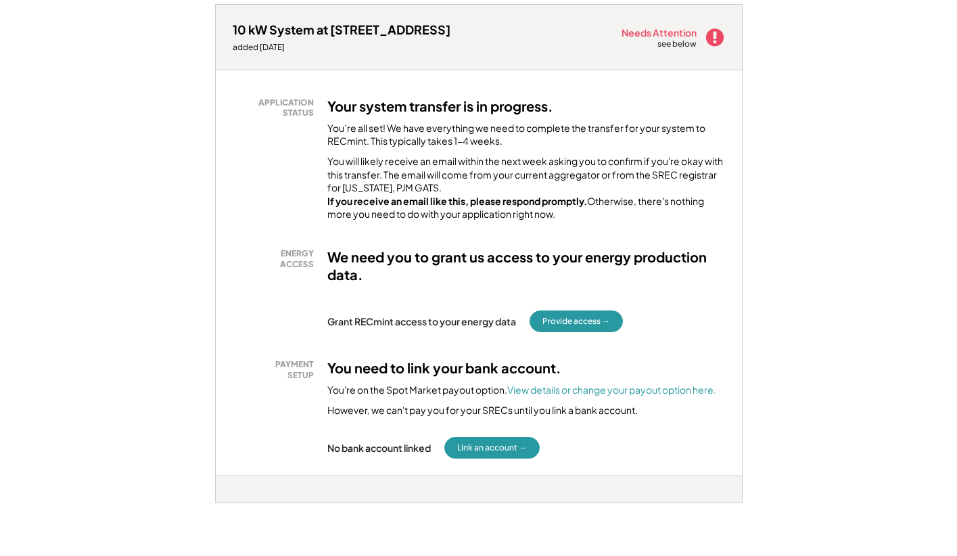
scroll to position [202, 0]
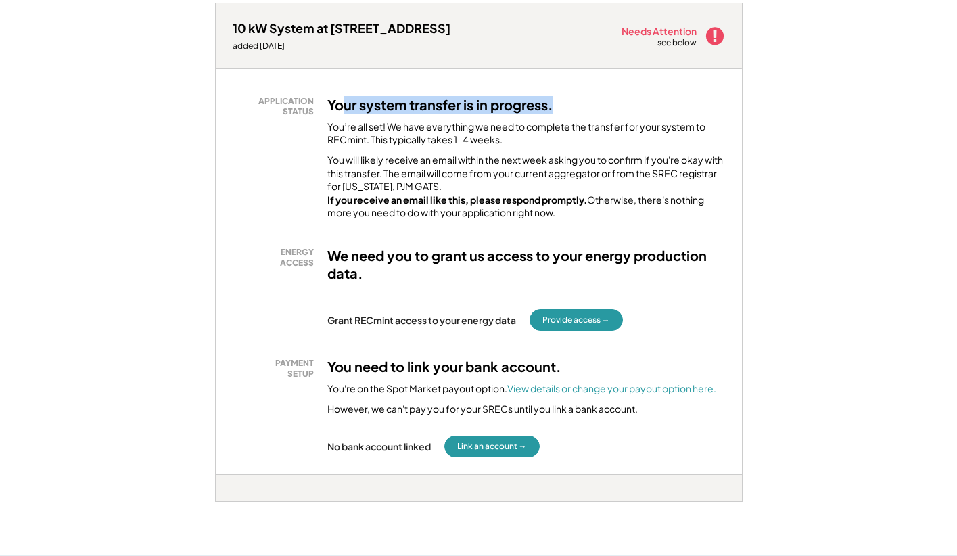
drag, startPoint x: 564, startPoint y: 108, endPoint x: 345, endPoint y: 106, distance: 219.2
click at [345, 106] on div "Your system transfer is in progress. You’re all set! We have everything we need…" at bounding box center [527, 158] width 398 height 124
click at [345, 106] on h3 "Your system transfer is in progress." at bounding box center [441, 105] width 226 height 18
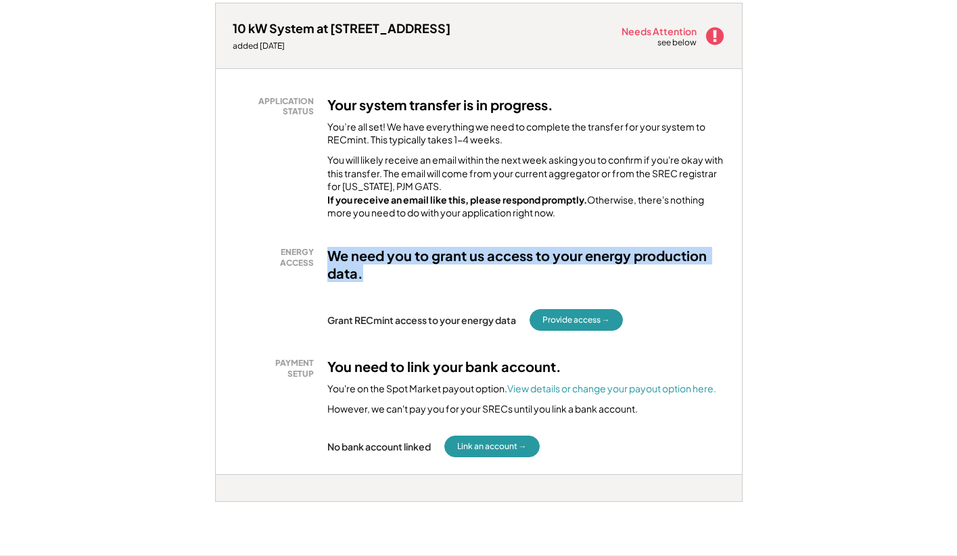
drag, startPoint x: 388, startPoint y: 292, endPoint x: 323, endPoint y: 267, distance: 69.6
click at [323, 267] on div "ENERGY ACCESS We need you to grant us access to your energy production data." at bounding box center [479, 268] width 493 height 42
click at [401, 282] on h3 "We need you to grant us access to your energy production data." at bounding box center [527, 264] width 398 height 35
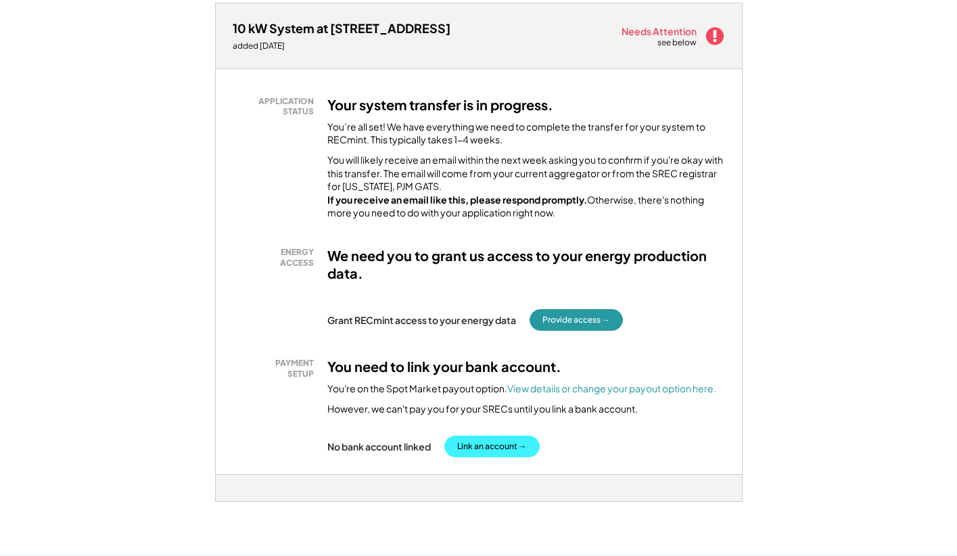
click at [476, 454] on button "Link an account →" at bounding box center [492, 447] width 95 height 22
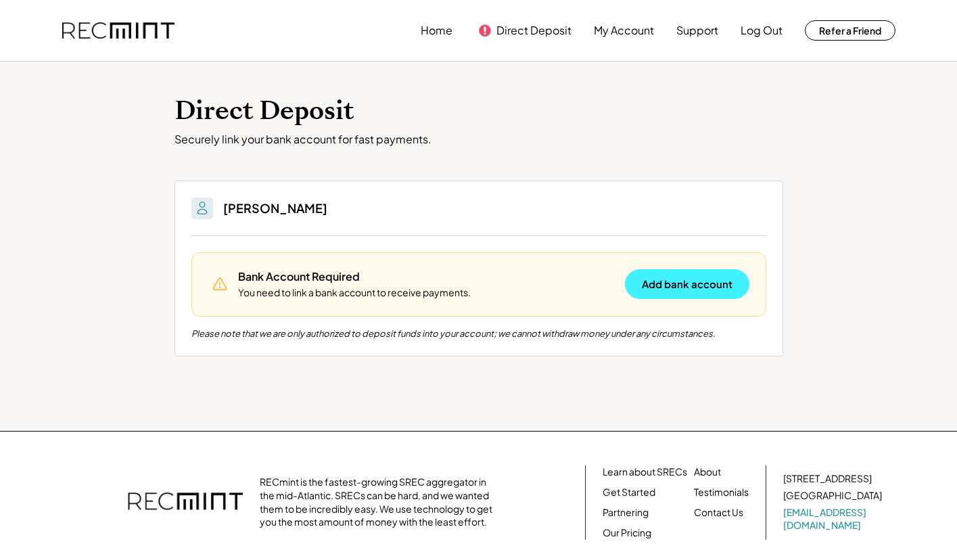
click at [683, 280] on button "Add bank account" at bounding box center [687, 284] width 125 height 30
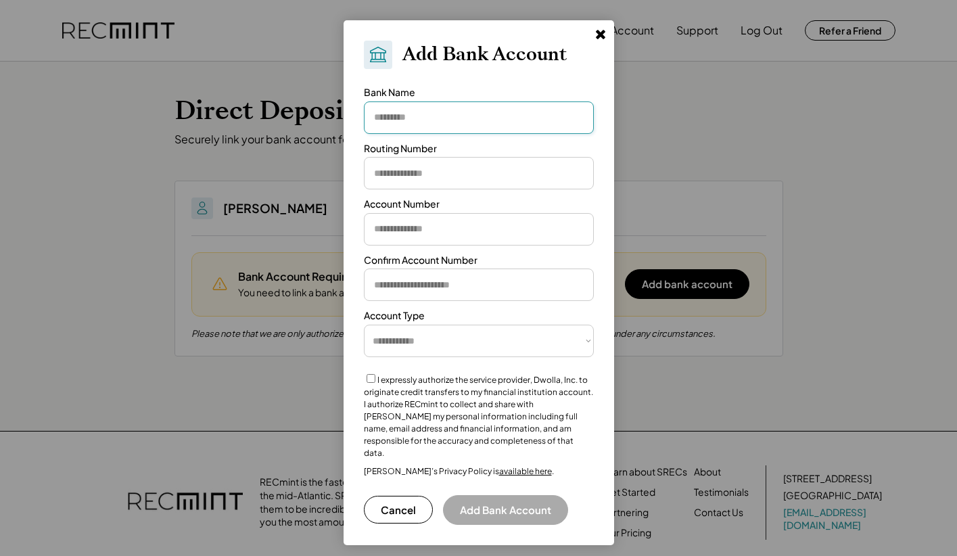
click at [411, 128] on input "input" at bounding box center [479, 117] width 230 height 32
click at [394, 507] on button "Cancel" at bounding box center [398, 510] width 69 height 28
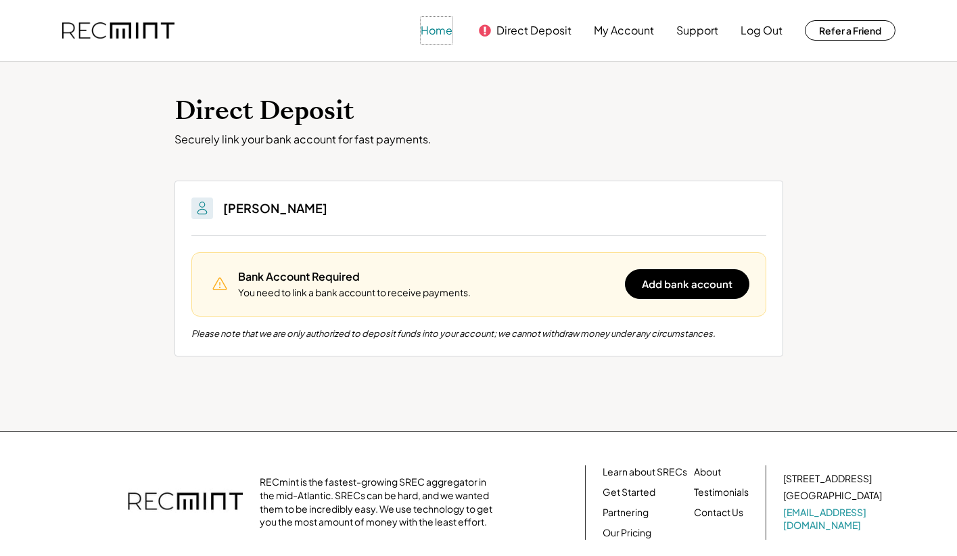
click at [428, 27] on button "Home" at bounding box center [437, 30] width 32 height 27
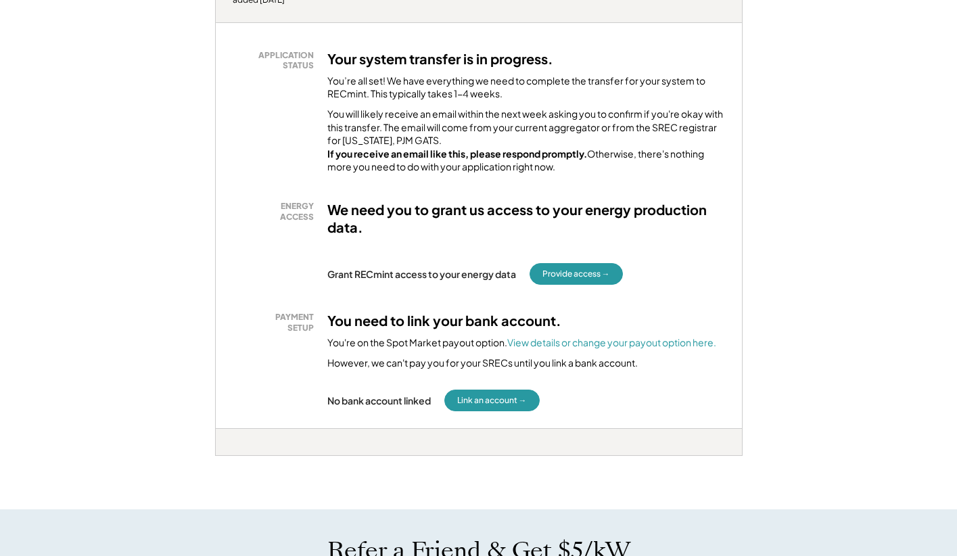
scroll to position [251, 0]
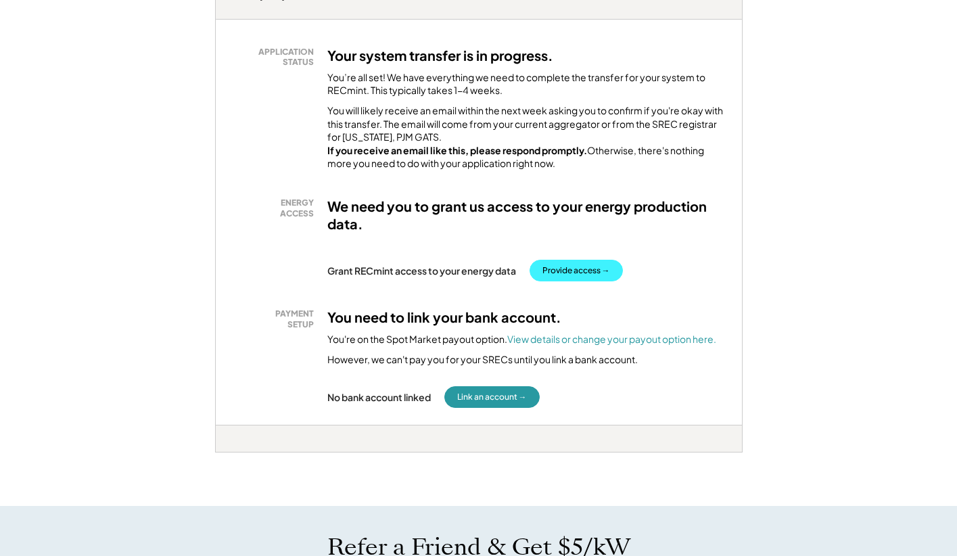
click at [583, 281] on button "Provide access →" at bounding box center [576, 271] width 93 height 22
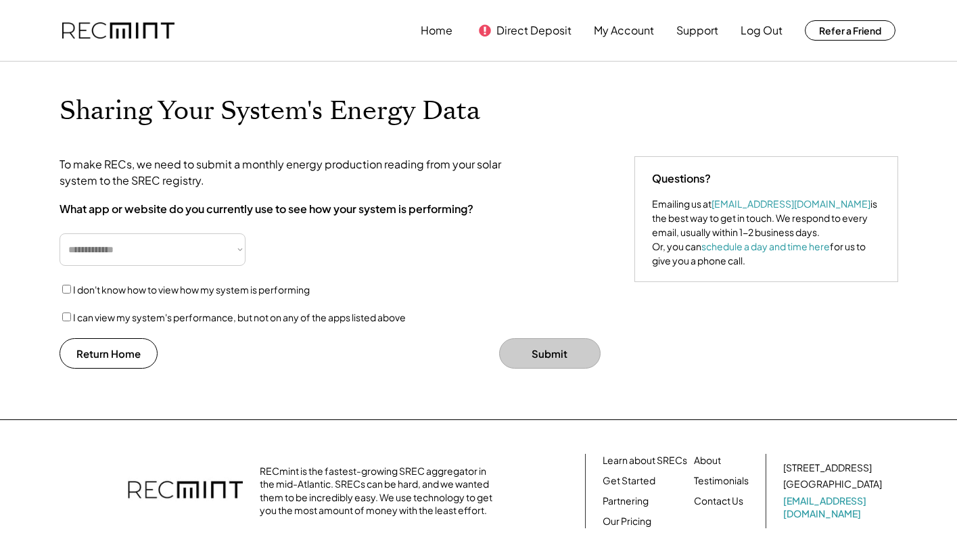
click at [152, 246] on select "**********" at bounding box center [153, 249] width 186 height 32
click at [196, 254] on select "**********" at bounding box center [153, 249] width 186 height 32
select select "**********"
click at [60, 233] on select "**********" at bounding box center [153, 249] width 186 height 32
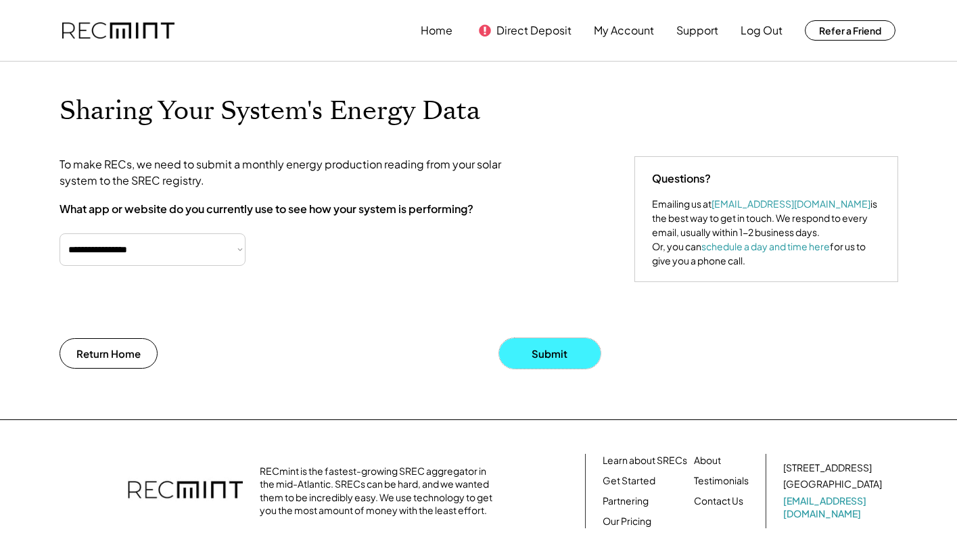
click at [518, 361] on button "Submit" at bounding box center [549, 353] width 101 height 30
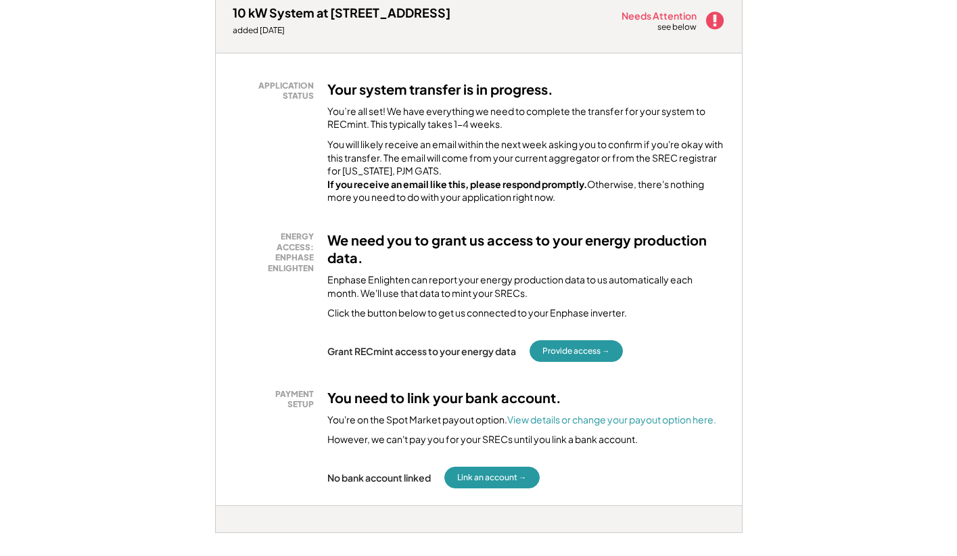
scroll to position [218, 0]
click at [560, 361] on button "Provide access →" at bounding box center [576, 351] width 93 height 22
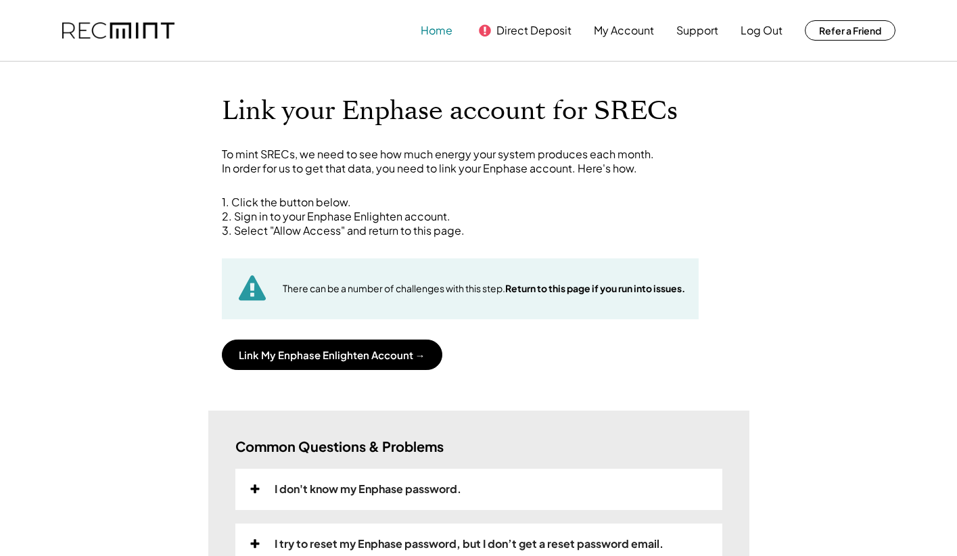
click at [441, 28] on button "Home" at bounding box center [437, 30] width 32 height 27
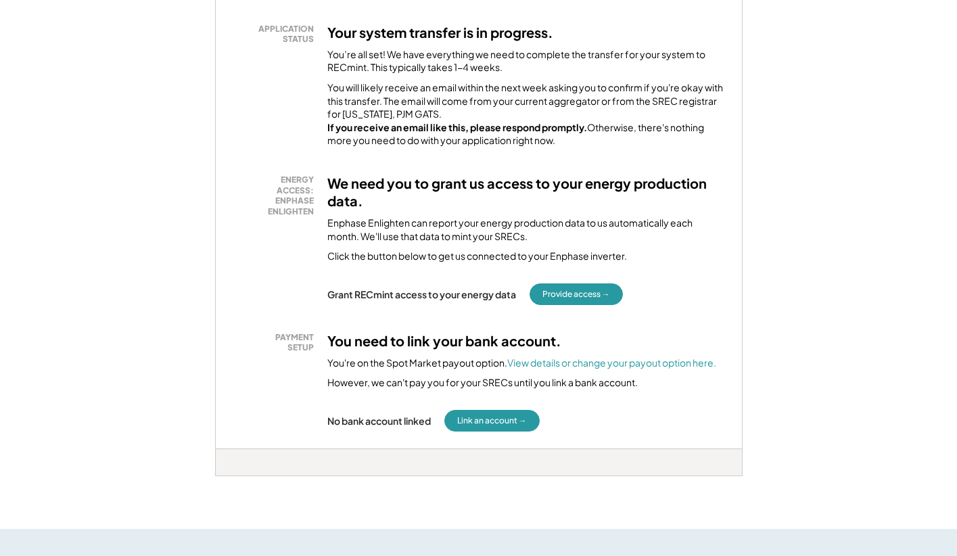
scroll to position [275, 0]
drag, startPoint x: 568, startPoint y: 153, endPoint x: 298, endPoint y: 139, distance: 271.0
click at [298, 139] on div "APPLICATION STATUS Your system transfer is in progress. You’re all set! We have…" at bounding box center [479, 84] width 493 height 124
click at [468, 146] on div "You will likely receive an email within the next week asking you to confirm if …" at bounding box center [527, 113] width 398 height 66
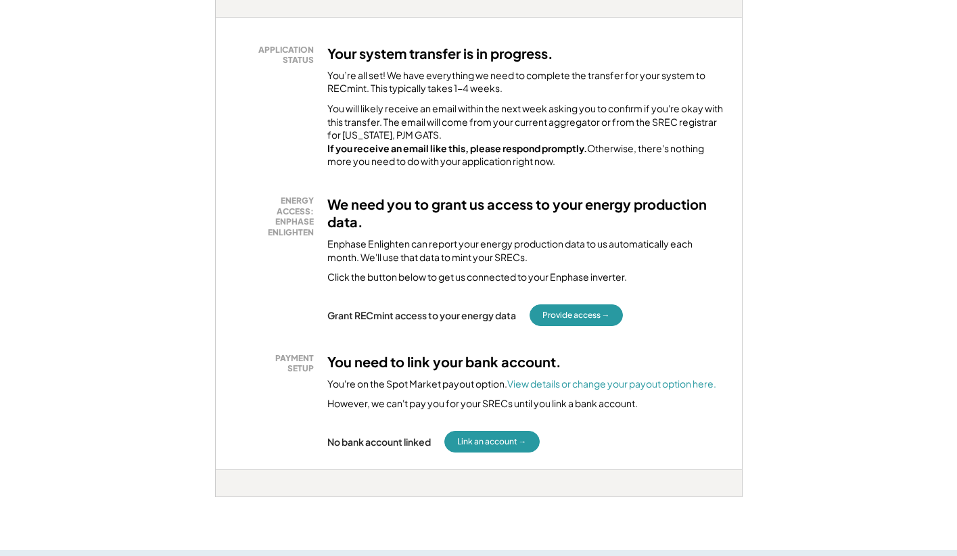
scroll to position [252, 0]
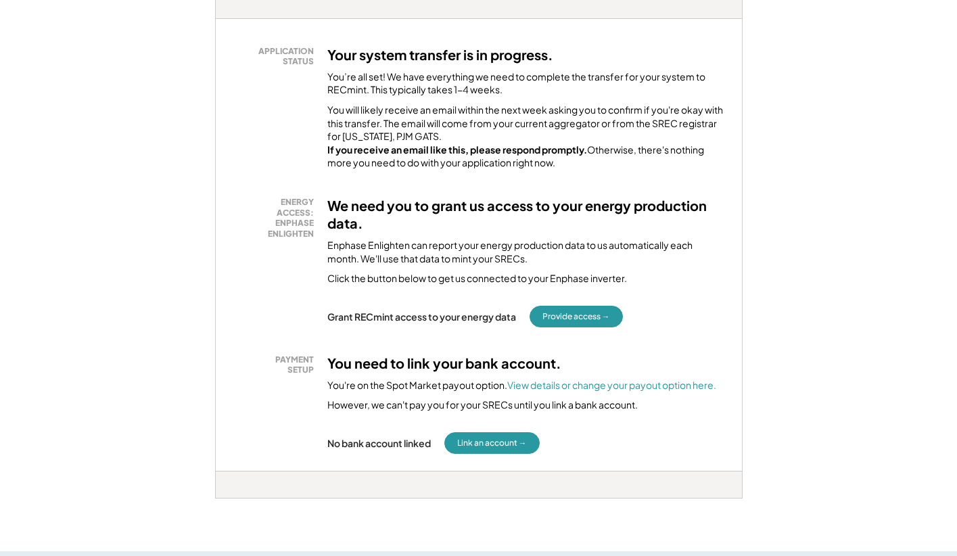
click at [862, 226] on div "Welcome, Chelsea! We're excited to help you monetize your SRECs. Your System: 1…" at bounding box center [478, 509] width 957 height 1399
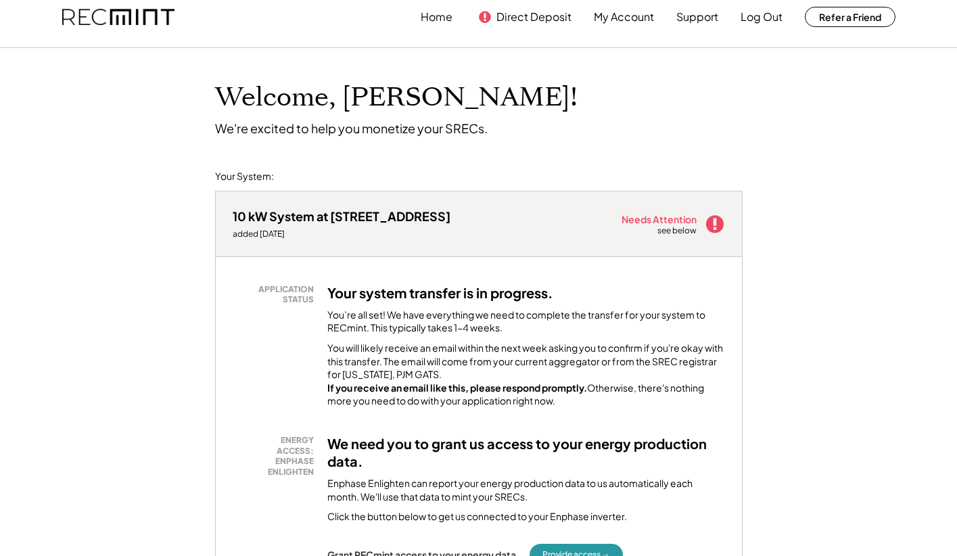
scroll to position [0, 0]
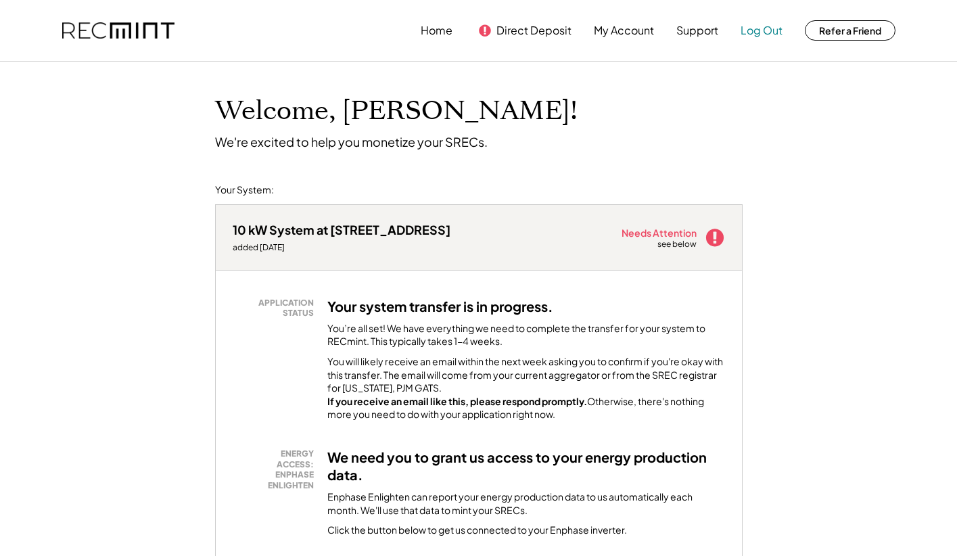
click at [764, 41] on button "Log Out" at bounding box center [762, 30] width 42 height 27
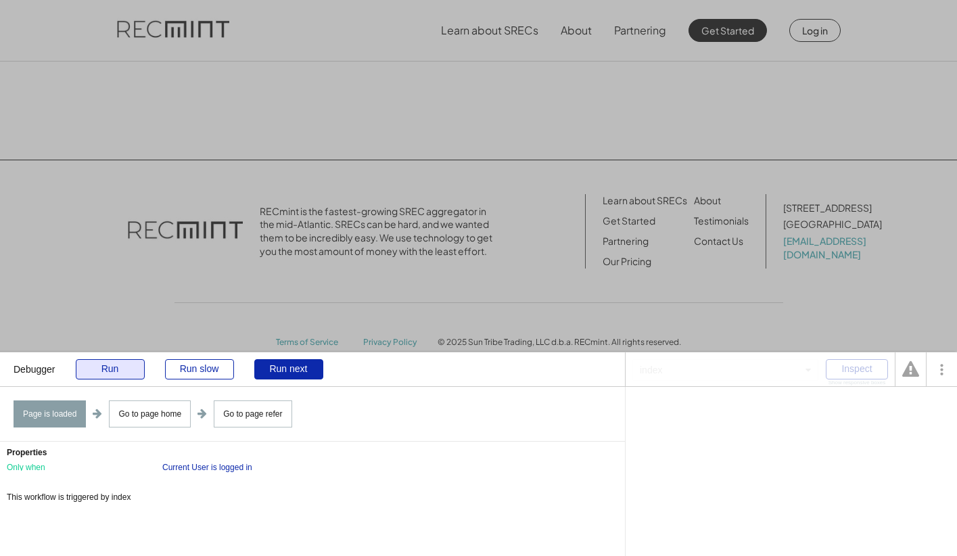
click at [132, 367] on div "Run" at bounding box center [110, 369] width 69 height 20
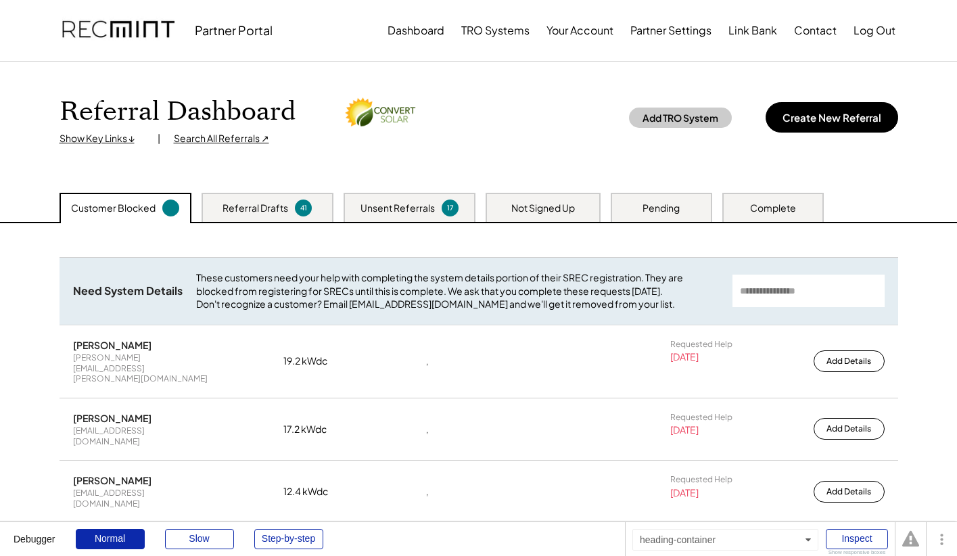
click at [585, 133] on div "Referral Dashboard Show Key Links ↓ | Search All Referrals ↗ Add TRO System Cre…" at bounding box center [479, 120] width 839 height 50
click at [571, 120] on div "Referral Dashboard Show Key Links ↓ | Search All Referrals ↗ Add TRO System Cre…" at bounding box center [479, 120] width 839 height 50
click at [557, 122] on div "Referral Dashboard Show Key Links ↓ | Search All Referrals ↗ Add TRO System Cre…" at bounding box center [479, 120] width 839 height 50
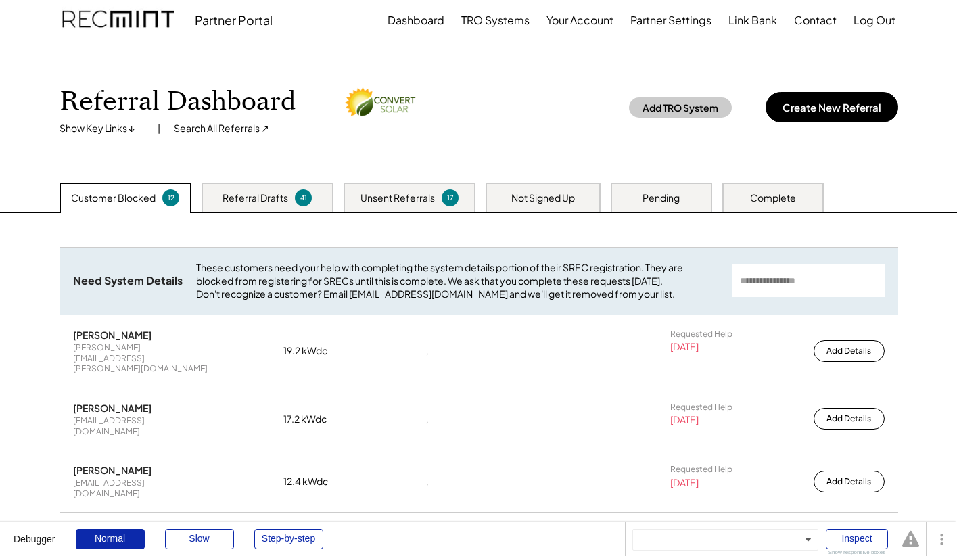
scroll to position [7, 0]
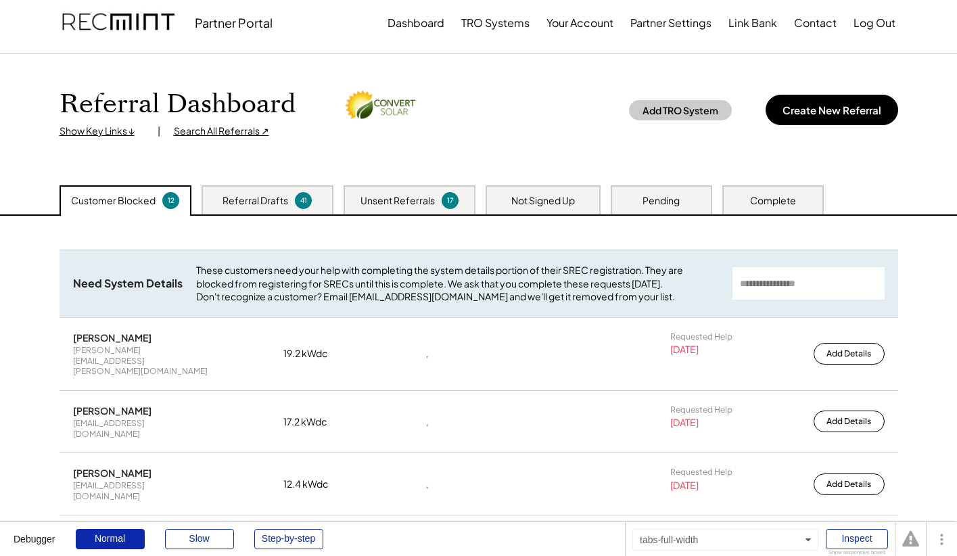
click at [259, 191] on div "Referral Drafts 41" at bounding box center [268, 199] width 132 height 29
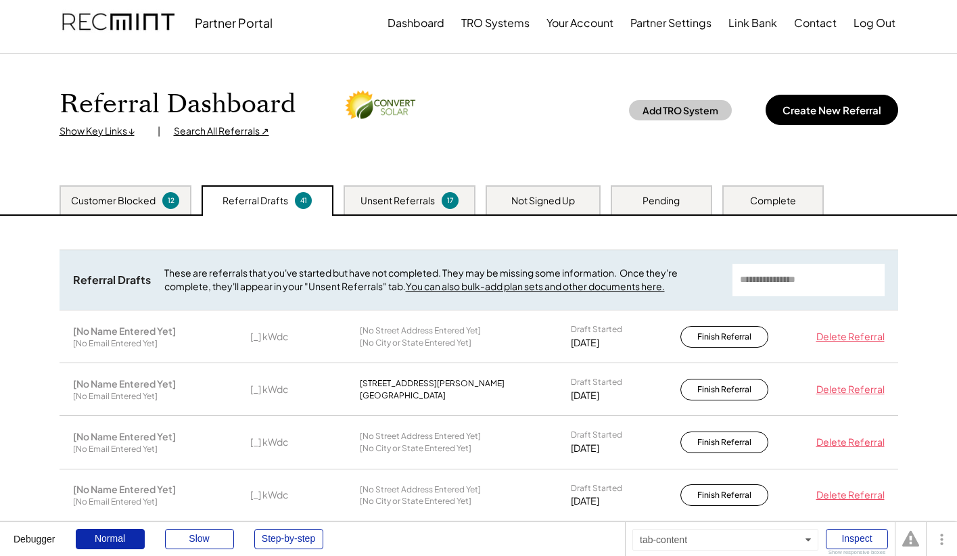
click at [403, 202] on div "Unsent Referrals" at bounding box center [398, 201] width 74 height 14
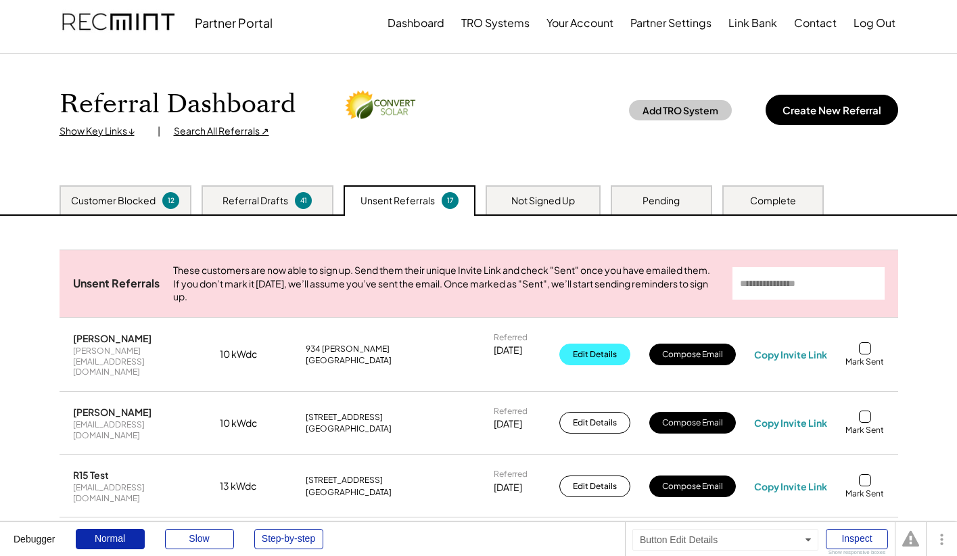
click at [581, 357] on button "Edit Details" at bounding box center [595, 355] width 71 height 22
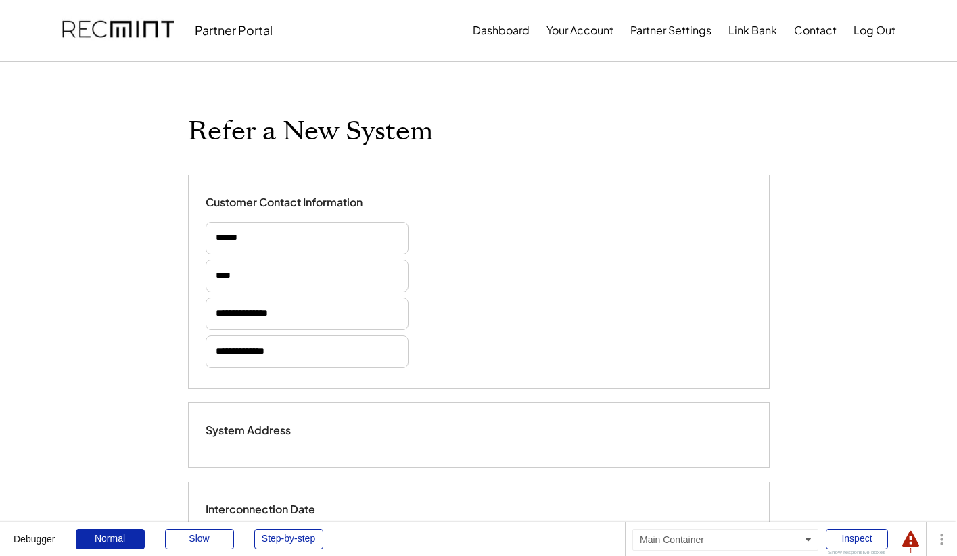
type input "******"
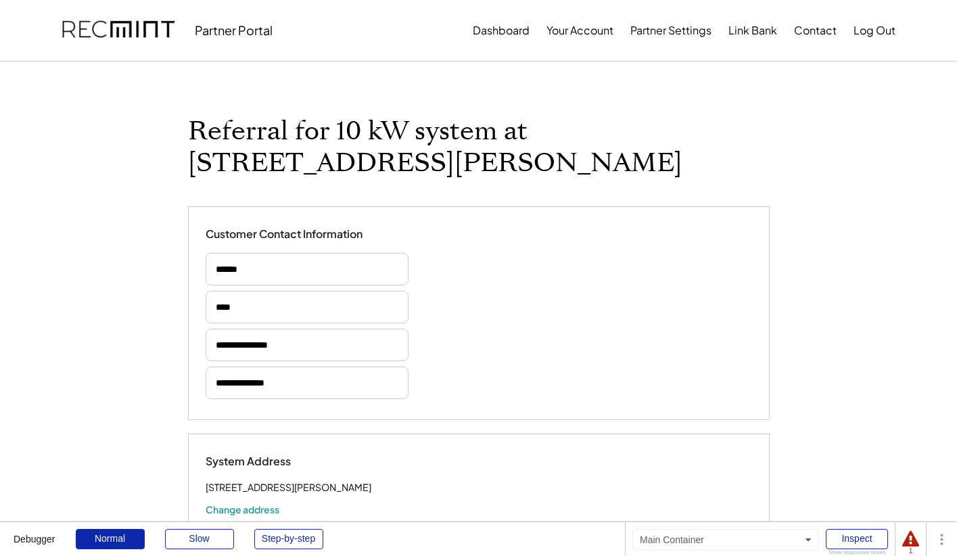
select select "*********"
select select "**********"
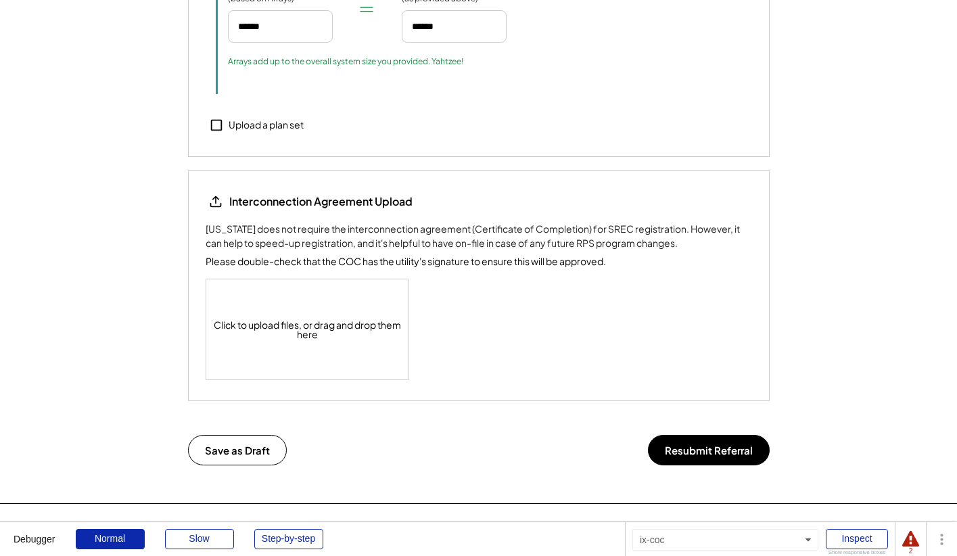
scroll to position [1763, 0]
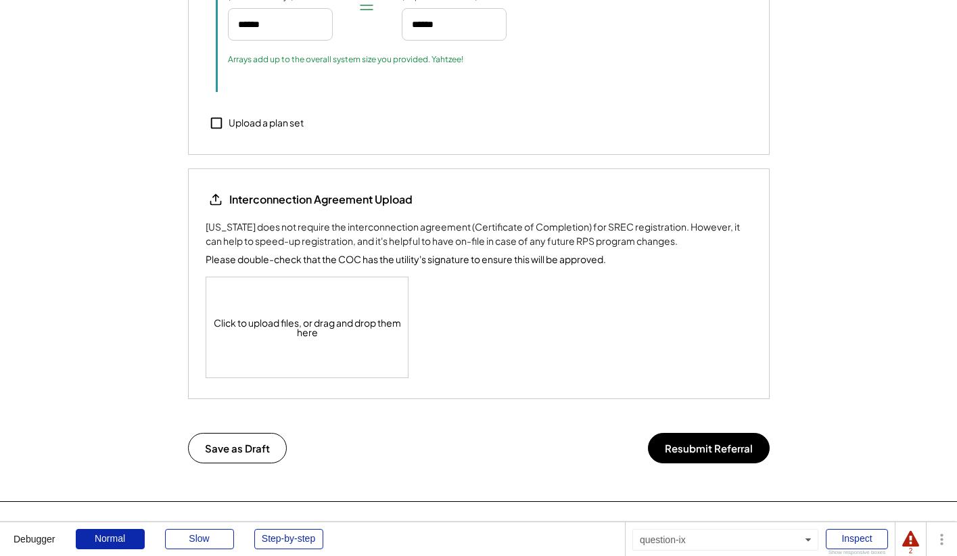
click at [679, 313] on div "Interconnection Agreement Upload Virginia does not require the interconnection …" at bounding box center [479, 283] width 547 height 189
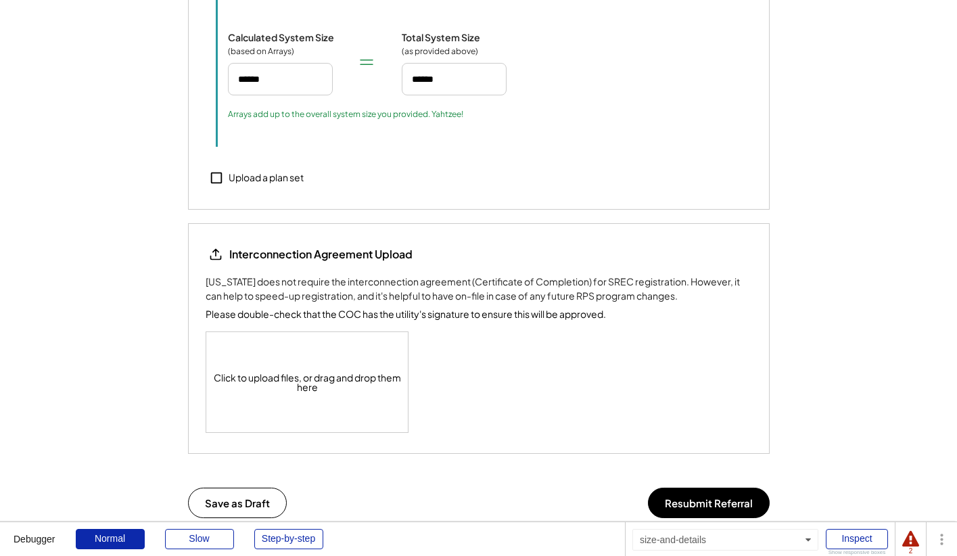
scroll to position [1711, 0]
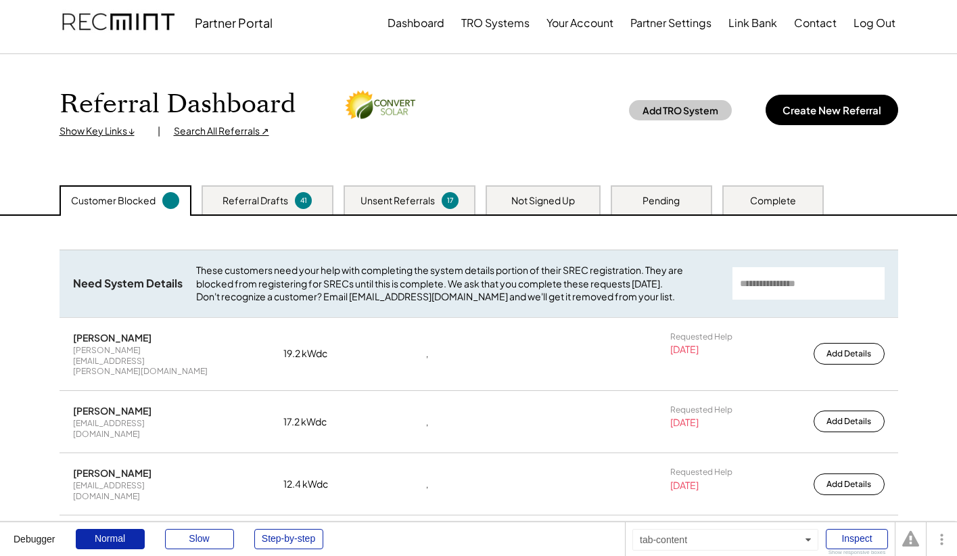
click at [425, 200] on div "Unsent Referrals" at bounding box center [398, 201] width 74 height 14
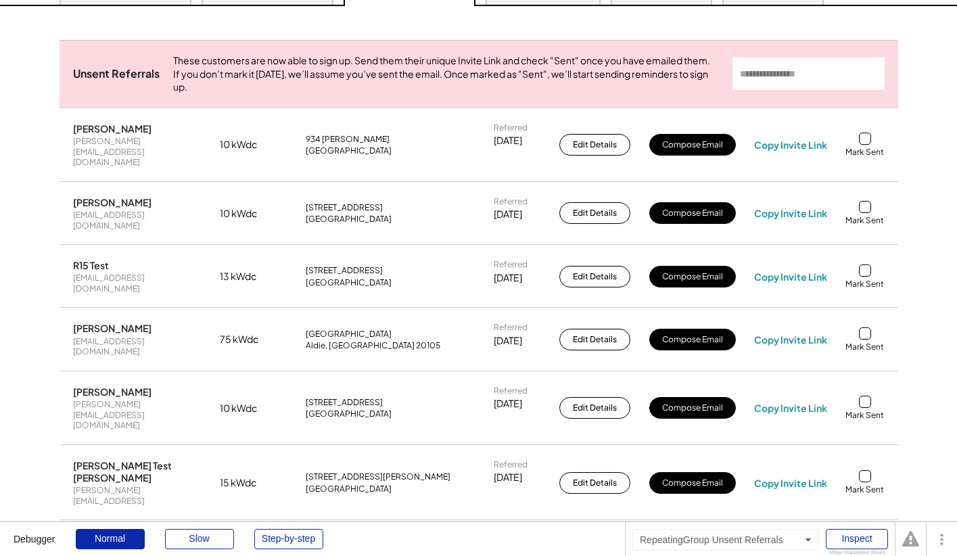
scroll to position [220, 0]
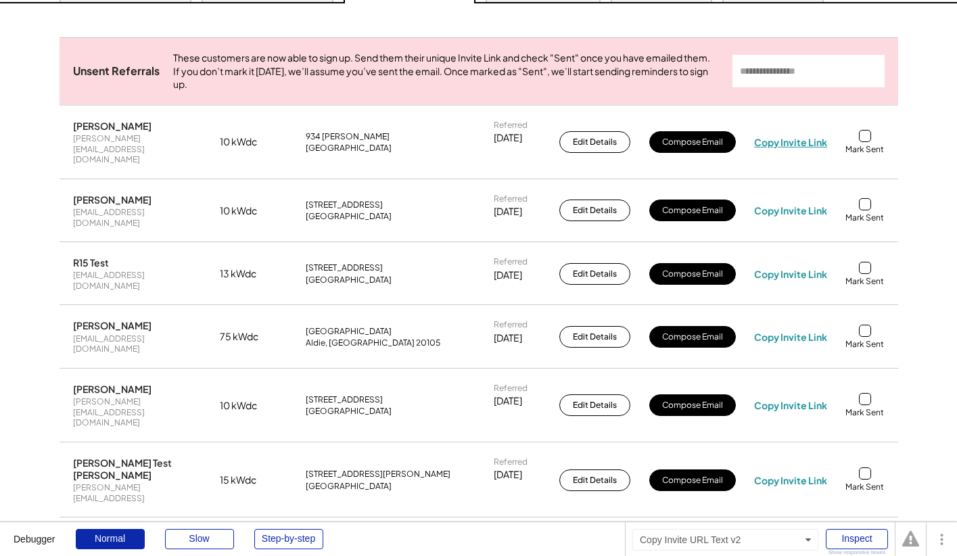
click at [787, 148] on div "Copy Invite Link" at bounding box center [790, 142] width 73 height 12
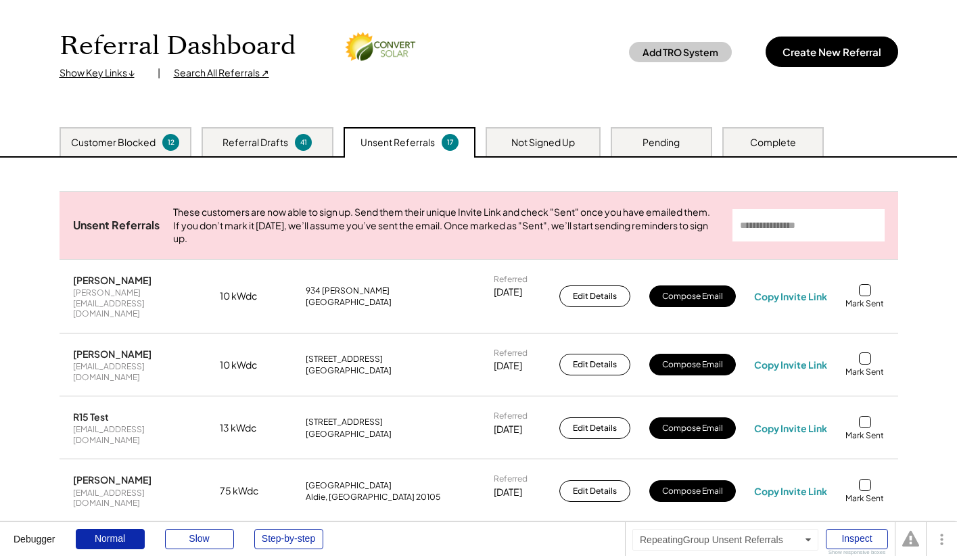
scroll to position [66, 0]
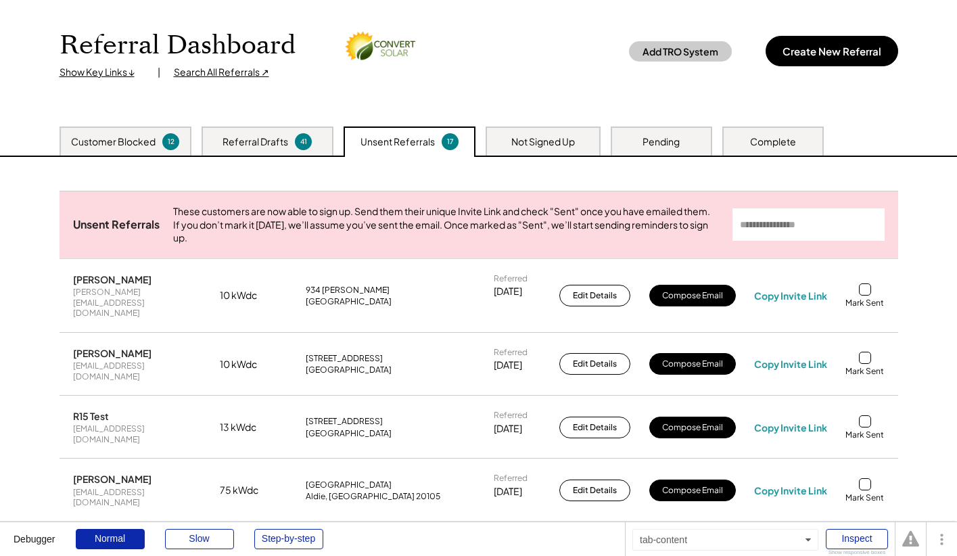
click at [554, 140] on div "Not Signed Up" at bounding box center [544, 142] width 64 height 14
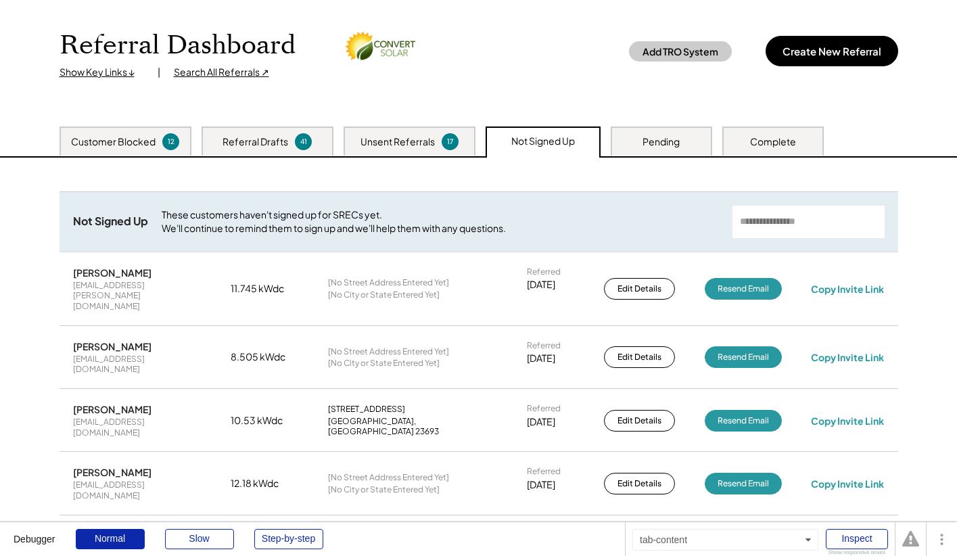
click at [660, 138] on div "Pending" at bounding box center [661, 142] width 37 height 14
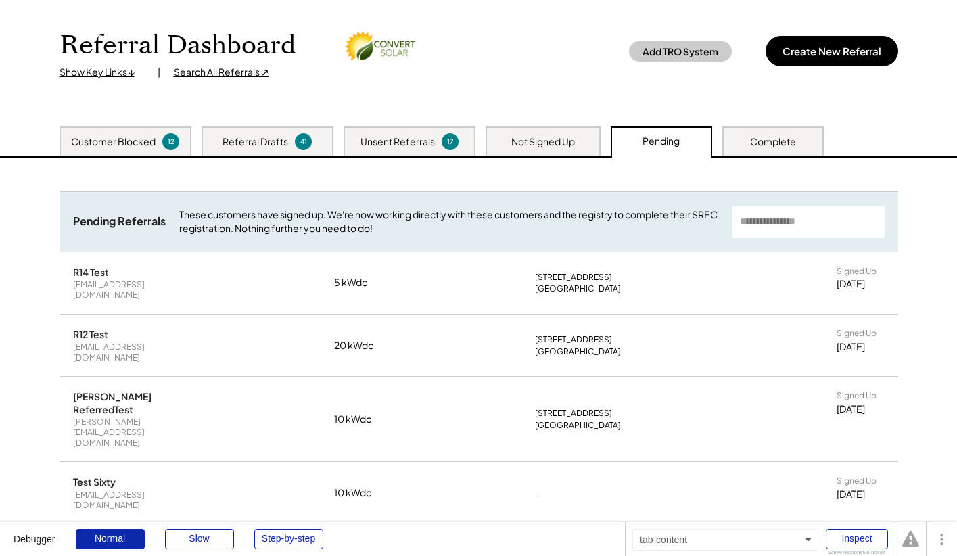
click at [657, 147] on div "Pending" at bounding box center [661, 142] width 37 height 14
click at [787, 131] on div "Complete" at bounding box center [773, 141] width 101 height 29
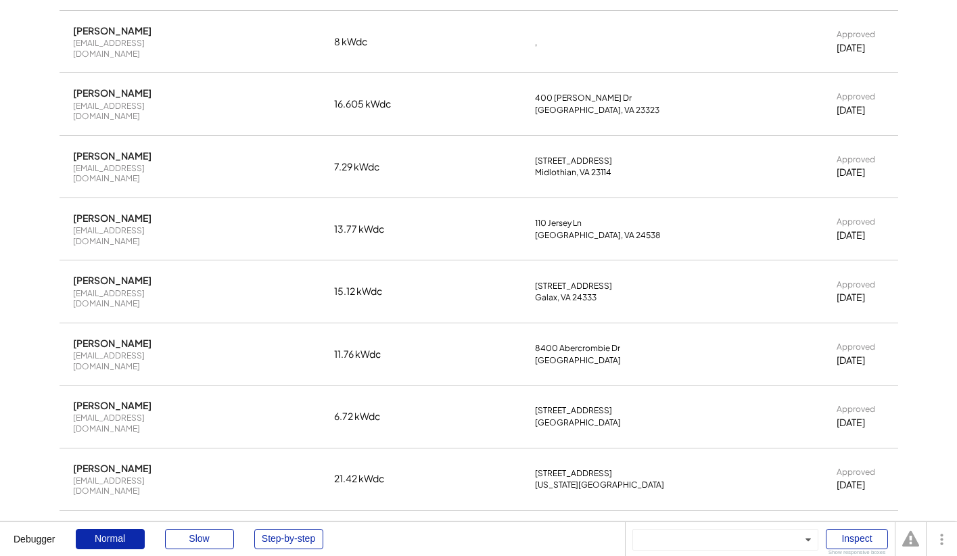
scroll to position [0, 0]
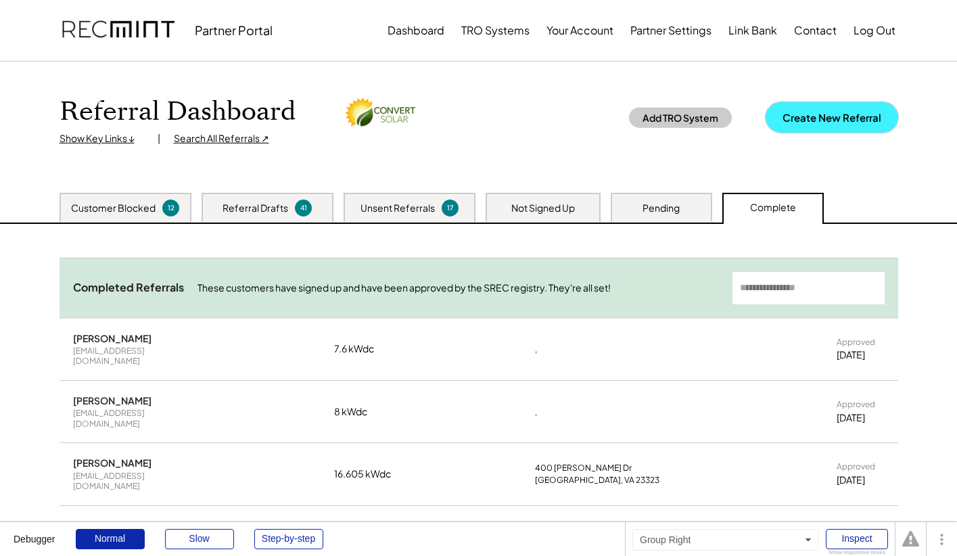
click at [831, 112] on button "Create New Referral" at bounding box center [832, 117] width 133 height 30
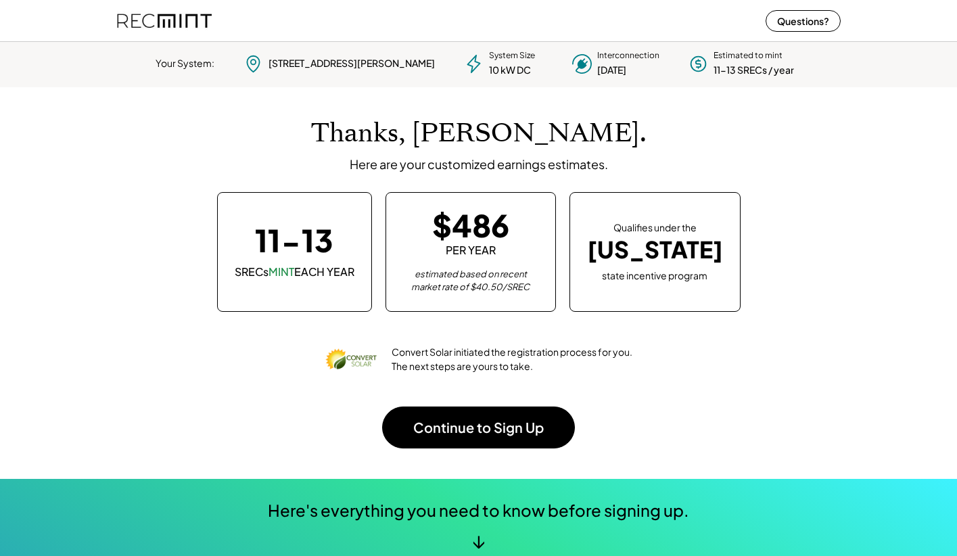
scroll to position [190, 378]
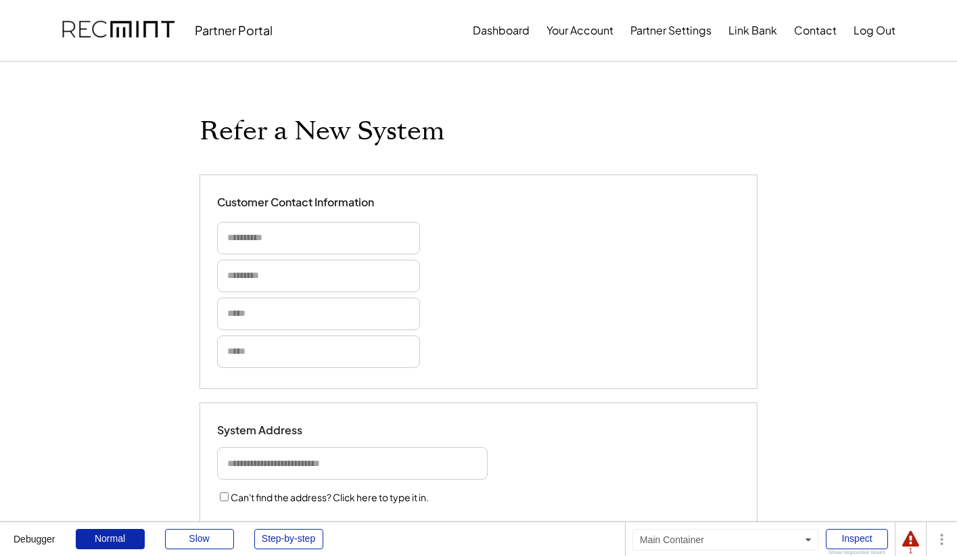
select select "**********"
click at [597, 265] on div "Customer Contact Information" at bounding box center [478, 282] width 523 height 173
click at [251, 281] on input "input" at bounding box center [318, 276] width 203 height 32
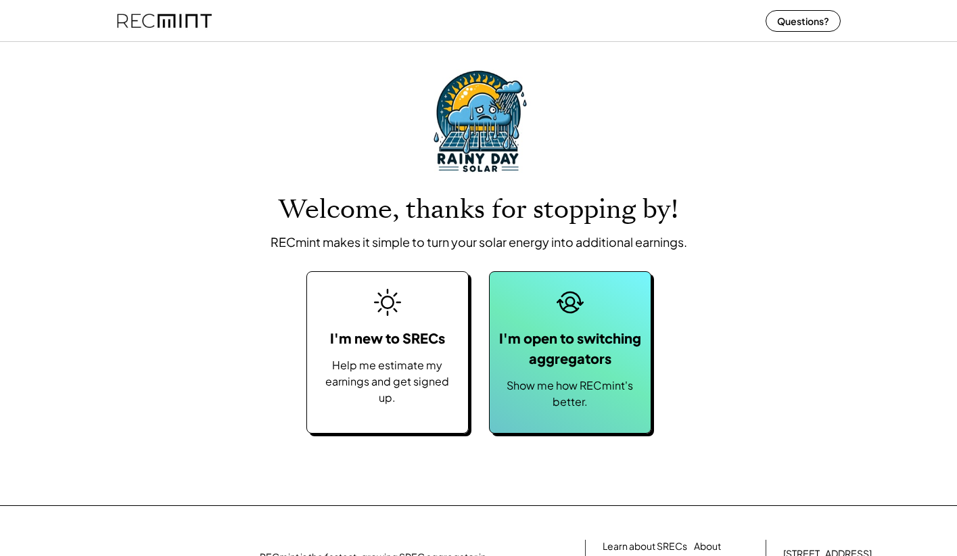
click at [580, 331] on div "I'm open to switching aggregators" at bounding box center [571, 348] width 148 height 41
